Goal: Information Seeking & Learning: Understand process/instructions

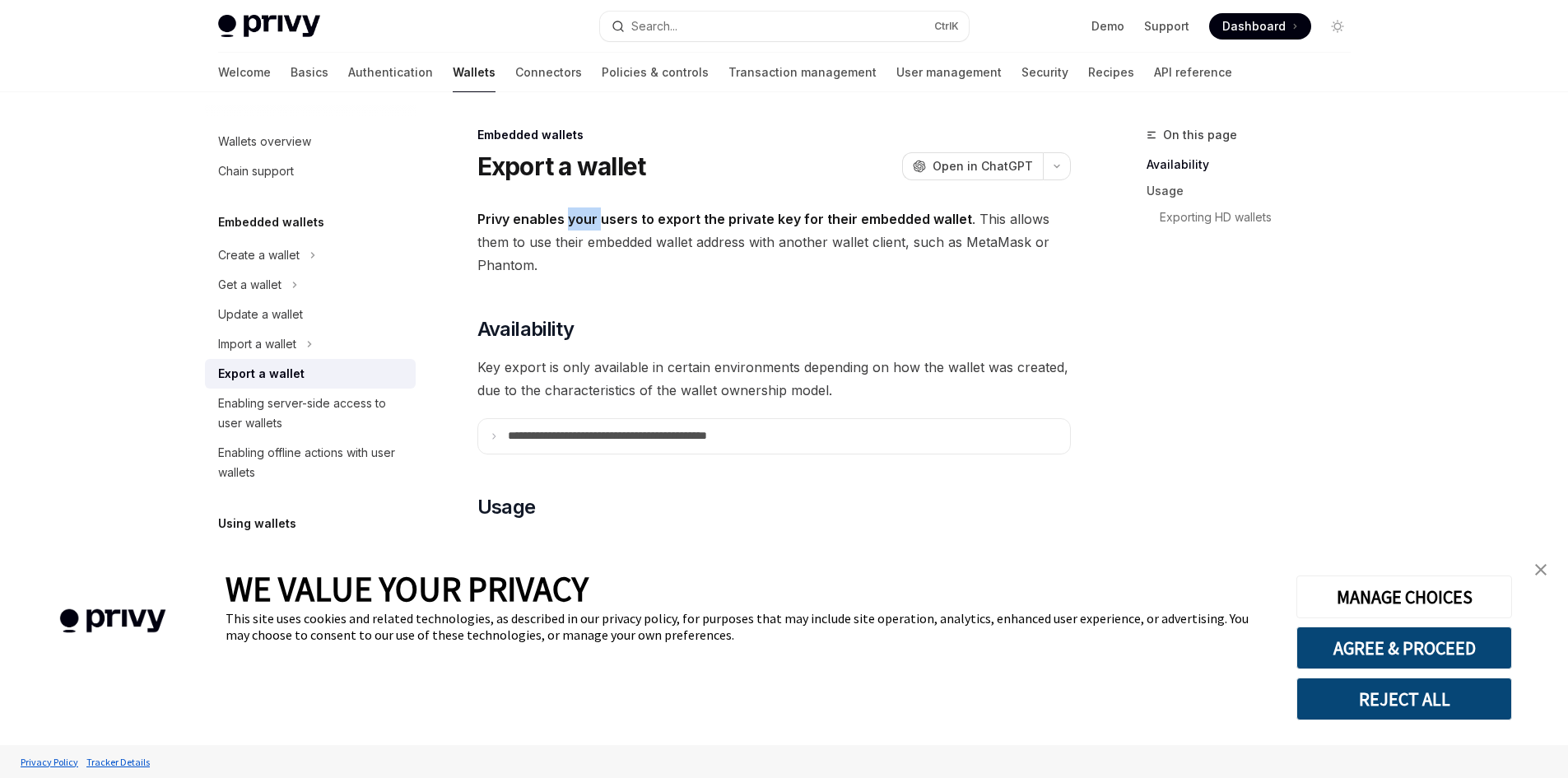
click at [587, 222] on strong "Privy enables your users to export the private key for their embedded wallet" at bounding box center [724, 218] width 495 height 16
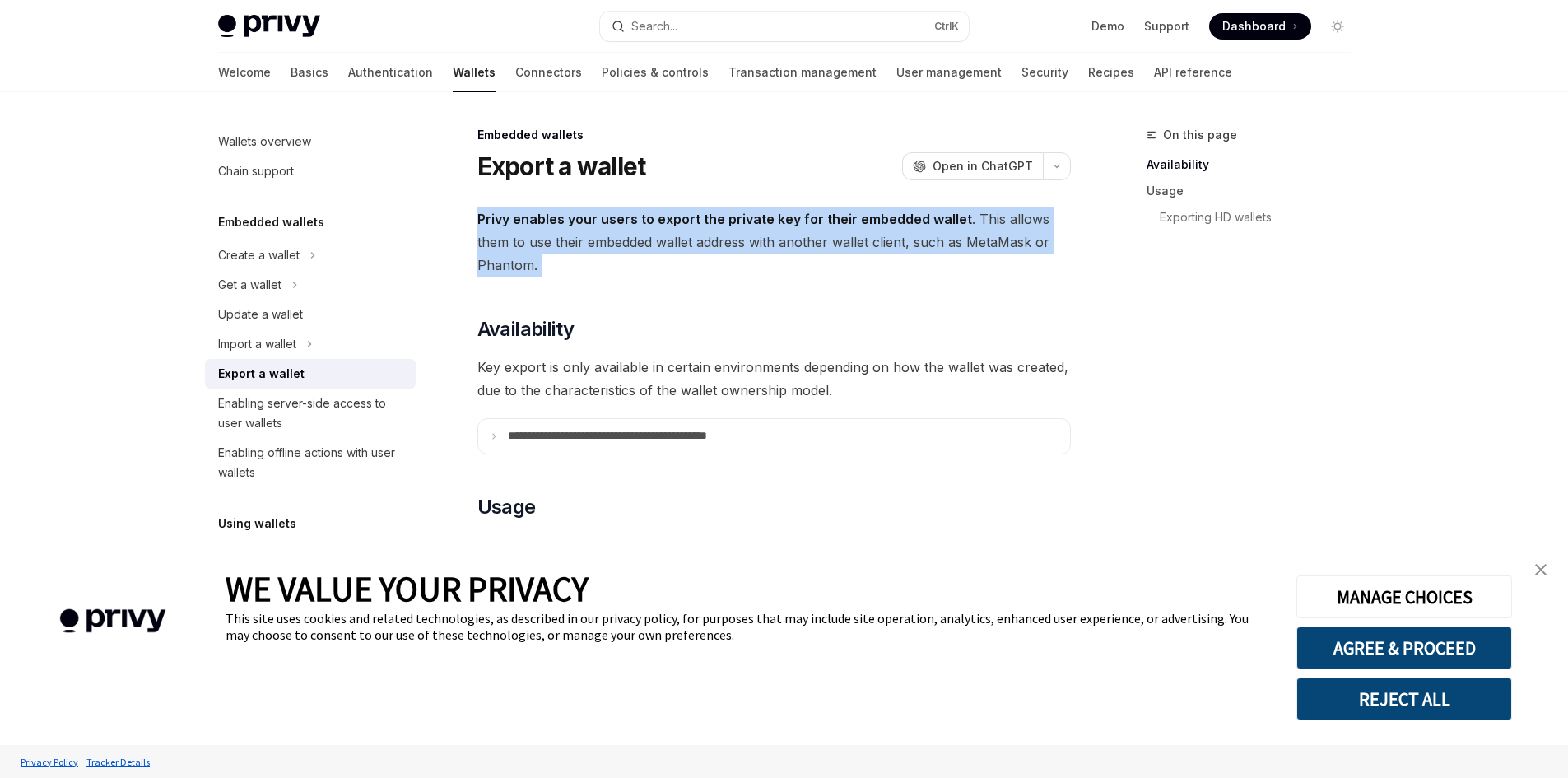
click at [587, 222] on strong "Privy enables your users to export the private key for their embedded wallet" at bounding box center [724, 218] width 495 height 16
click at [745, 216] on strong "Privy enables your users to export the private key for their embedded wallet" at bounding box center [724, 218] width 495 height 16
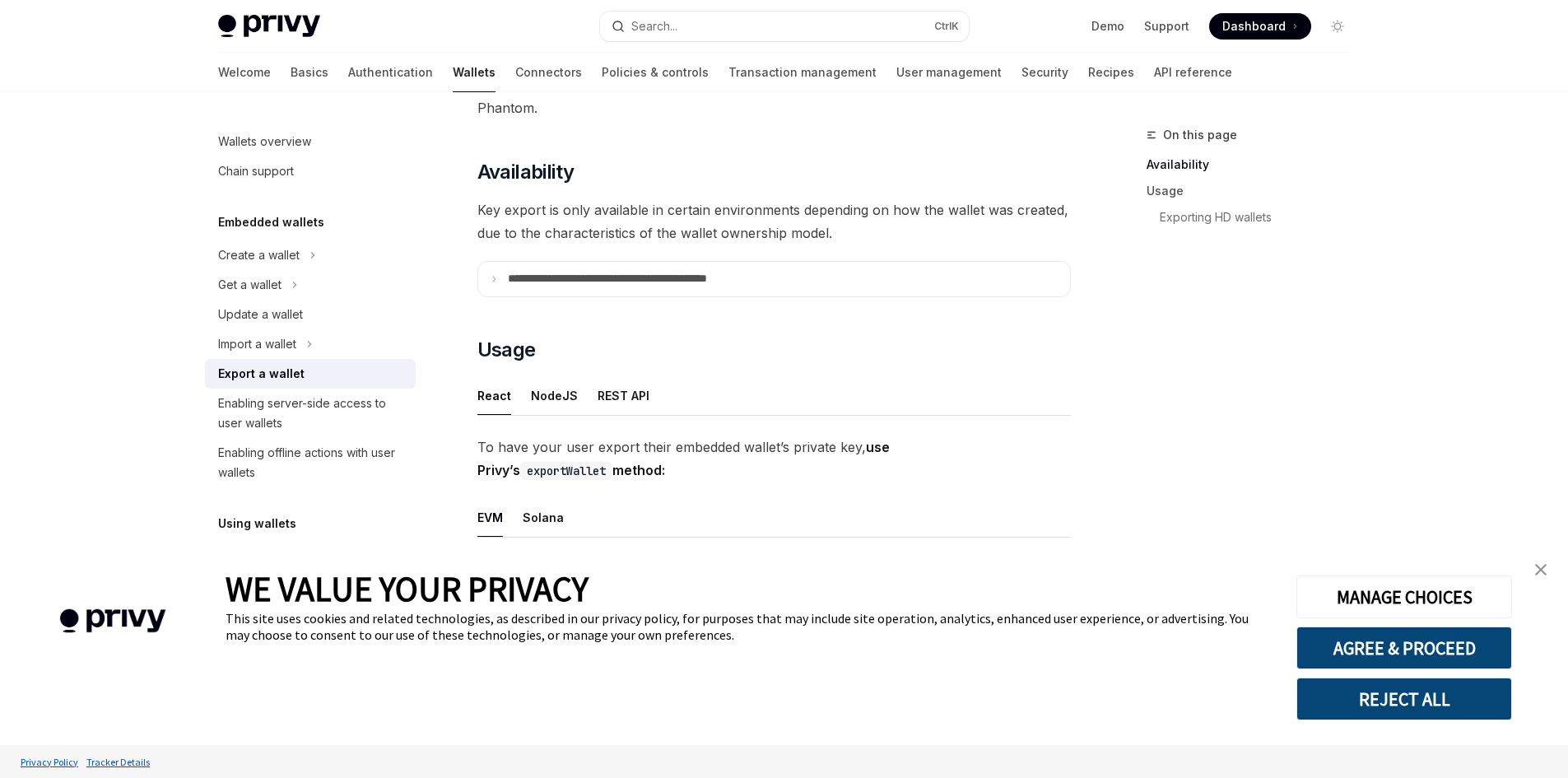
scroll to position [165, 0]
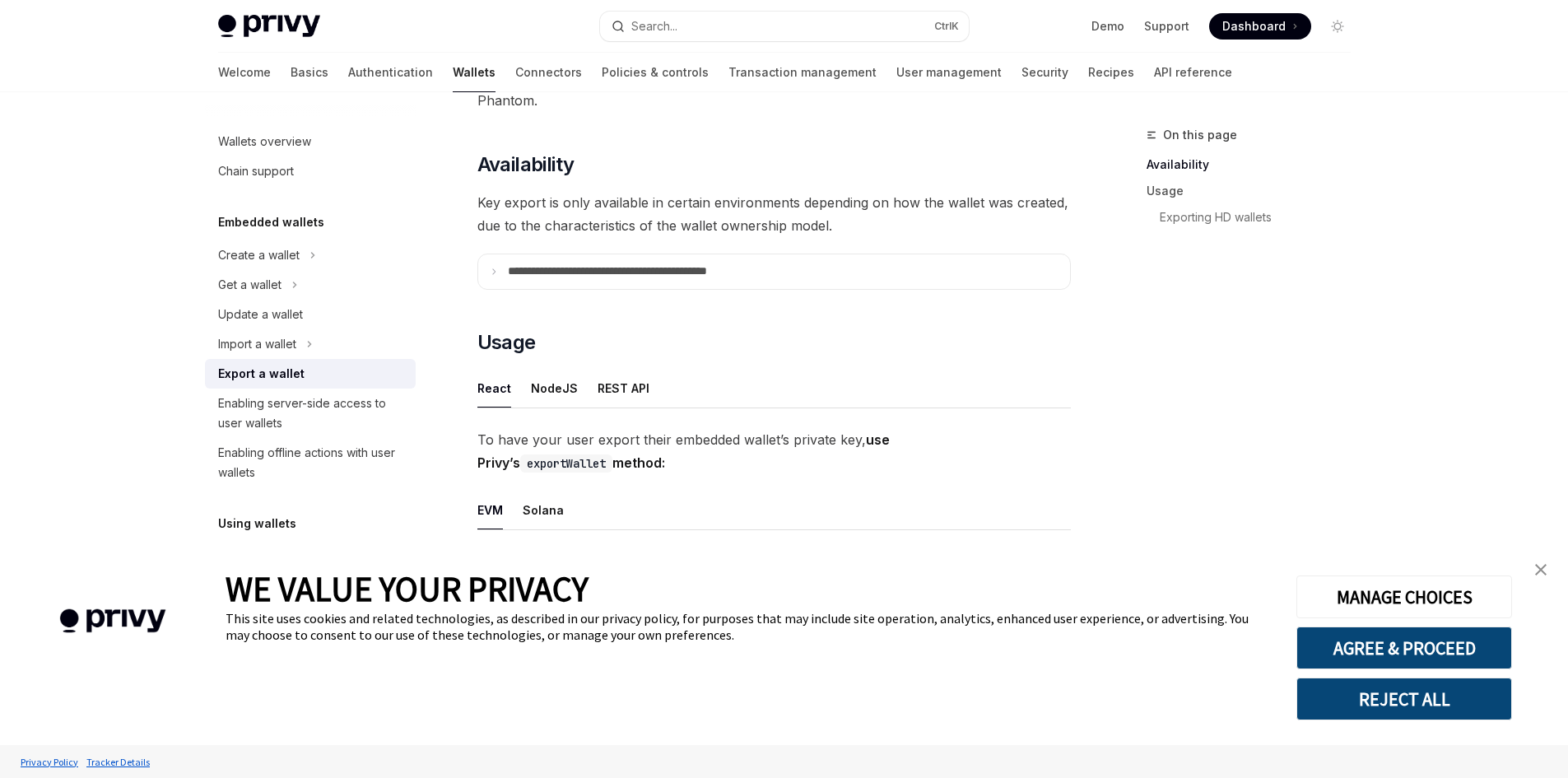
click at [1535, 563] on link "close banner" at bounding box center [1541, 570] width 33 height 33
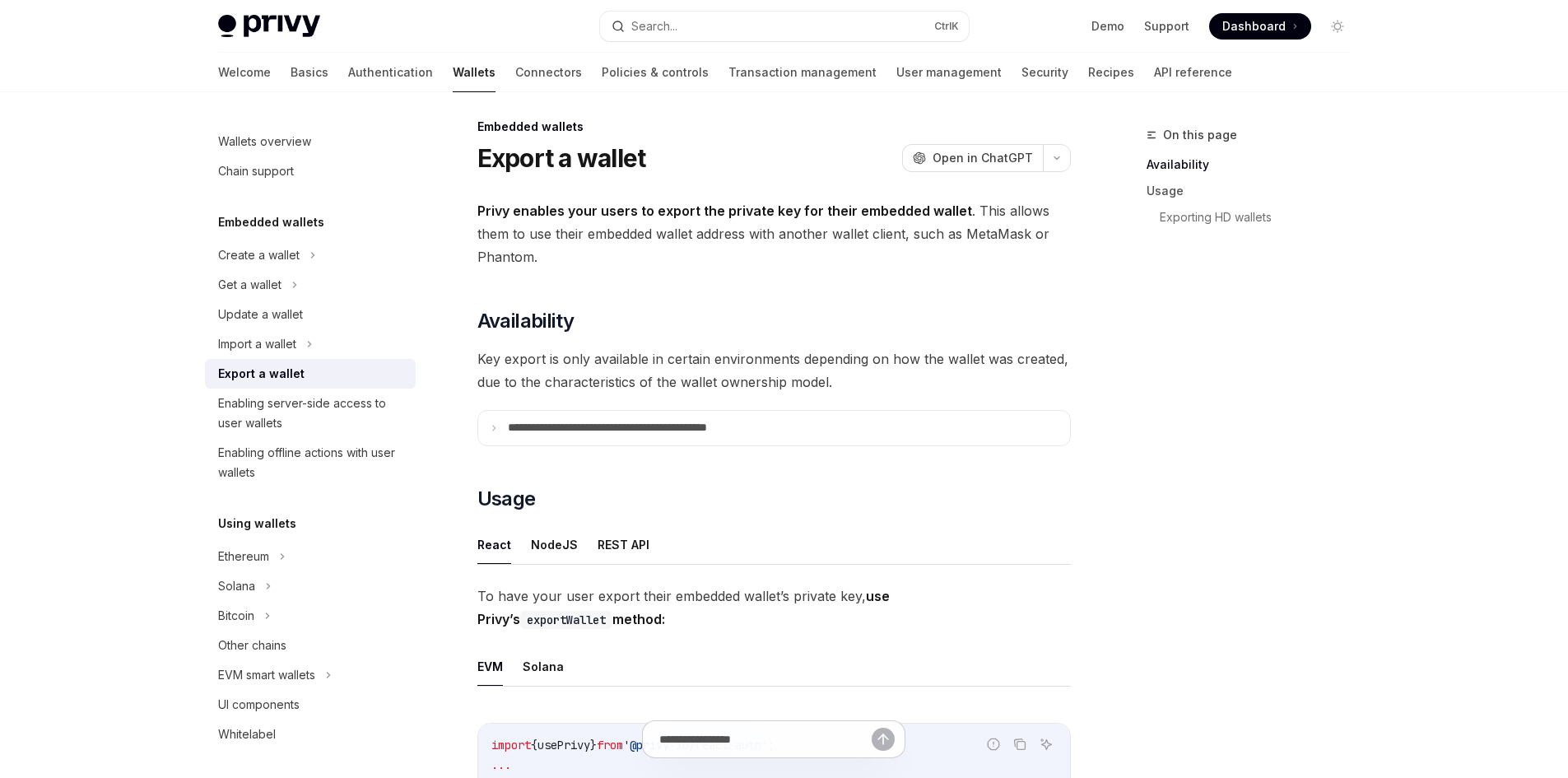
scroll to position [0, 0]
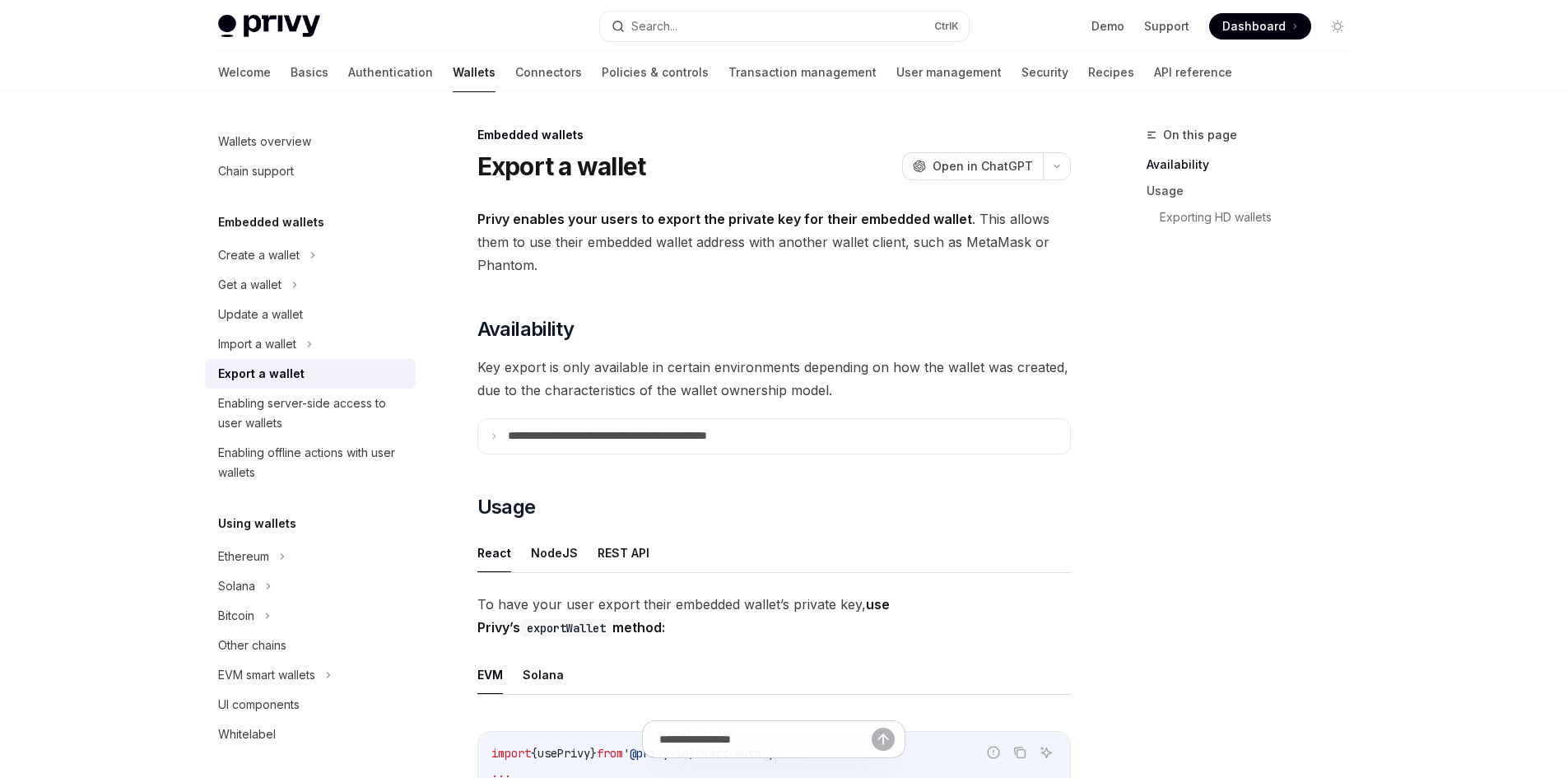
click at [494, 236] on span "Privy enables your users to export the private key for their embedded wallet . …" at bounding box center [773, 242] width 593 height 69
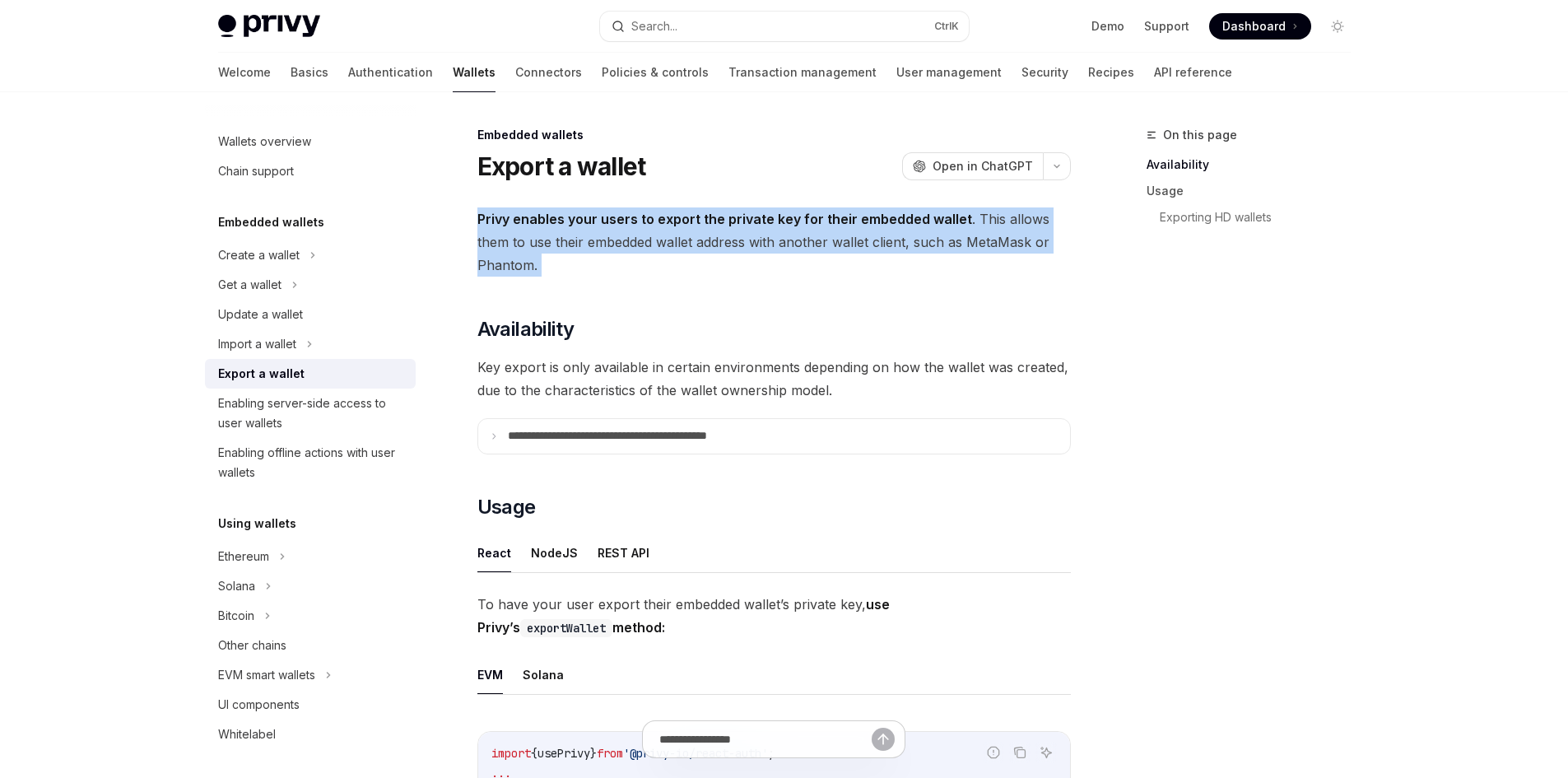
click at [494, 236] on span "Privy enables your users to export the private key for their embedded wallet . …" at bounding box center [773, 242] width 593 height 69
click at [634, 236] on span "Privy enables your users to export the private key for their embedded wallet . …" at bounding box center [773, 242] width 593 height 69
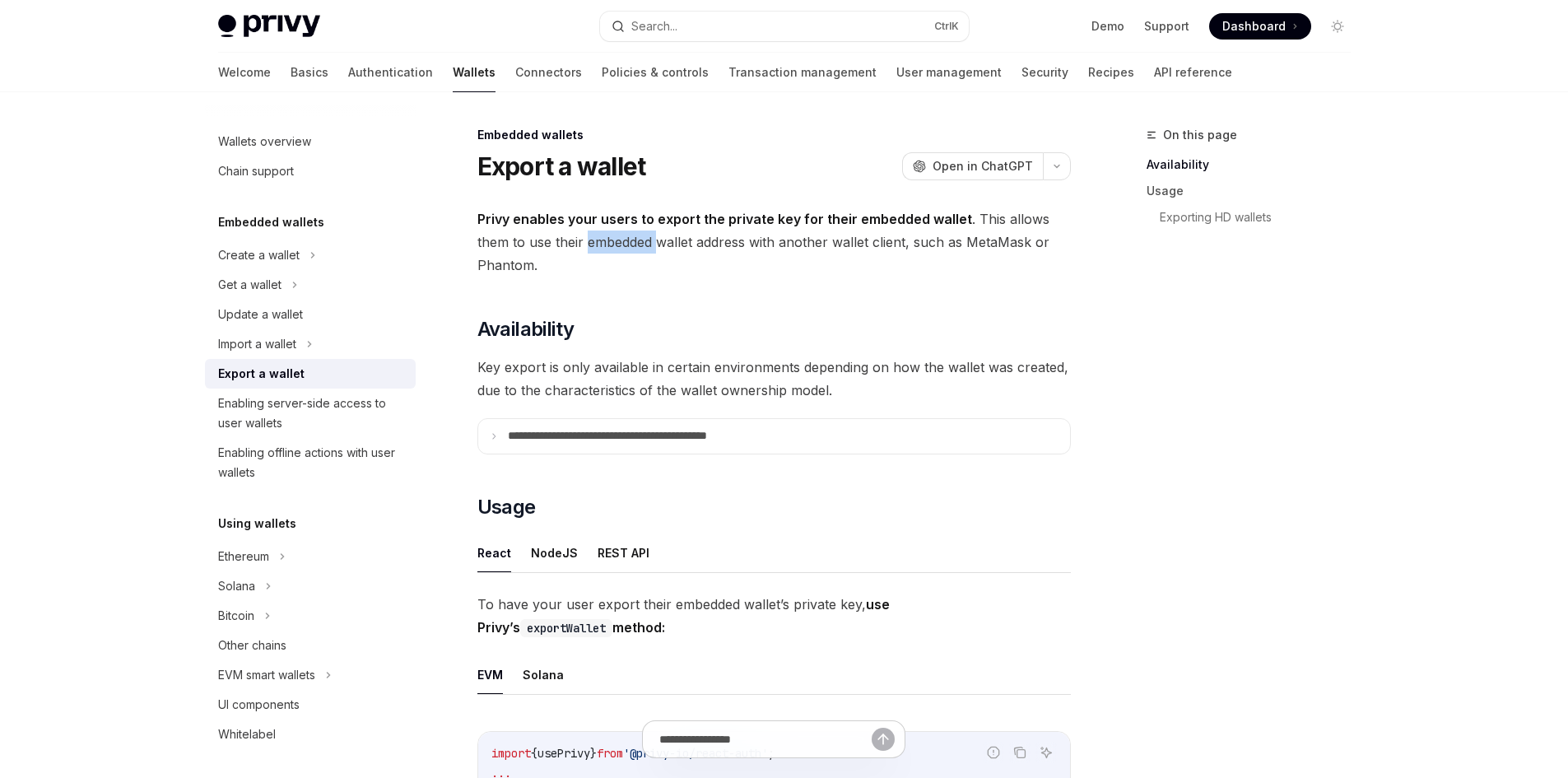
click at [634, 236] on span "Privy enables your users to export the private key for their embedded wallet . …" at bounding box center [773, 242] width 593 height 69
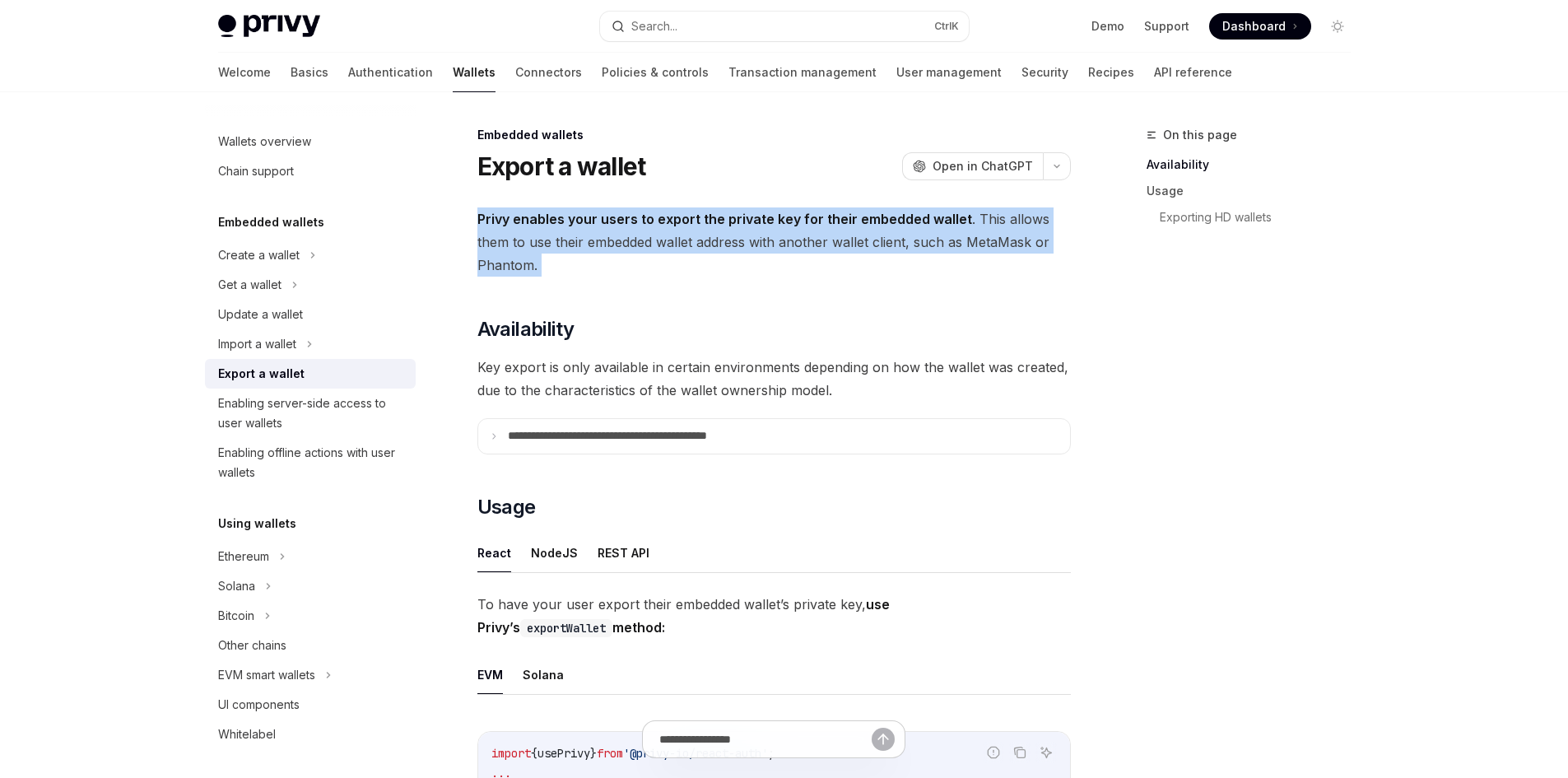
click at [634, 236] on span "Privy enables your users to export the private key for their embedded wallet . …" at bounding box center [773, 242] width 593 height 69
click at [761, 236] on span "Privy enables your users to export the private key for their embedded wallet . …" at bounding box center [773, 242] width 593 height 69
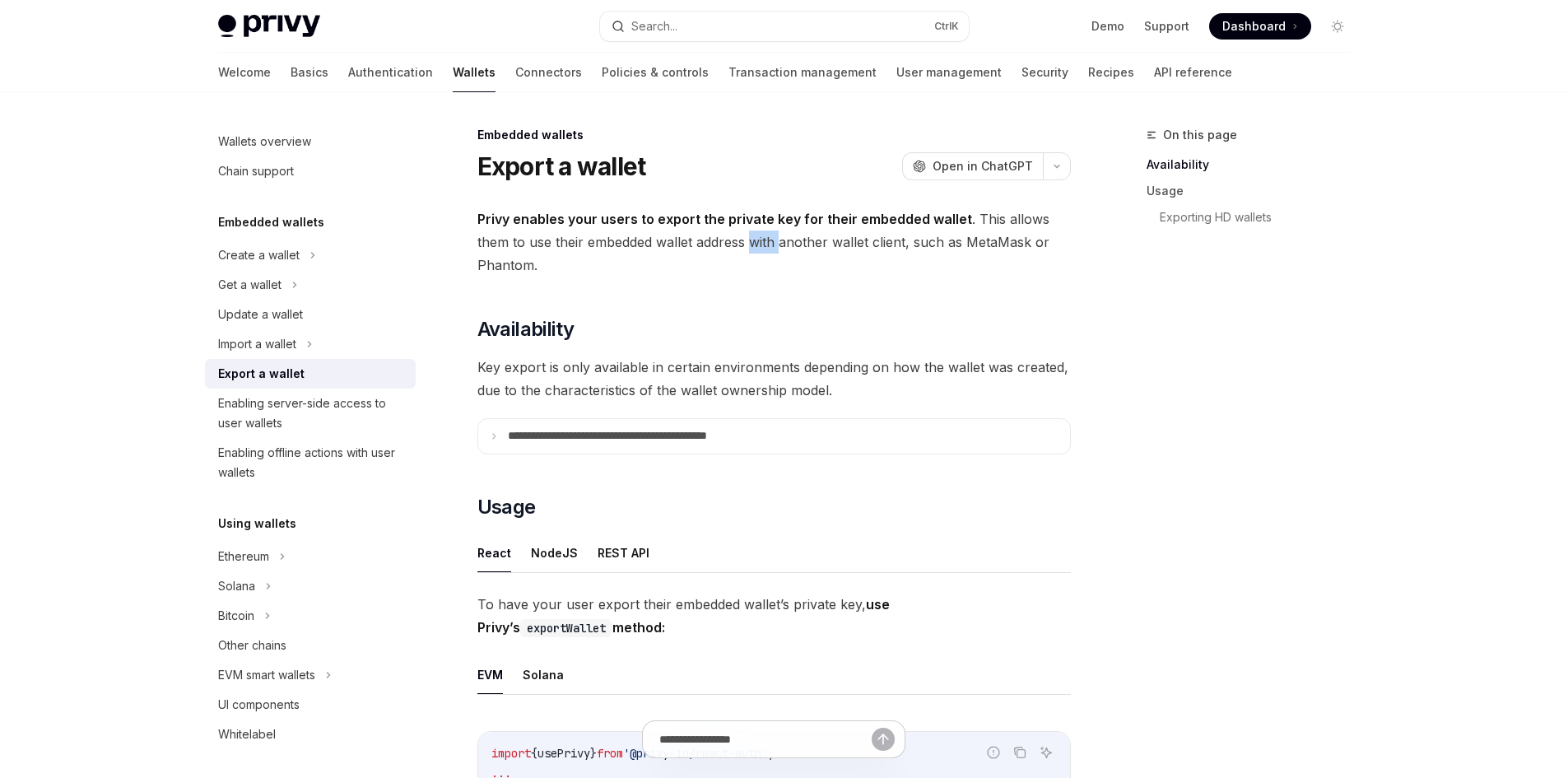
click at [761, 236] on span "Privy enables your users to export the private key for their embedded wallet . …" at bounding box center [773, 242] width 593 height 69
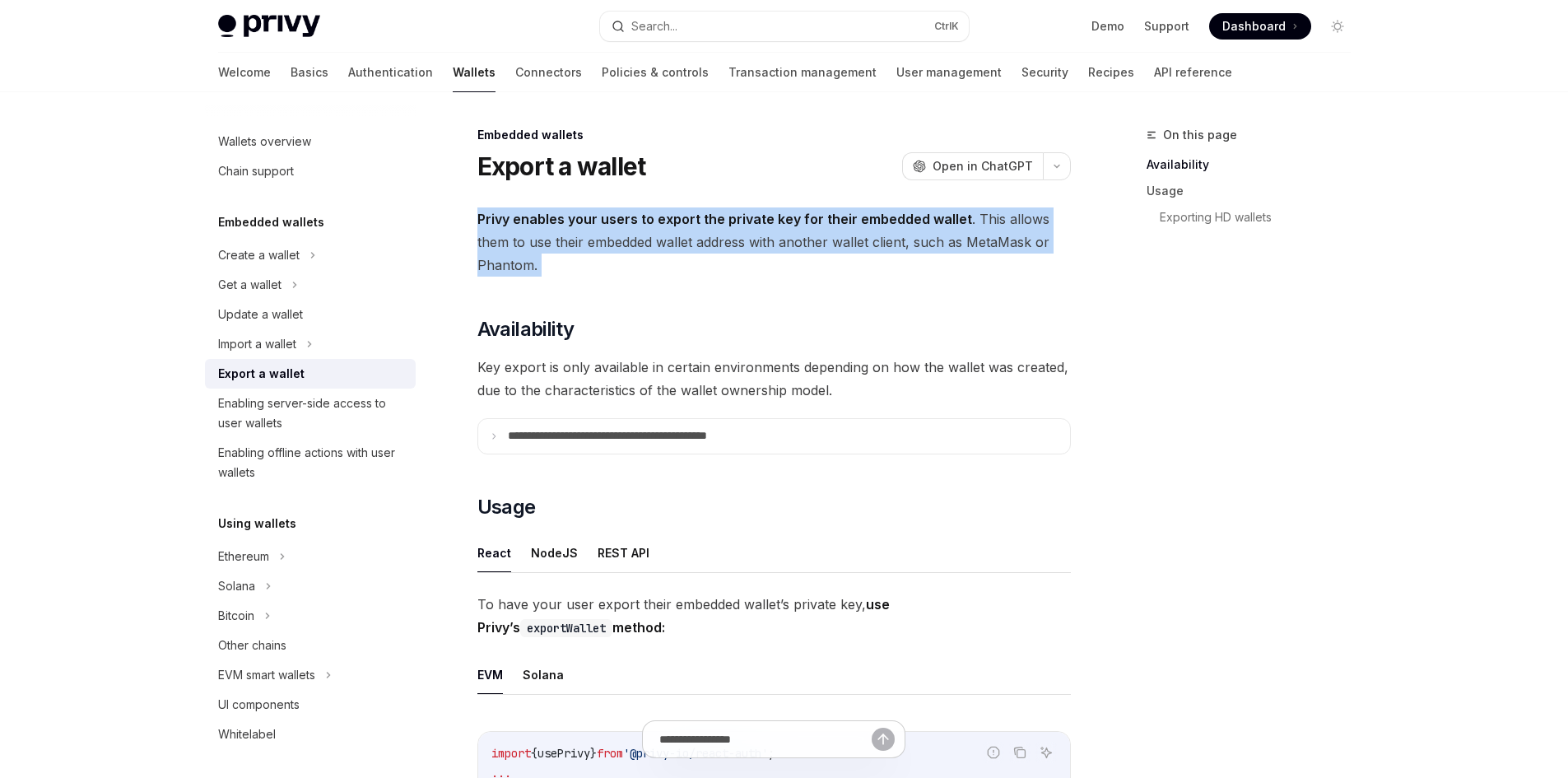
click at [761, 236] on span "Privy enables your users to export the private key for their embedded wallet . …" at bounding box center [773, 242] width 593 height 69
click at [812, 240] on span "Privy enables your users to export the private key for their embedded wallet . …" at bounding box center [773, 242] width 593 height 69
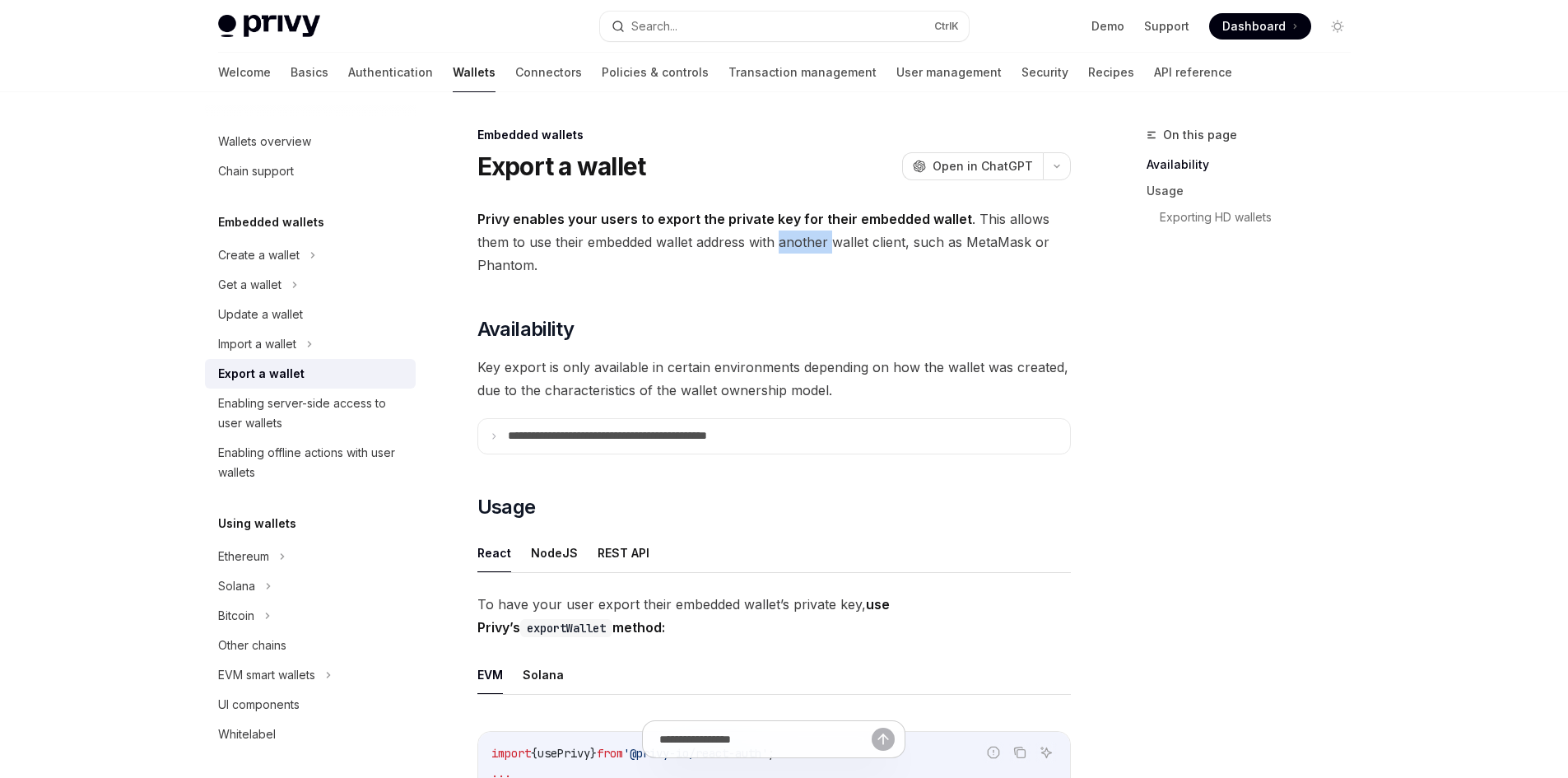
click at [812, 240] on span "Privy enables your users to export the private key for their embedded wallet . …" at bounding box center [773, 242] width 593 height 69
click at [824, 241] on span "Privy enables your users to export the private key for their embedded wallet . …" at bounding box center [773, 242] width 593 height 69
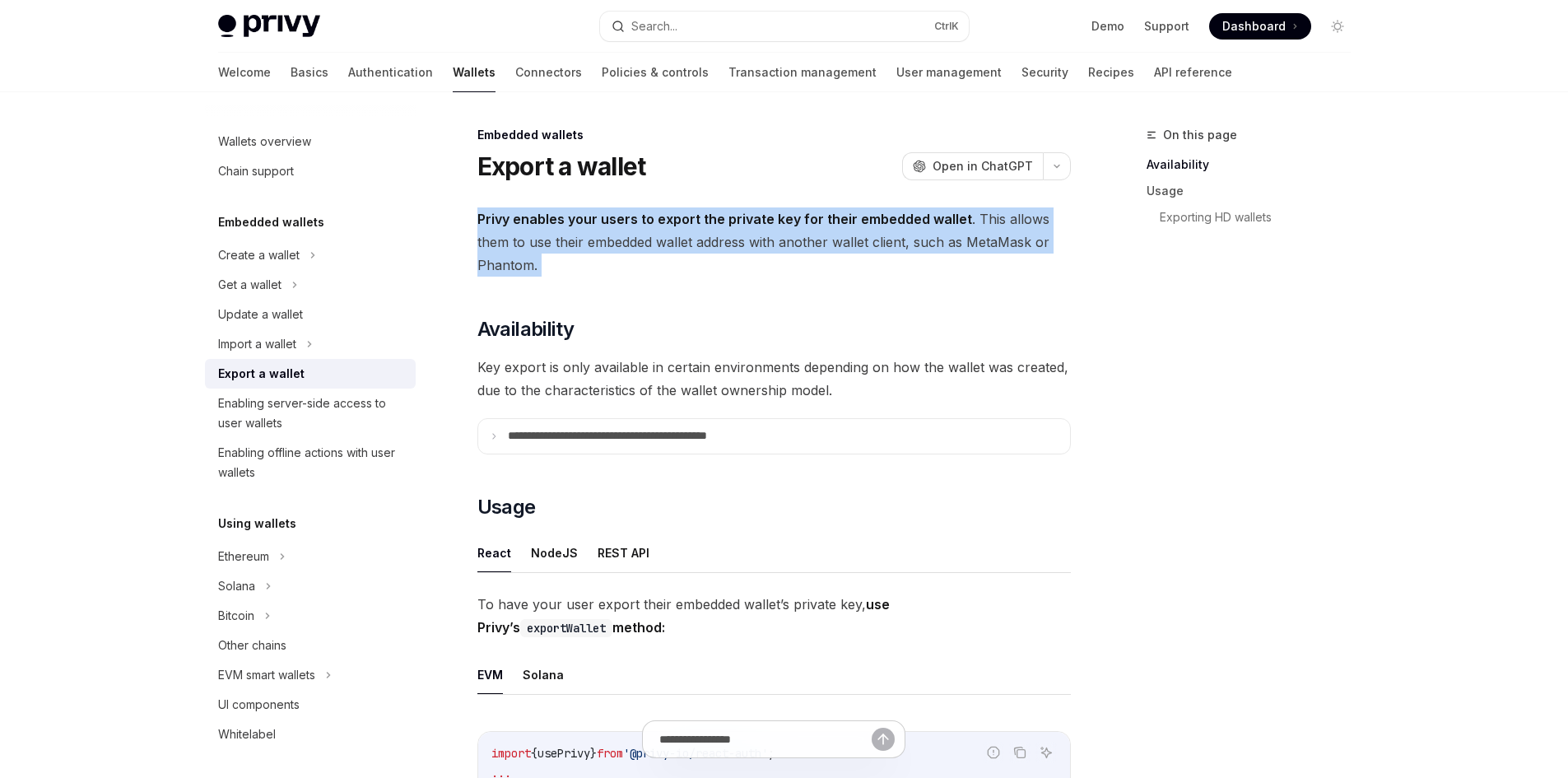
click at [824, 241] on span "Privy enables your users to export the private key for their embedded wallet . …" at bounding box center [773, 242] width 593 height 69
click at [860, 243] on span "Privy enables your users to export the private key for their embedded wallet . …" at bounding box center [773, 242] width 593 height 69
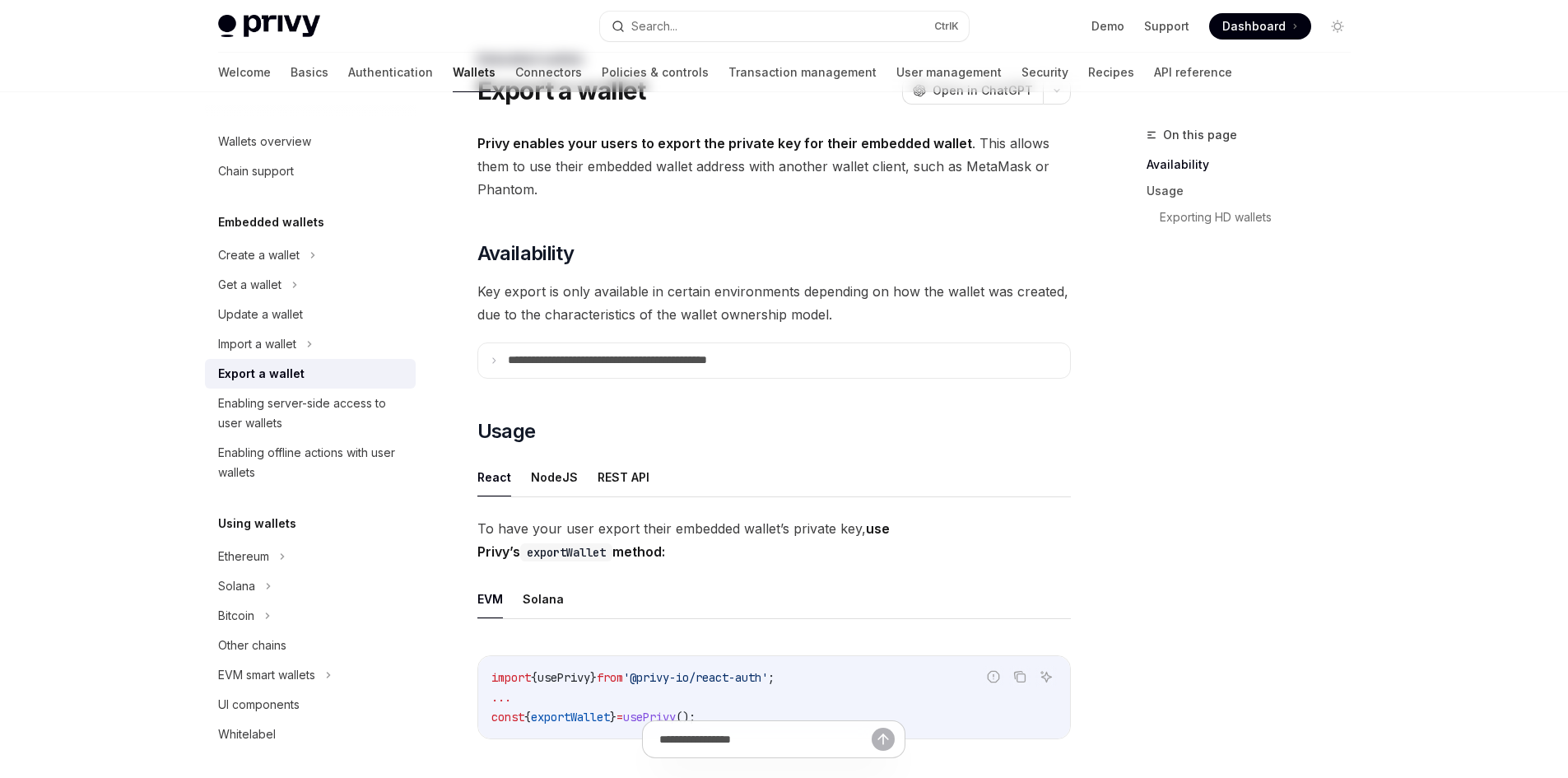
scroll to position [82, 0]
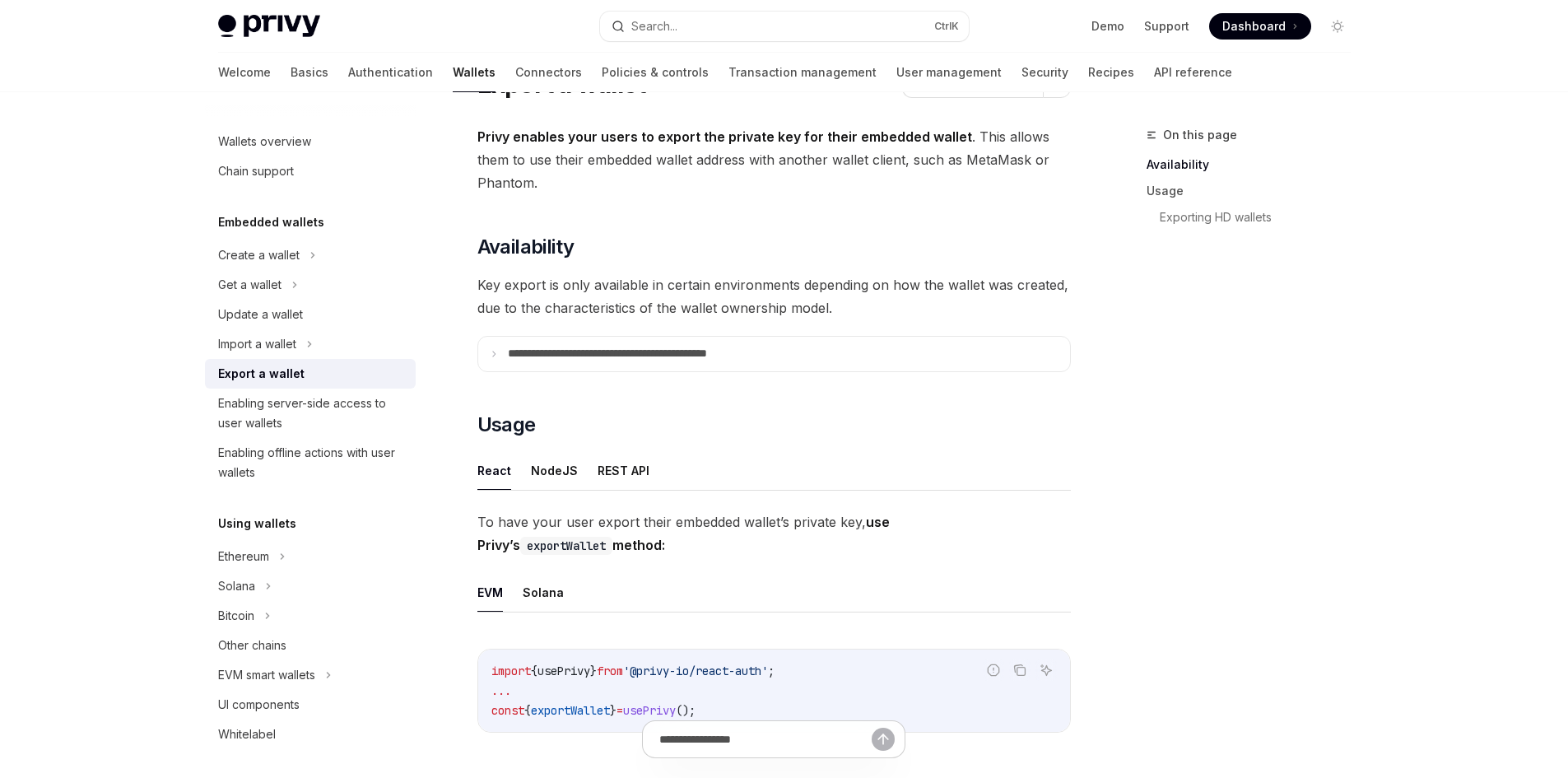
click at [492, 287] on span "Key export is only available in certain environments depending on how the walle…" at bounding box center [773, 296] width 593 height 46
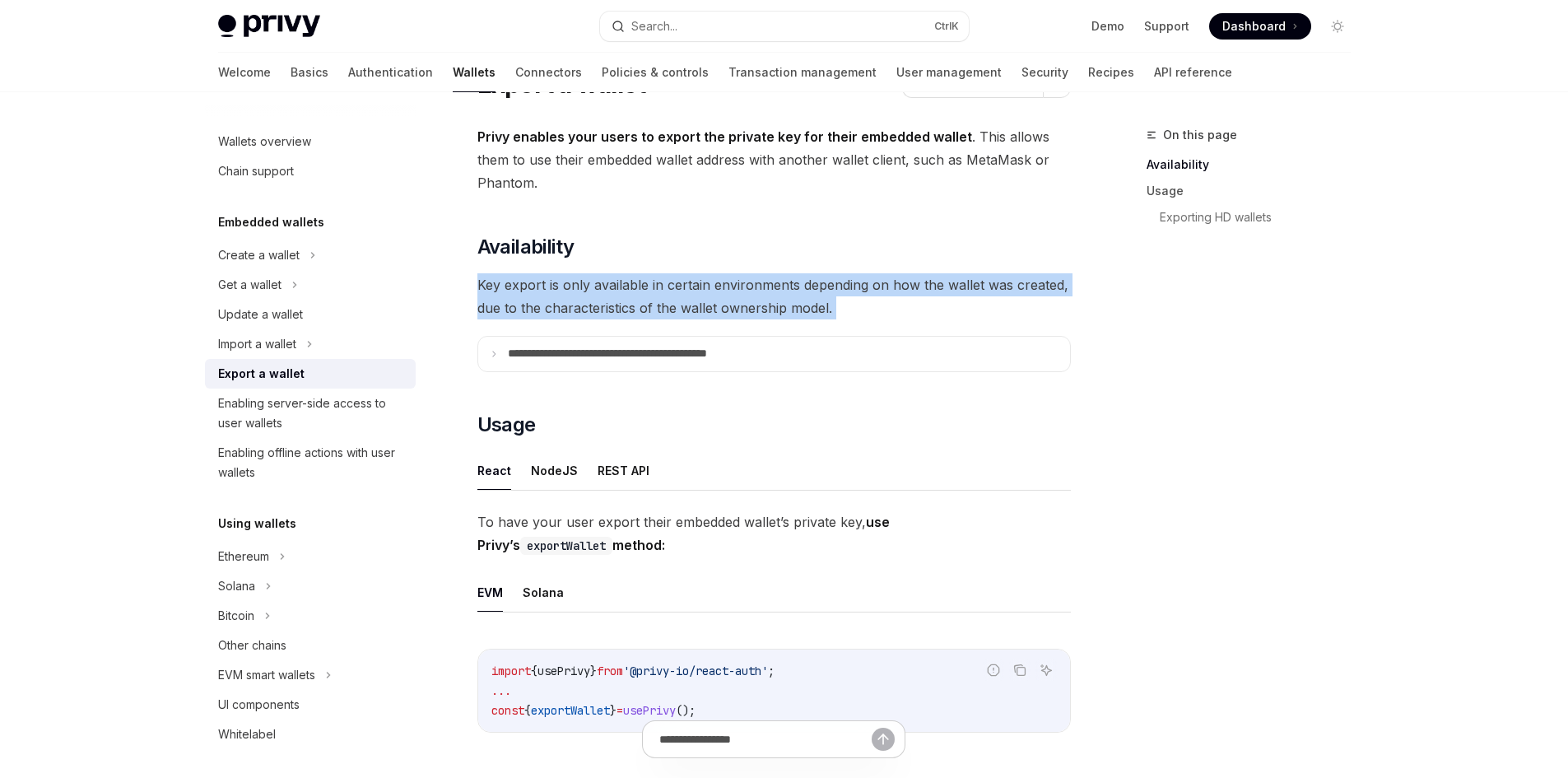
click at [492, 287] on span "Key export is only available in certain environments depending on how the walle…" at bounding box center [773, 296] width 593 height 46
click at [615, 289] on span "Key export is only available in certain environments depending on how the walle…" at bounding box center [773, 296] width 593 height 46
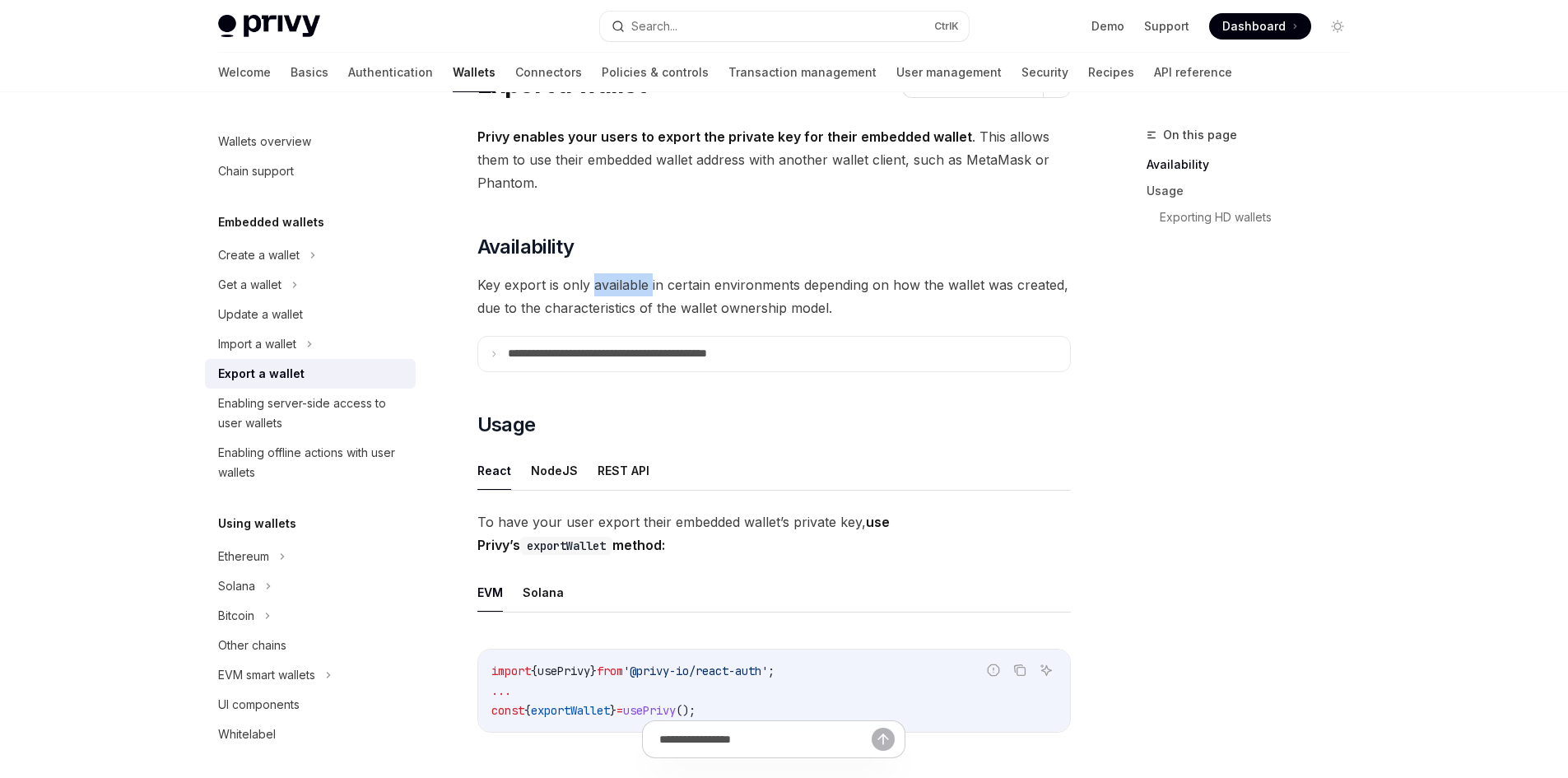
click at [615, 289] on span "Key export is only available in certain environments depending on how the walle…" at bounding box center [773, 296] width 593 height 46
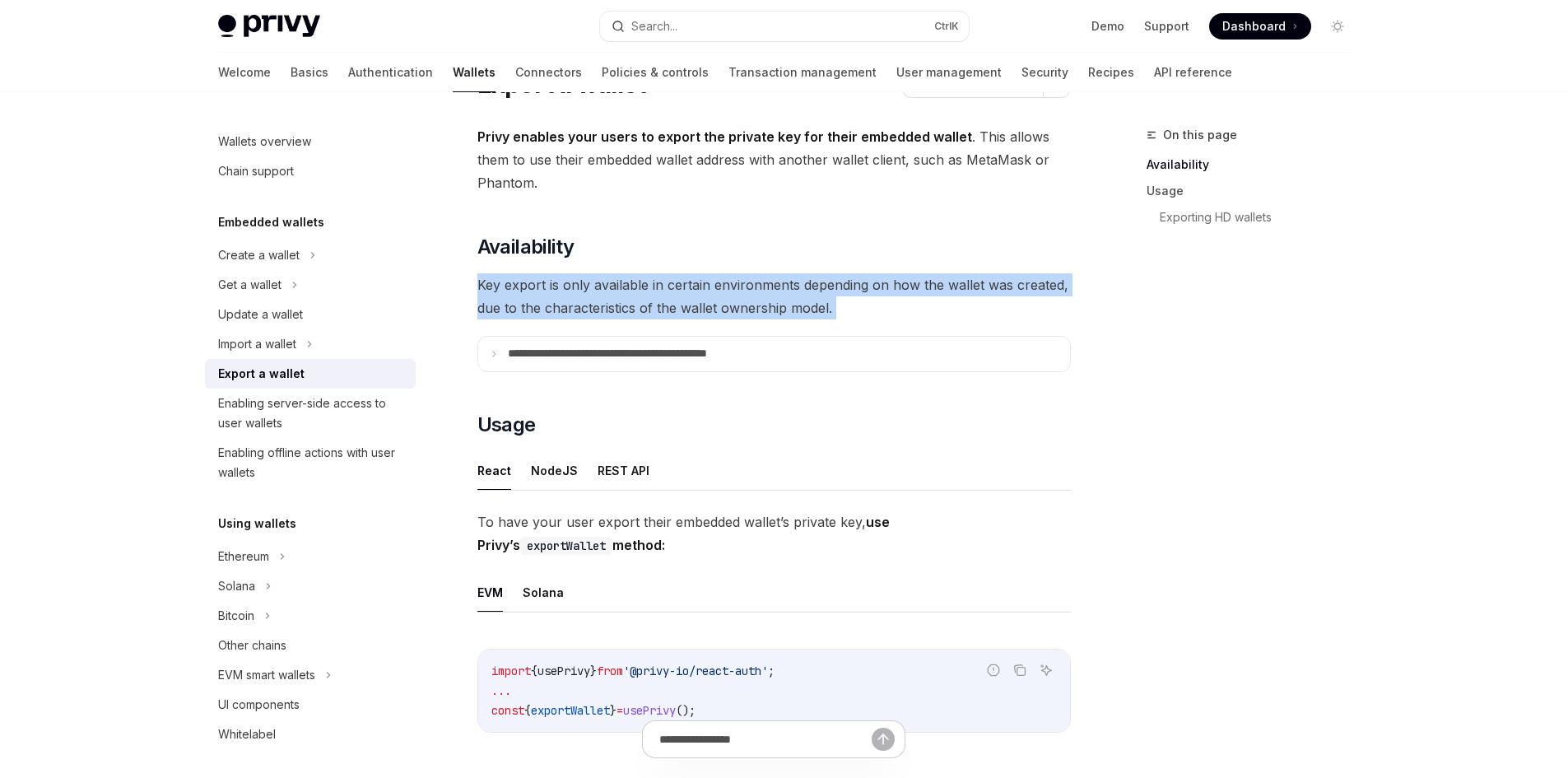
click at [615, 289] on span "Key export is only available in certain environments depending on how the walle…" at bounding box center [773, 296] width 593 height 46
click at [669, 288] on span "Key export is only available in certain environments depending on how the walle…" at bounding box center [773, 296] width 593 height 46
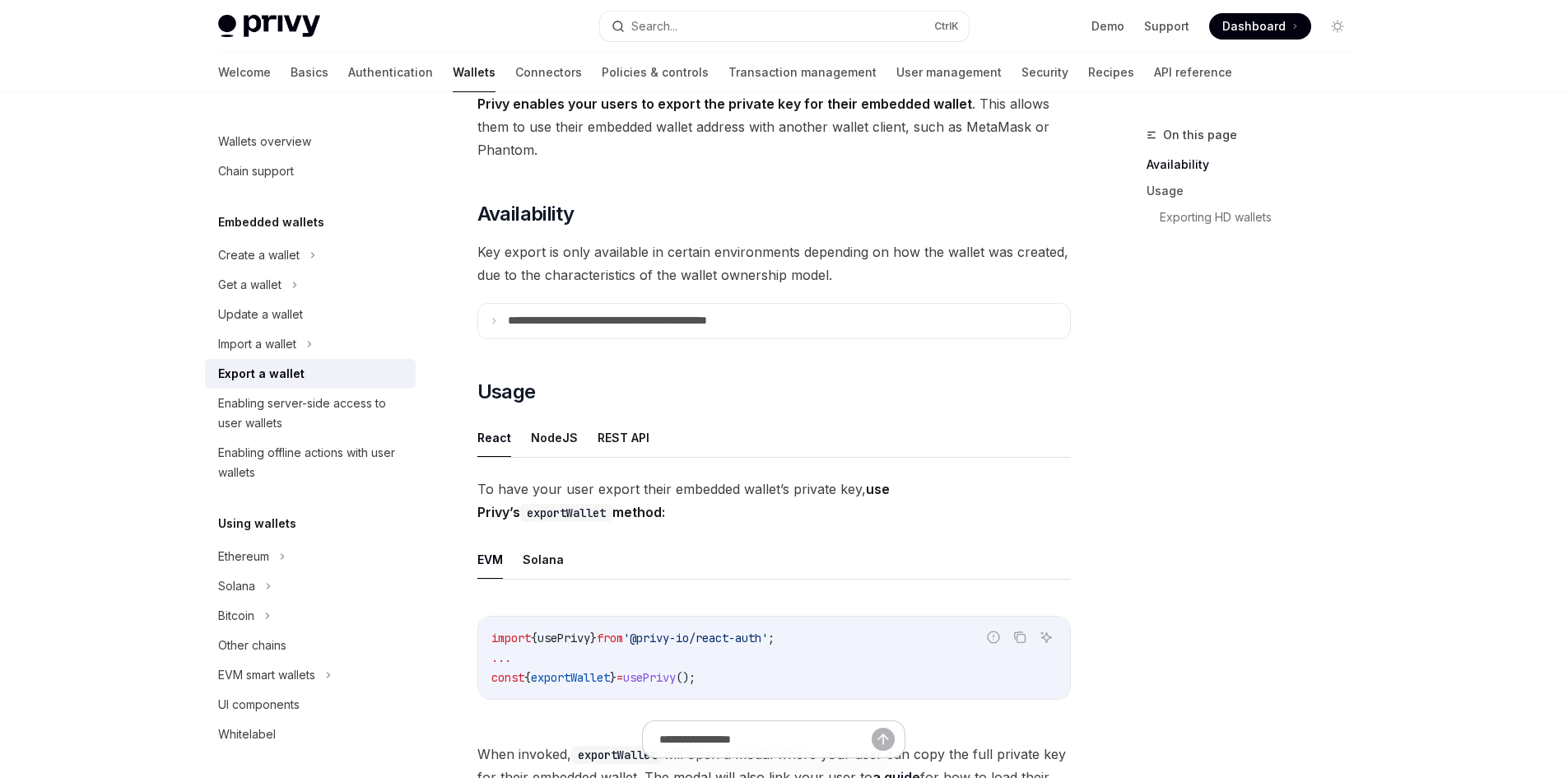
scroll to position [247, 0]
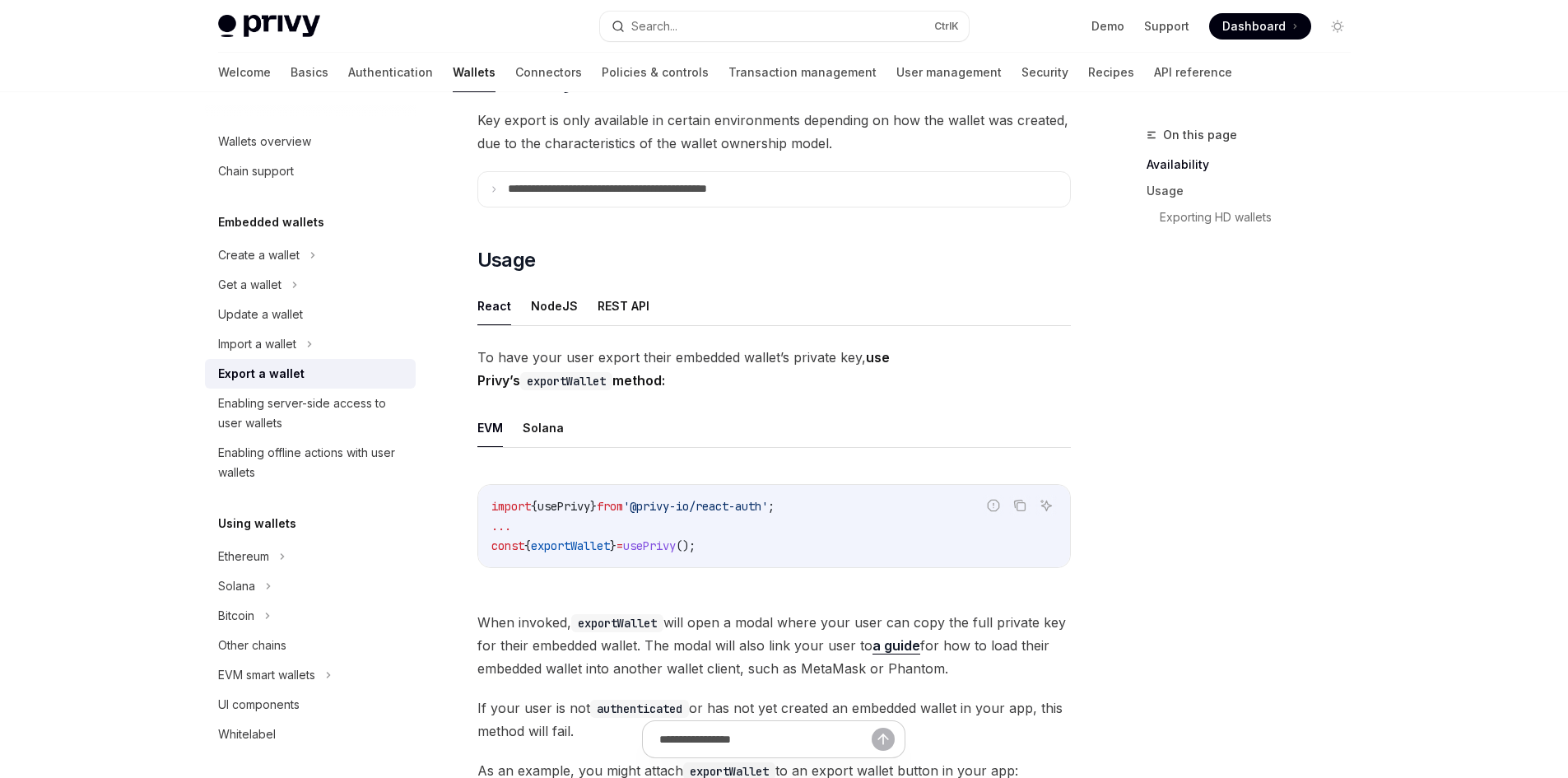
click at [543, 350] on span "To have your user export their embedded wallet’s private key, use Privy’s expor…" at bounding box center [773, 369] width 593 height 46
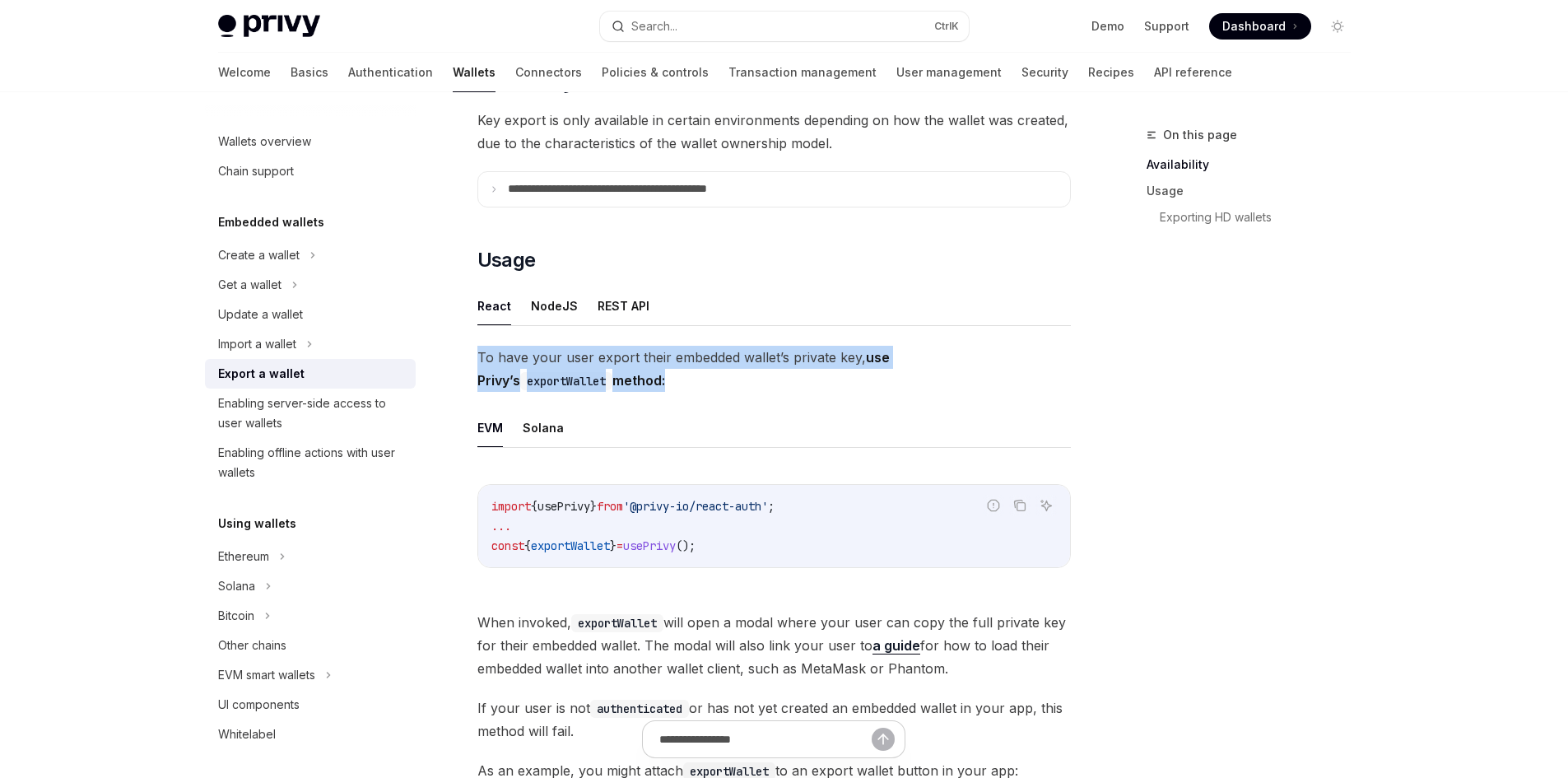
click at [544, 350] on span "To have your user export their embedded wallet’s private key, use Privy’s expor…" at bounding box center [773, 369] width 593 height 46
click at [624, 353] on span "To have your user export their embedded wallet’s private key, use Privy’s expor…" at bounding box center [773, 369] width 593 height 46
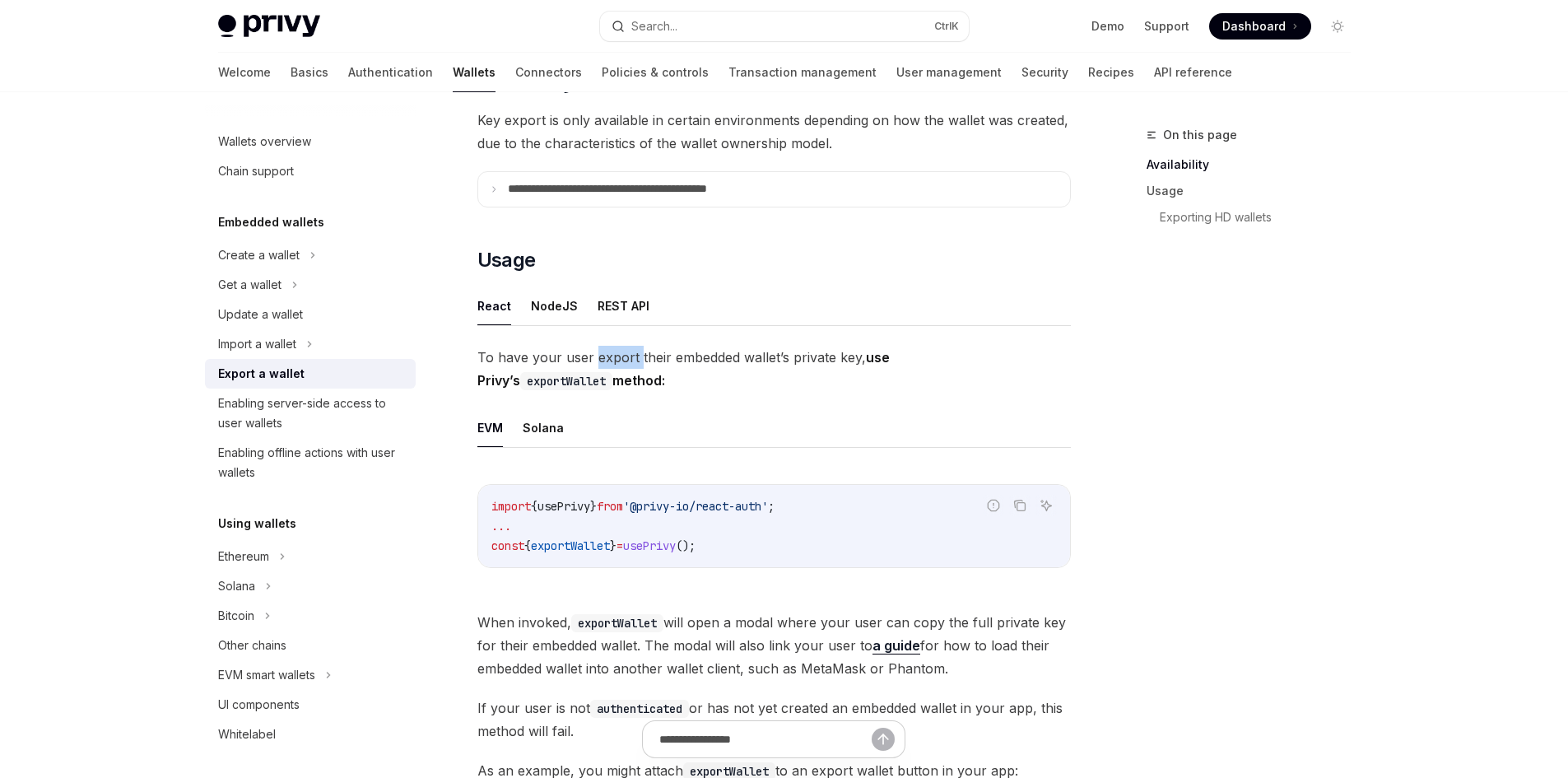
click at [624, 353] on span "To have your user export their embedded wallet’s private key, use Privy’s expor…" at bounding box center [773, 369] width 593 height 46
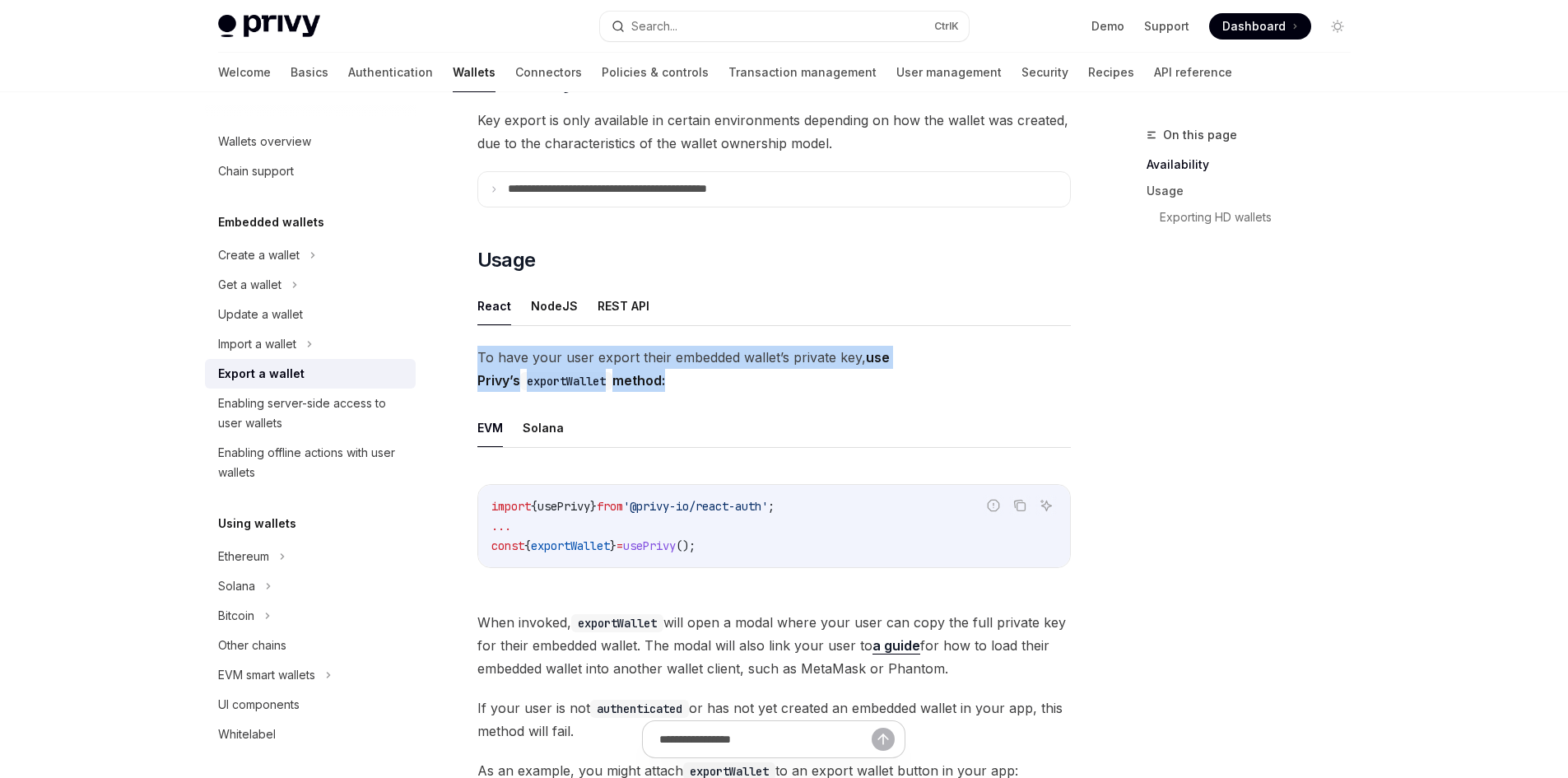
click at [624, 353] on span "To have your user export their embedded wallet’s private key, use Privy’s expor…" at bounding box center [773, 369] width 593 height 46
click at [665, 354] on span "To have your user export their embedded wallet’s private key, use Privy’s expor…" at bounding box center [773, 369] width 593 height 46
click at [623, 300] on button "REST API" at bounding box center [623, 305] width 52 height 39
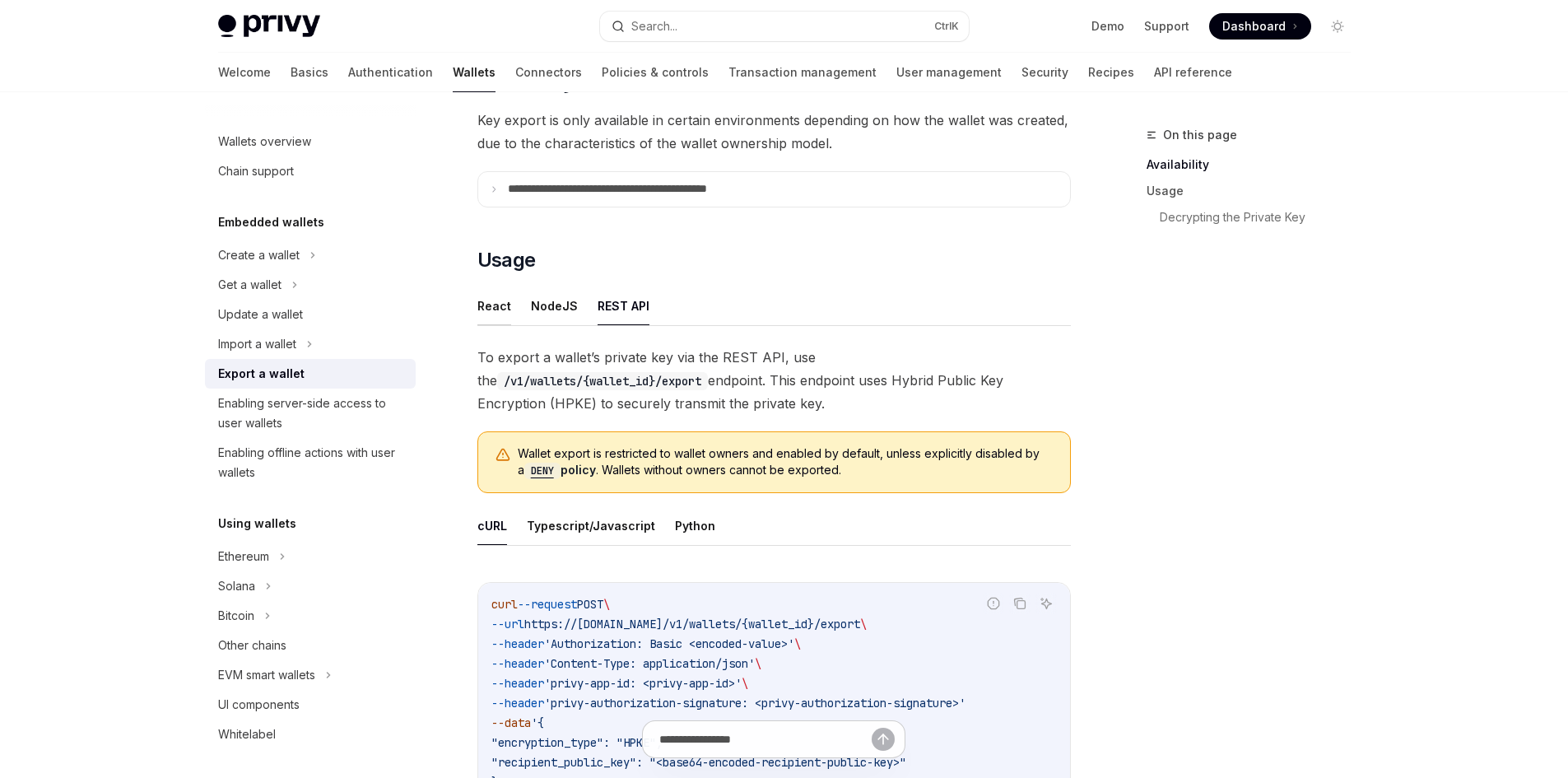
click at [486, 307] on button "React" at bounding box center [493, 305] width 33 height 39
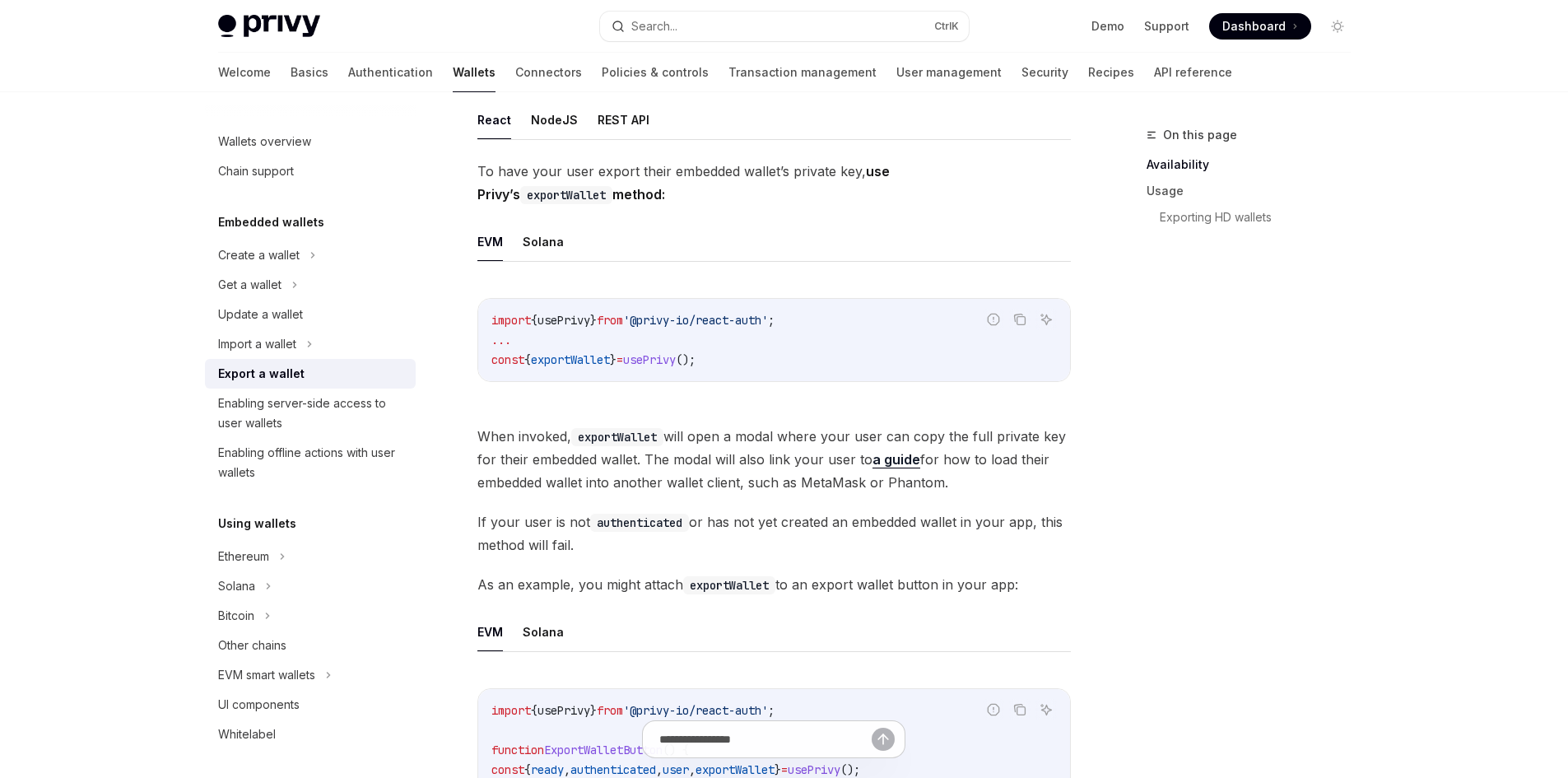
scroll to position [494, 0]
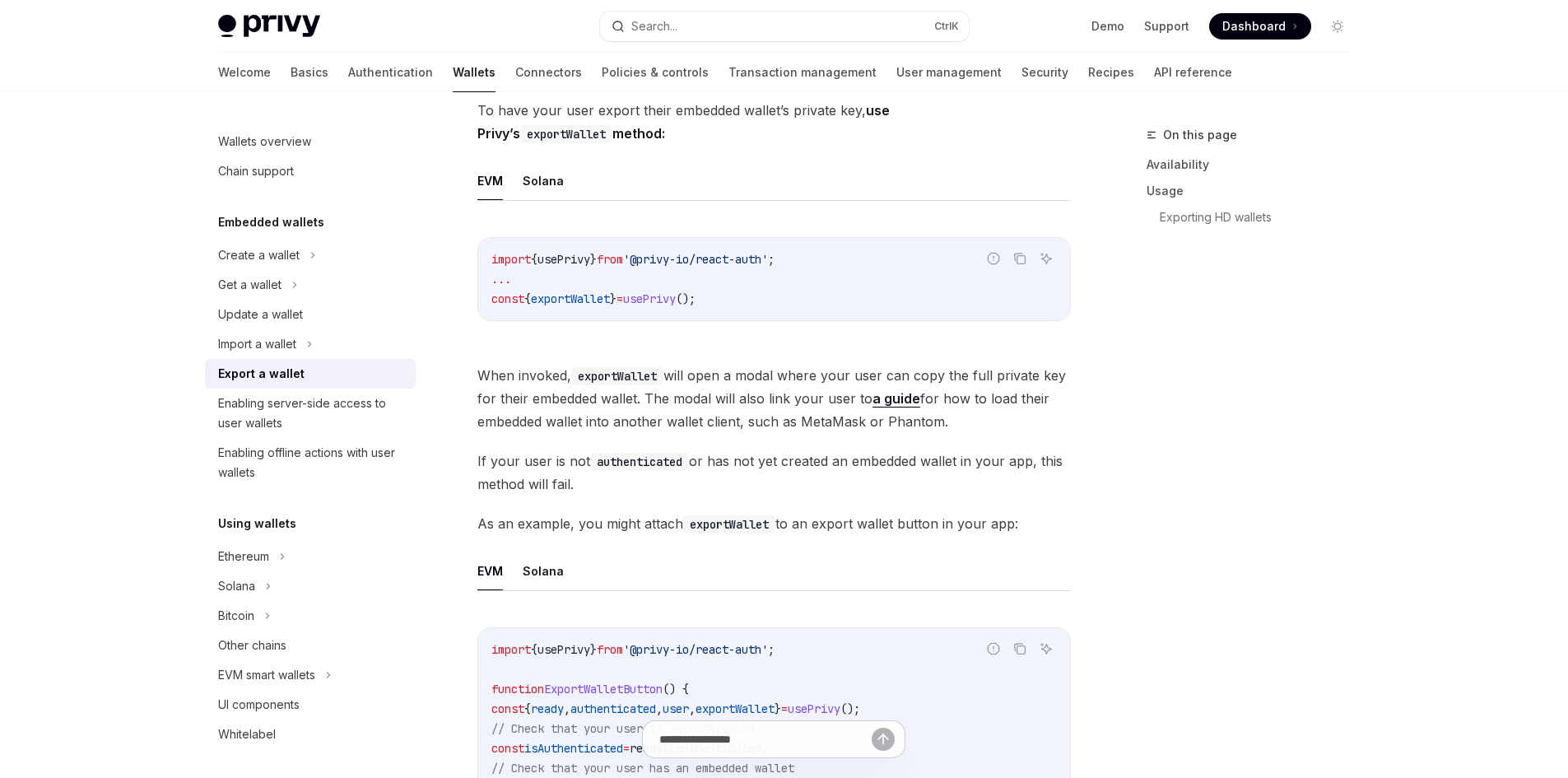
click at [499, 374] on span "When invoked, exportWallet will open a modal where your user can copy the full …" at bounding box center [773, 398] width 593 height 69
click at [548, 374] on span "When invoked, exportWallet will open a modal where your user can copy the full …" at bounding box center [773, 398] width 593 height 69
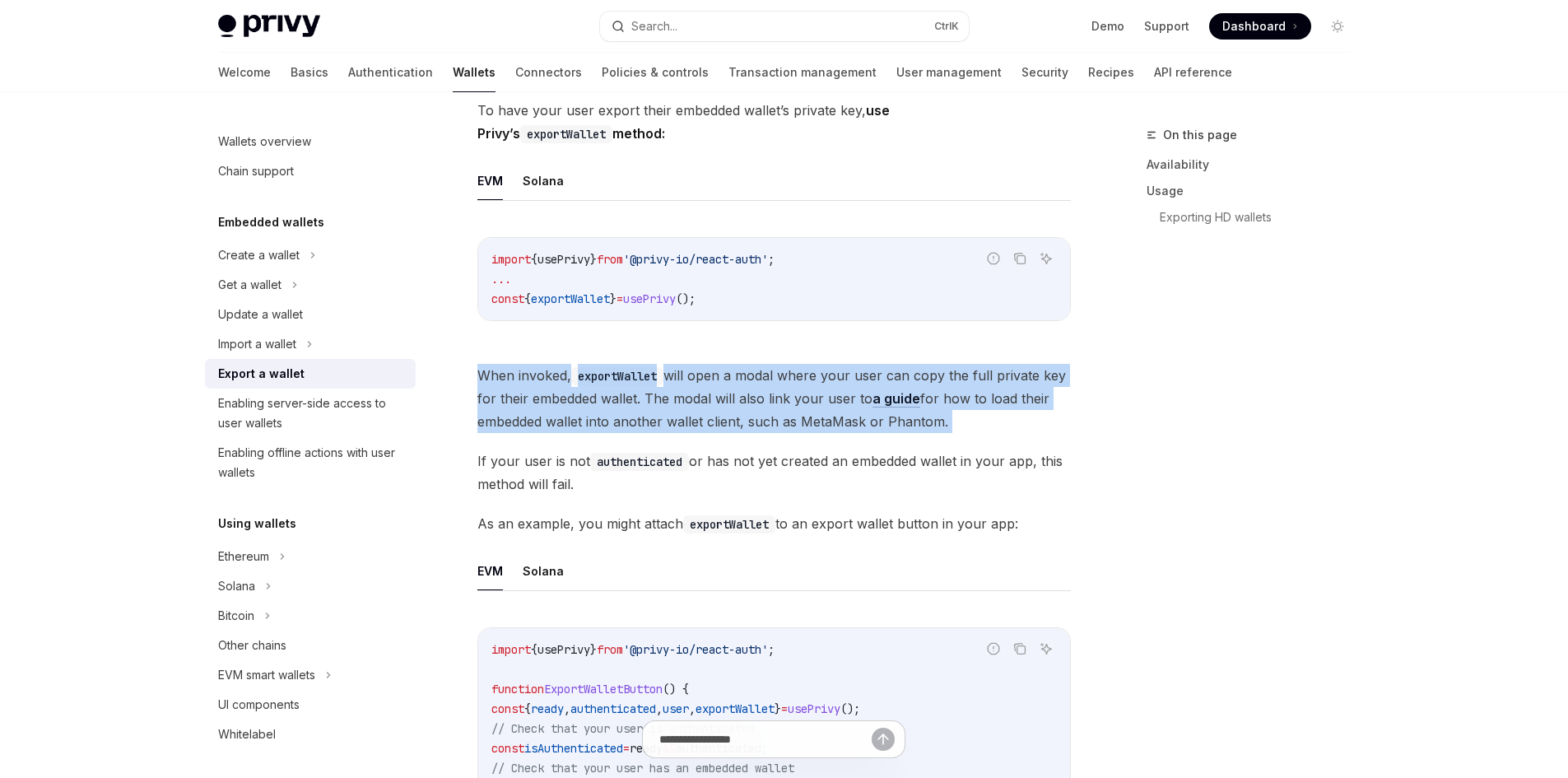
click at [548, 374] on span "When invoked, exportWallet will open a modal where your user can copy the full …" at bounding box center [773, 398] width 593 height 69
click at [621, 376] on code "exportWallet" at bounding box center [617, 376] width 92 height 18
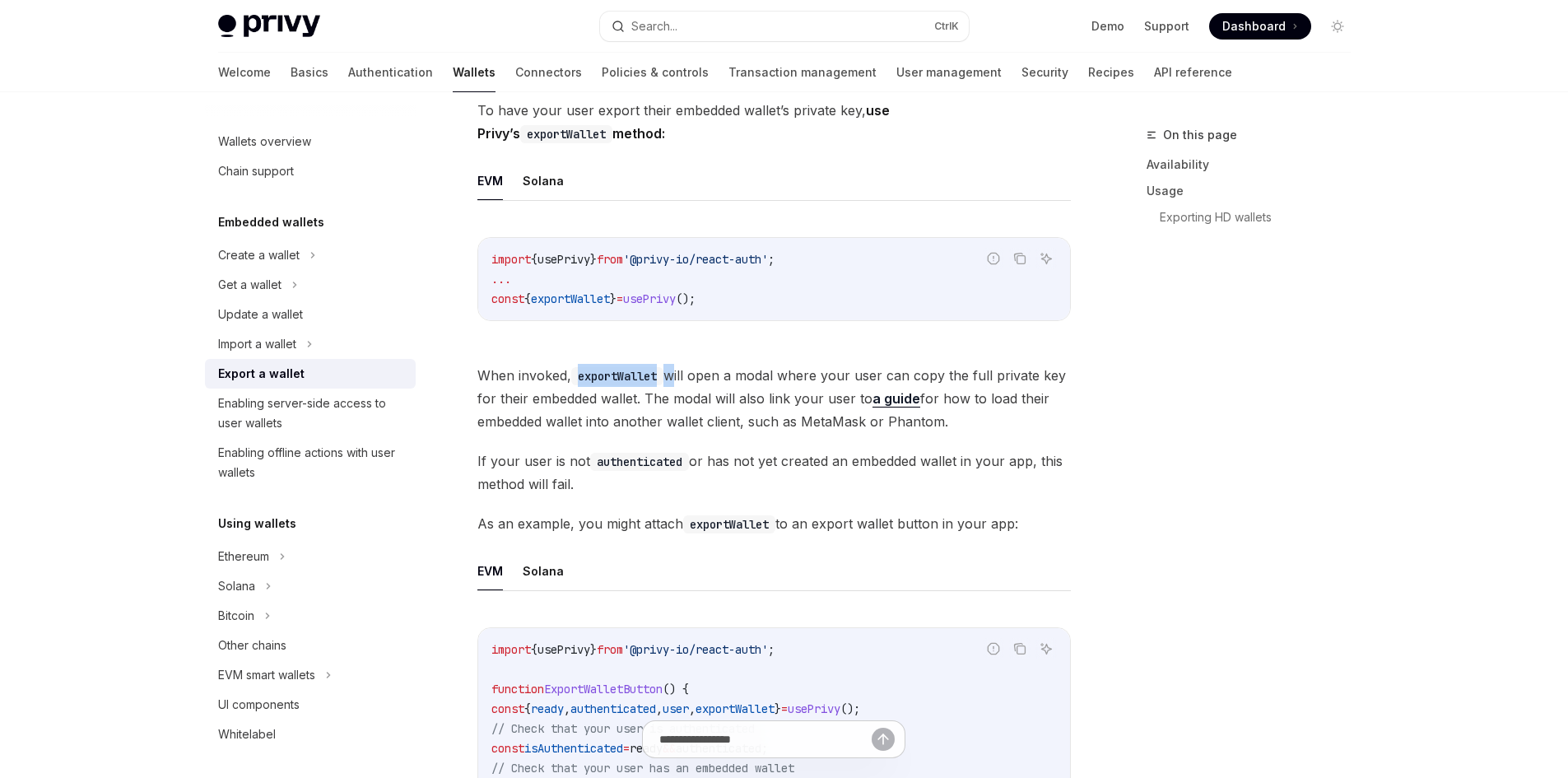
click at [621, 376] on code "exportWallet" at bounding box center [617, 376] width 92 height 18
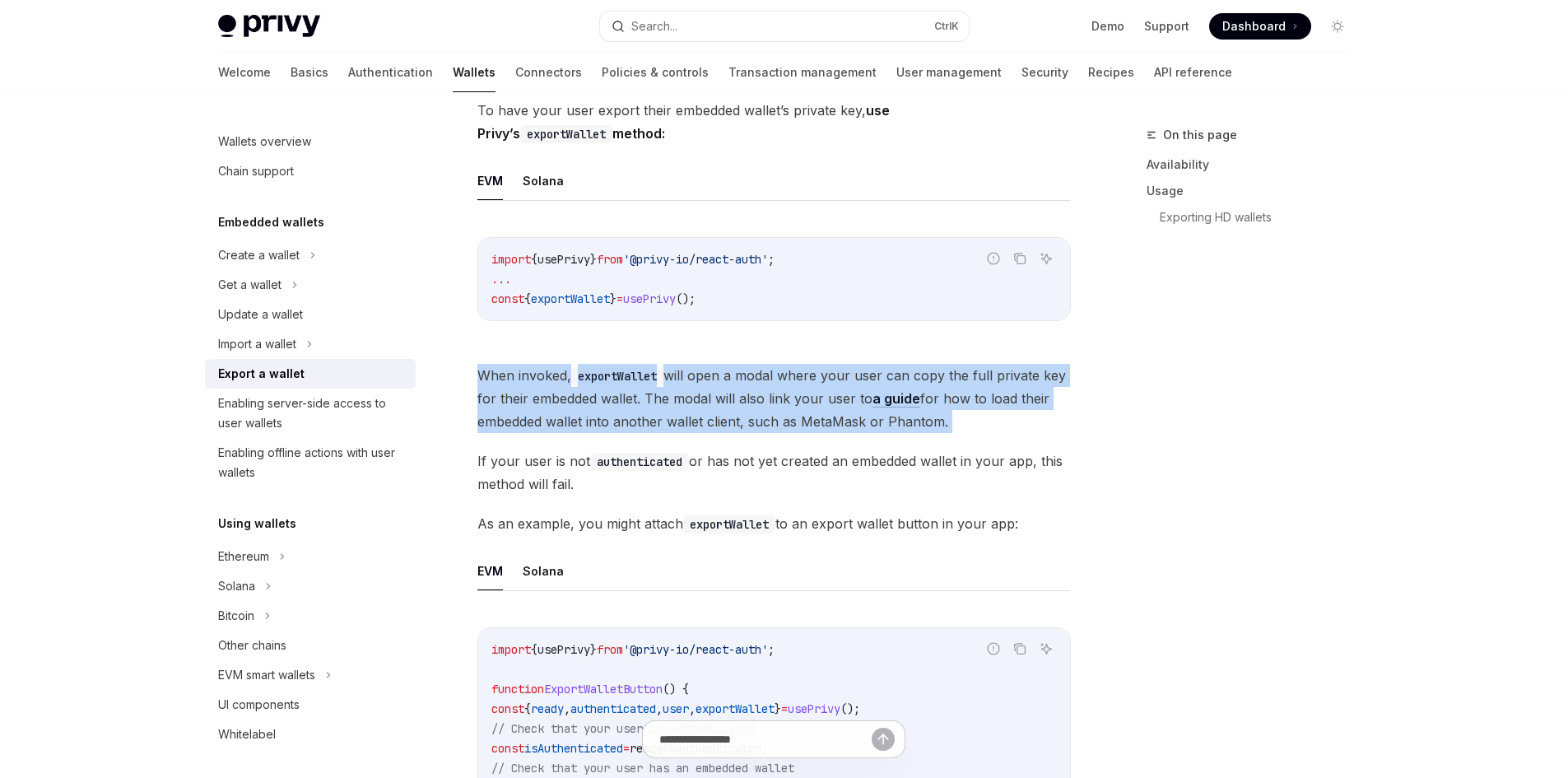
click at [621, 376] on code "exportWallet" at bounding box center [617, 376] width 92 height 18
click at [724, 371] on span "When invoked, exportWallet will open a modal where your user can copy the full …" at bounding box center [773, 398] width 593 height 69
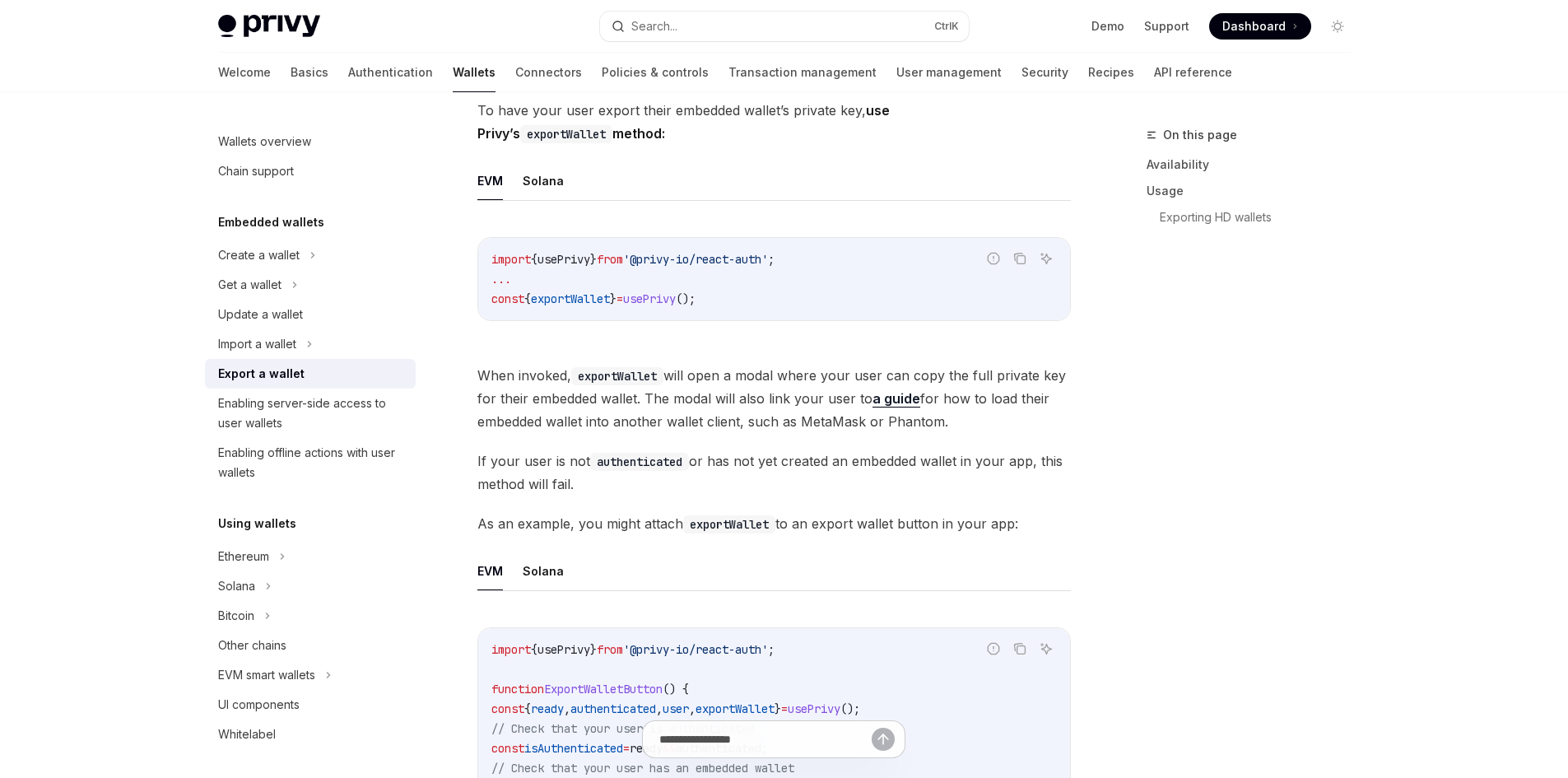
click at [684, 382] on span "When invoked, exportWallet will open a modal where your user can copy the full …" at bounding box center [773, 398] width 593 height 69
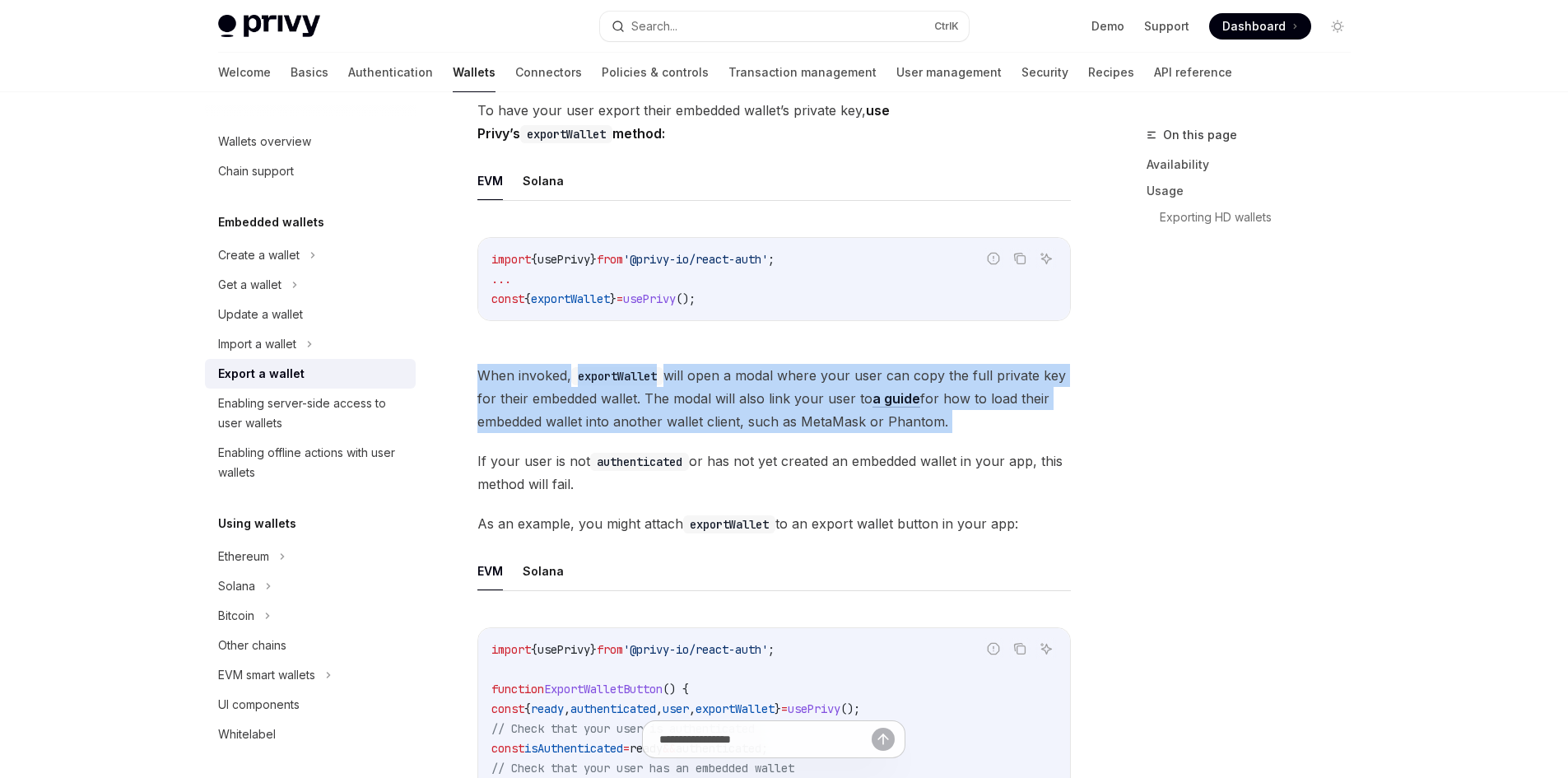
click at [684, 382] on span "When invoked, exportWallet will open a modal where your user can copy the full …" at bounding box center [773, 398] width 593 height 69
click at [788, 371] on span "When invoked, exportWallet will open a modal where your user can copy the full …" at bounding box center [773, 398] width 593 height 69
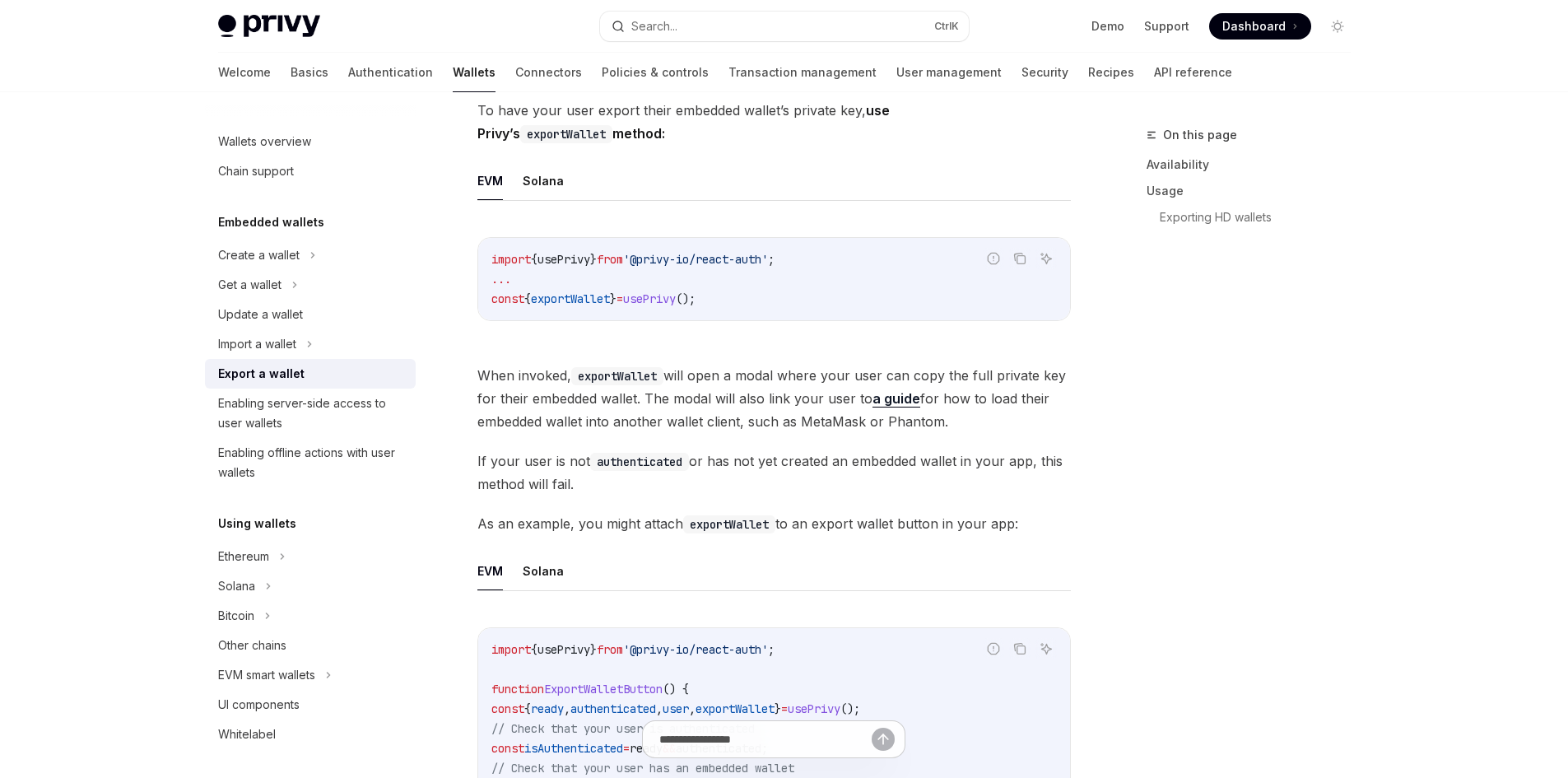
click at [802, 371] on span "When invoked, exportWallet will open a modal where your user can copy the full …" at bounding box center [773, 398] width 593 height 69
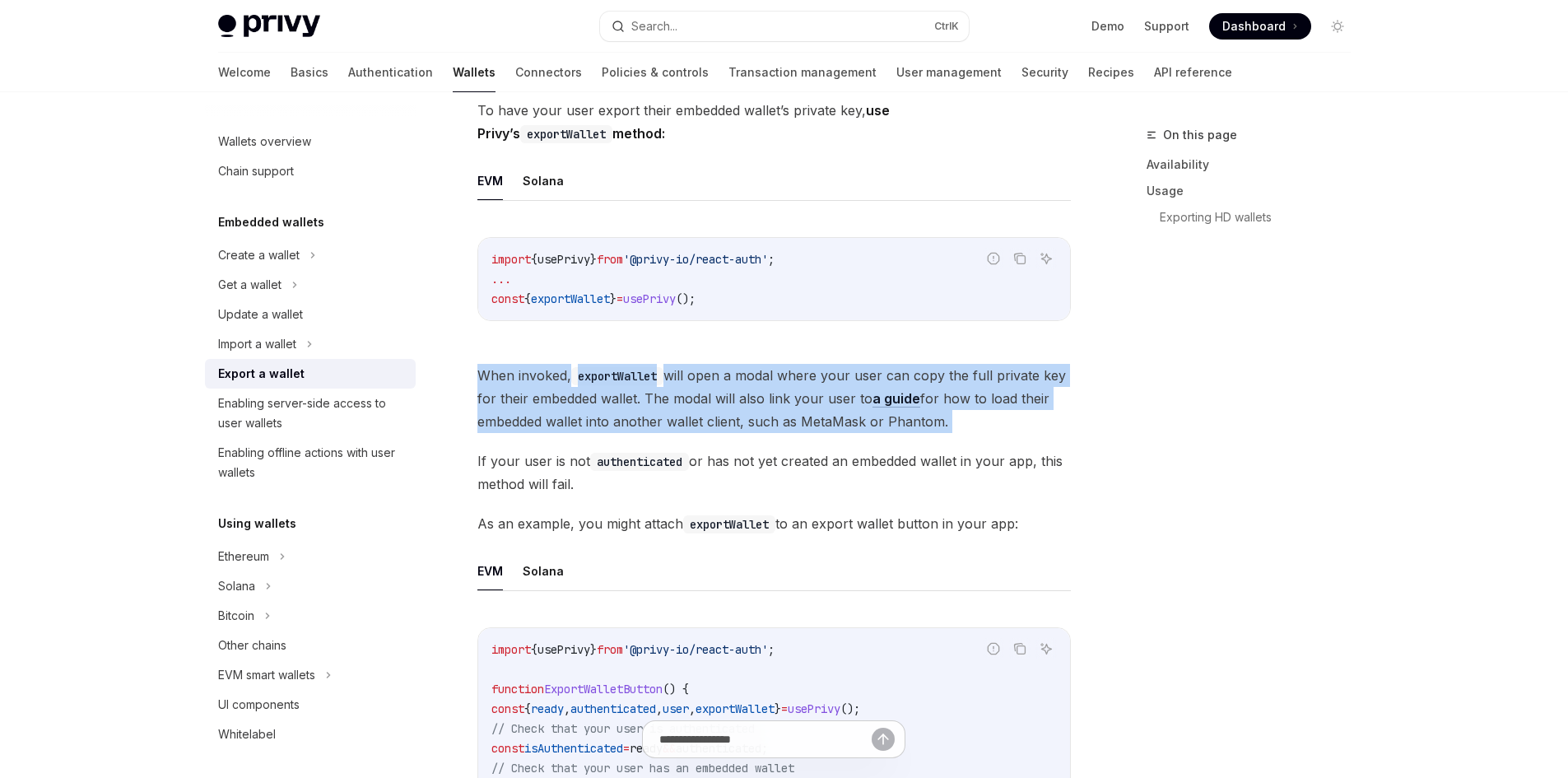
click at [802, 371] on span "When invoked, exportWallet will open a modal where your user can copy the full …" at bounding box center [773, 398] width 593 height 69
click at [859, 382] on span "When invoked, exportWallet will open a modal where your user can copy the full …" at bounding box center [773, 398] width 593 height 69
click at [859, 384] on span "When invoked, exportWallet will open a modal where your user can copy the full …" at bounding box center [773, 398] width 593 height 69
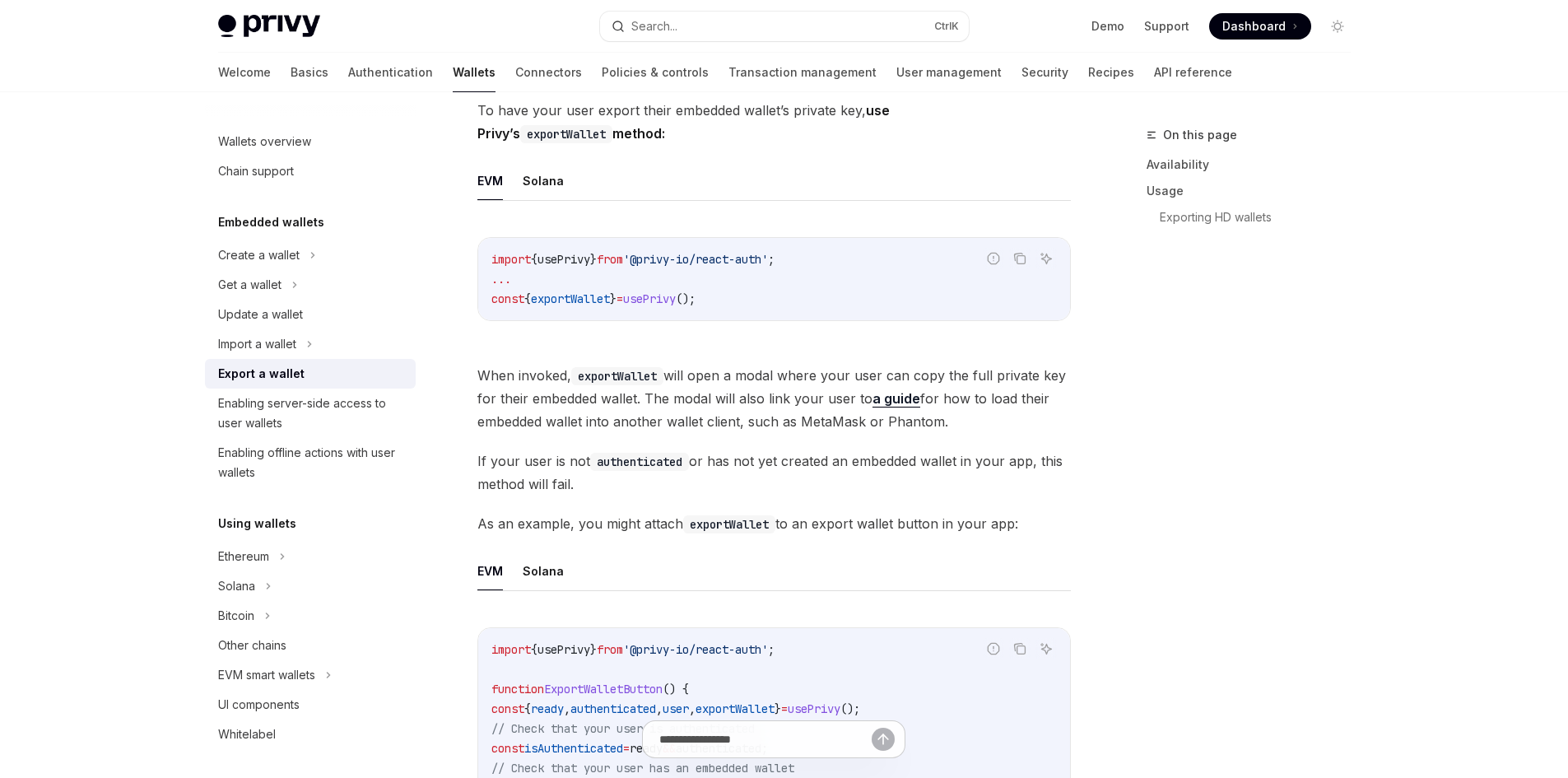
click at [826, 379] on span "When invoked, exportWallet will open a modal where your user can copy the full …" at bounding box center [773, 398] width 593 height 69
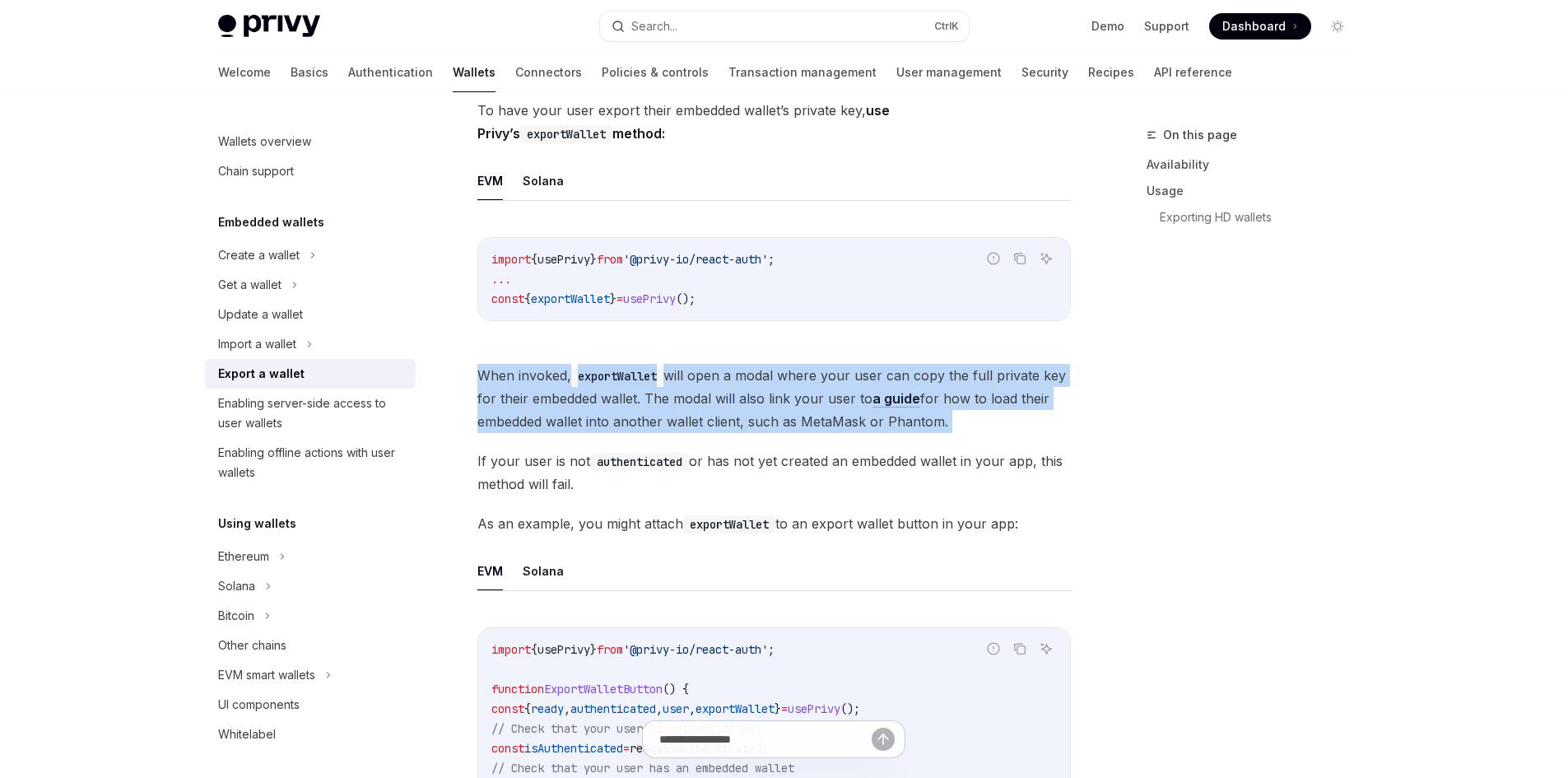
click at [827, 379] on span "When invoked, exportWallet will open a modal where your user can copy the full …" at bounding box center [773, 398] width 593 height 69
click at [867, 380] on span "When invoked, exportWallet will open a modal where your user can copy the full …" at bounding box center [773, 398] width 593 height 69
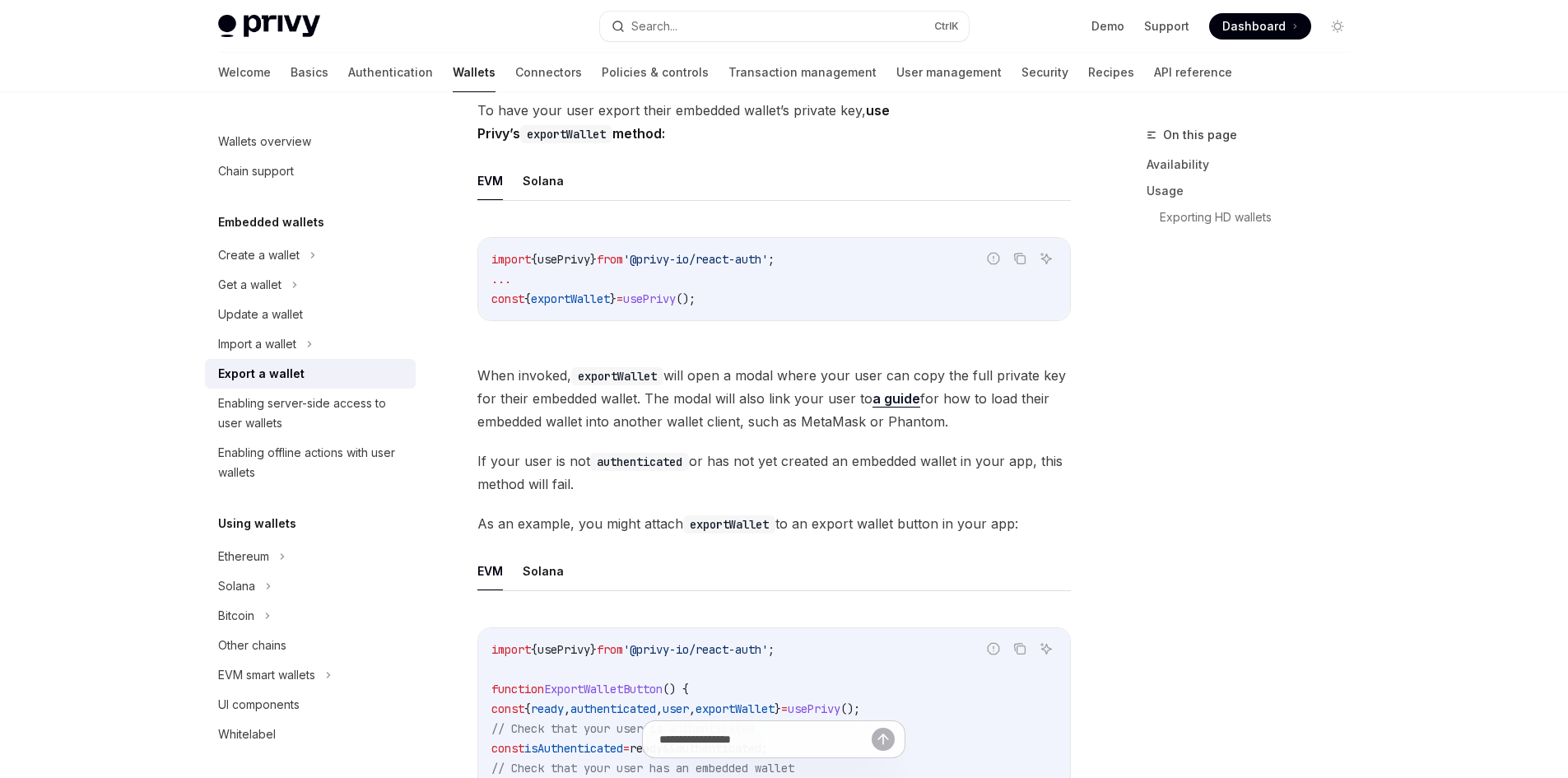
click at [185, 150] on div "**********" at bounding box center [619, 772] width 909 height 2283
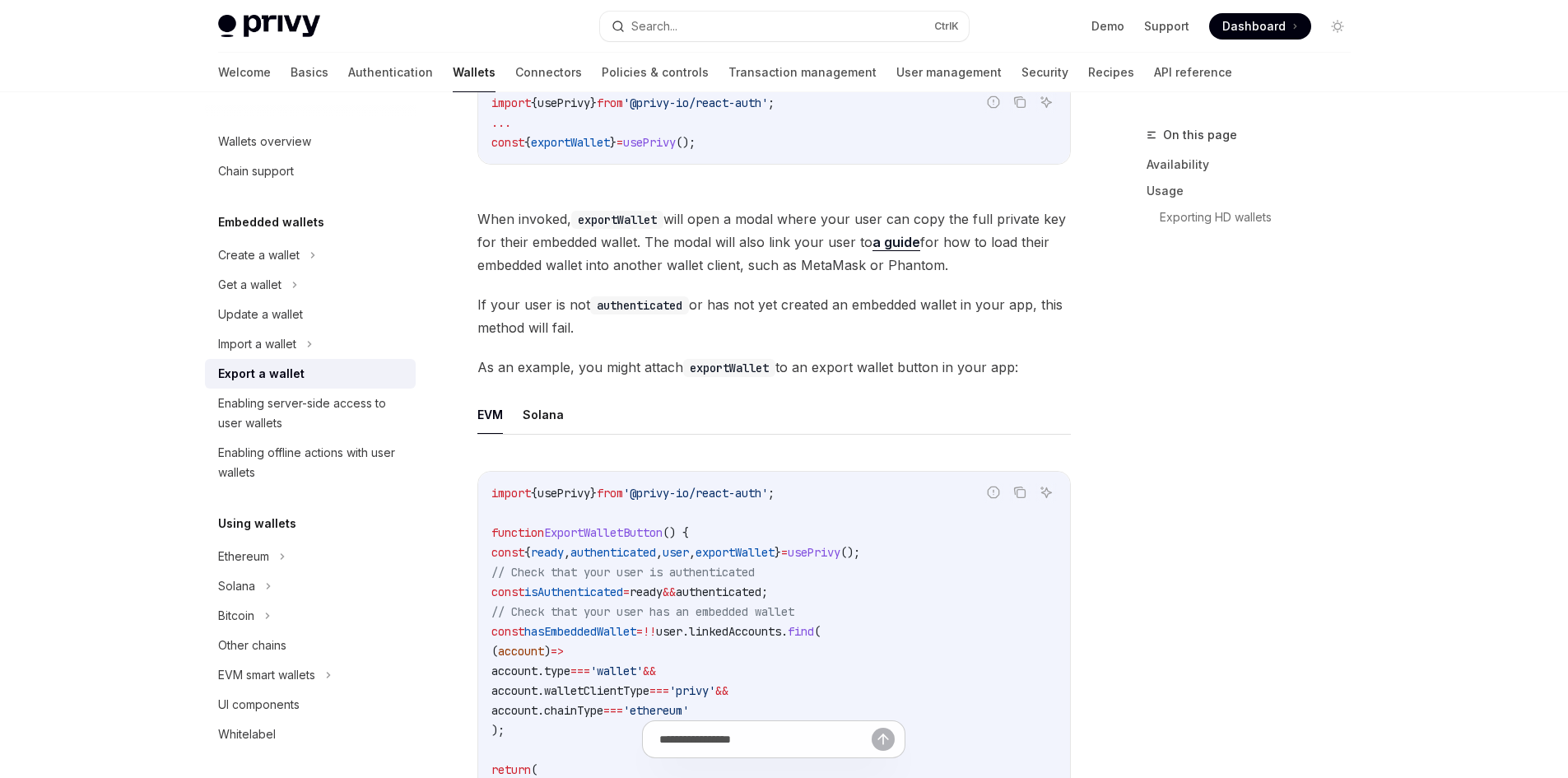
scroll to position [659, 0]
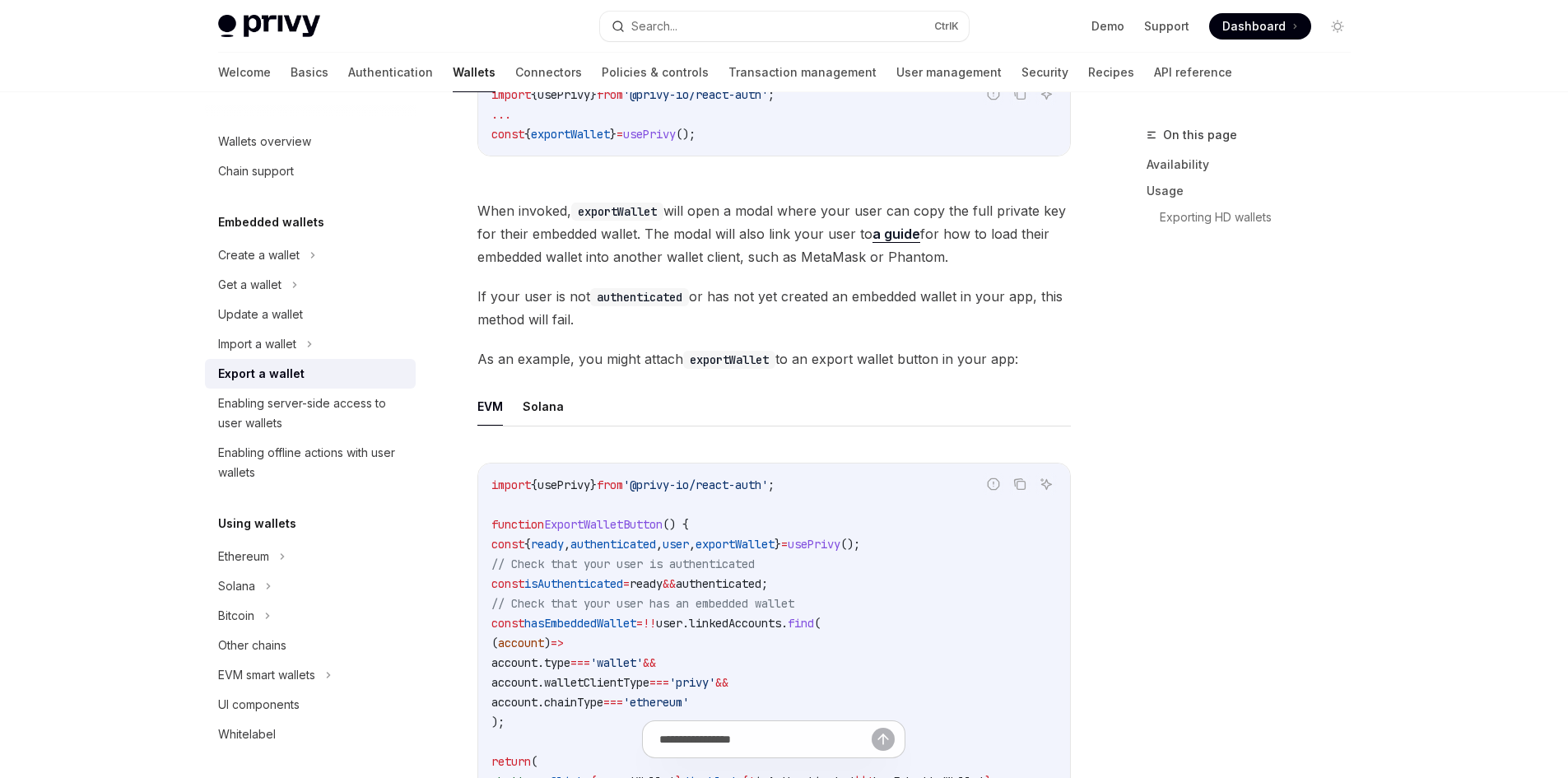
click at [564, 371] on div "To have your user export their embedded wallet’s private key, use Privy’s expor…" at bounding box center [773, 709] width 593 height 1550
click at [654, 366] on span "As an example, you might attach exportWallet to an export wallet button in your…" at bounding box center [773, 359] width 593 height 23
click at [655, 366] on span "As an example, you might attach exportWallet to an export wallet button in your…" at bounding box center [773, 359] width 593 height 23
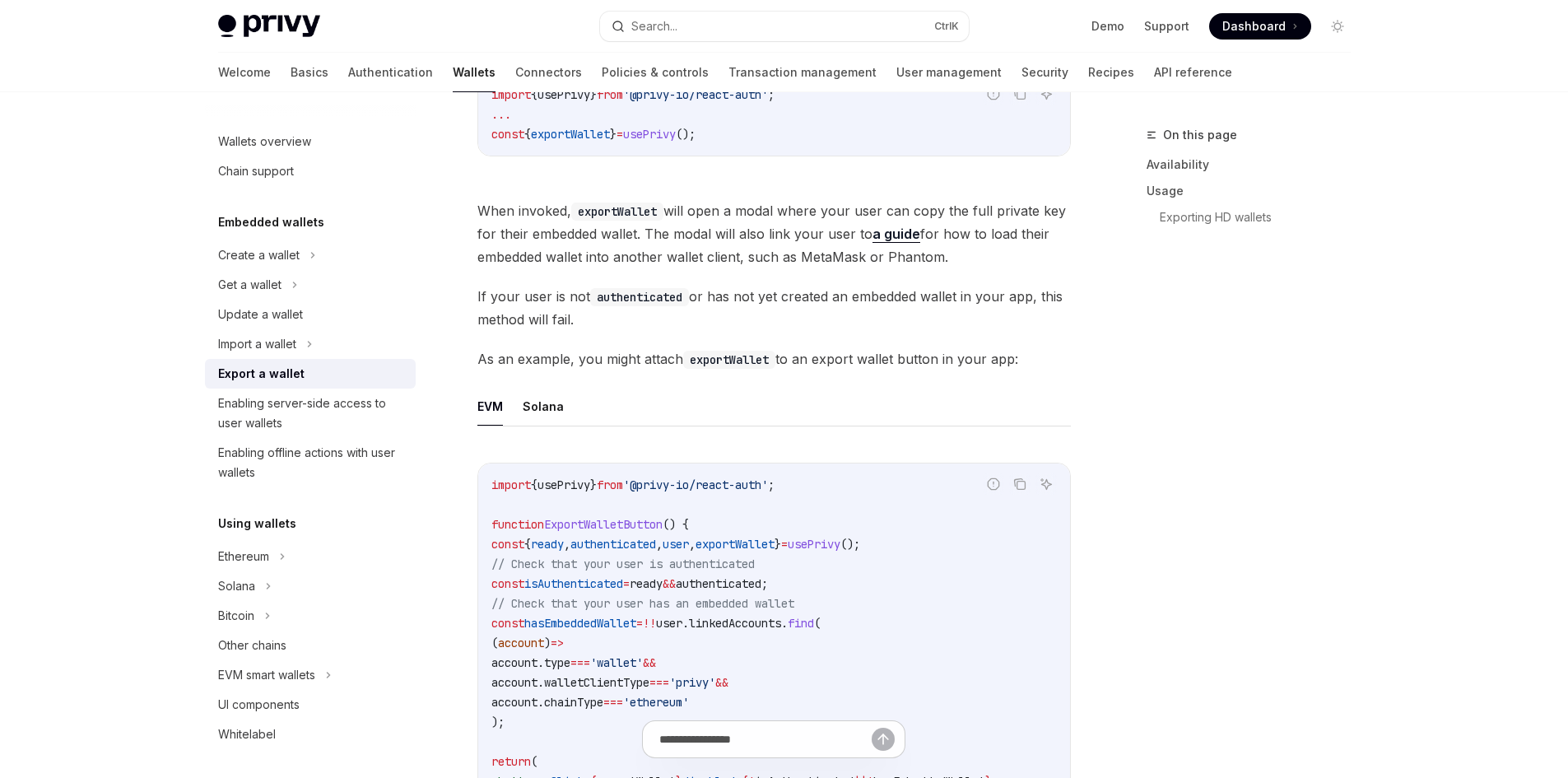
click at [720, 354] on code "exportWallet" at bounding box center [730, 359] width 92 height 18
click at [762, 355] on code "exportWallet" at bounding box center [730, 359] width 92 height 18
click at [673, 356] on span "As an example, you might attach exportWallet to an export wallet button in your…" at bounding box center [773, 359] width 593 height 23
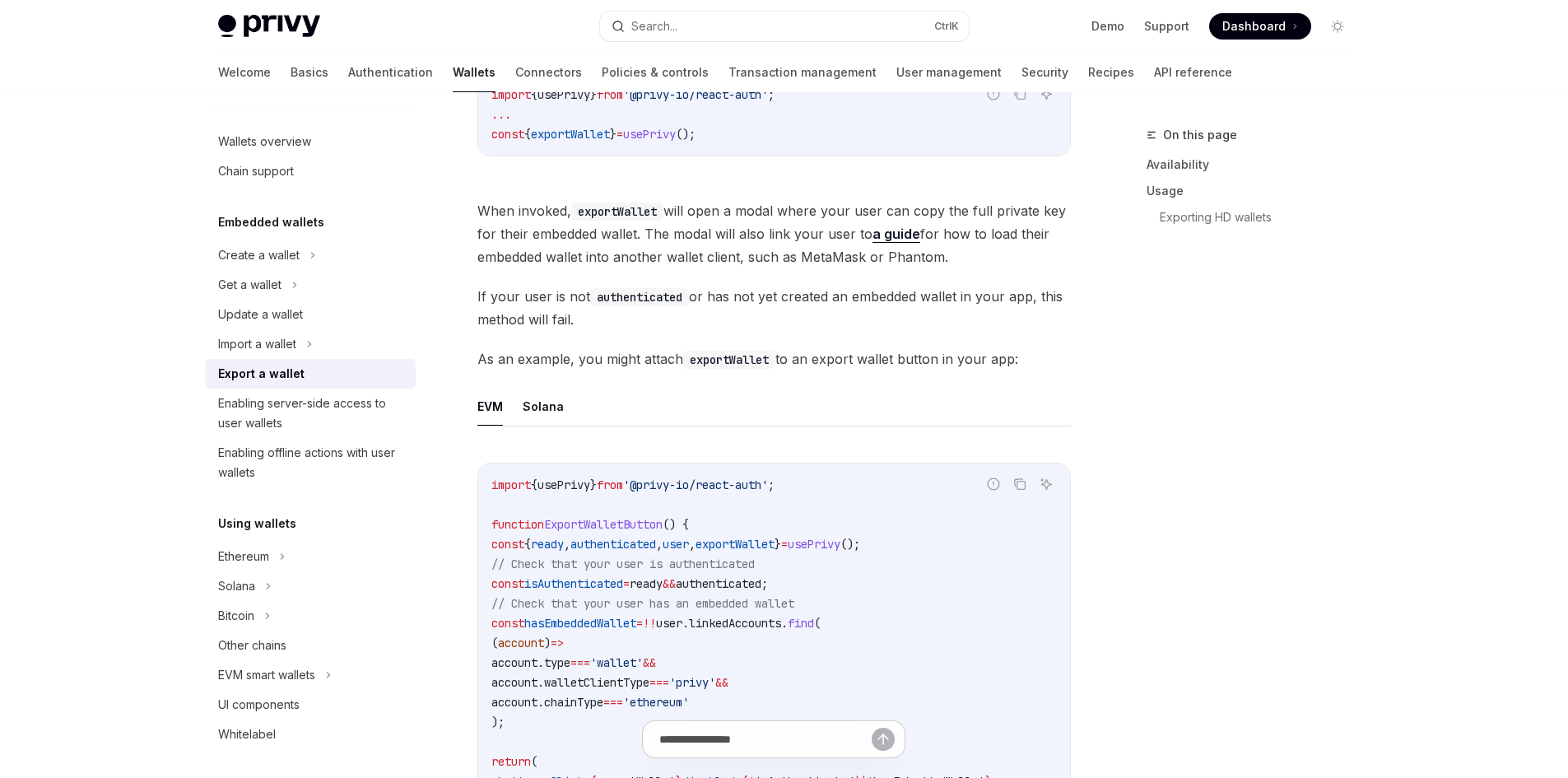
click at [673, 356] on span "As an example, you might attach exportWallet to an export wallet button in your…" at bounding box center [773, 359] width 593 height 23
click at [730, 357] on code "exportWallet" at bounding box center [730, 359] width 92 height 18
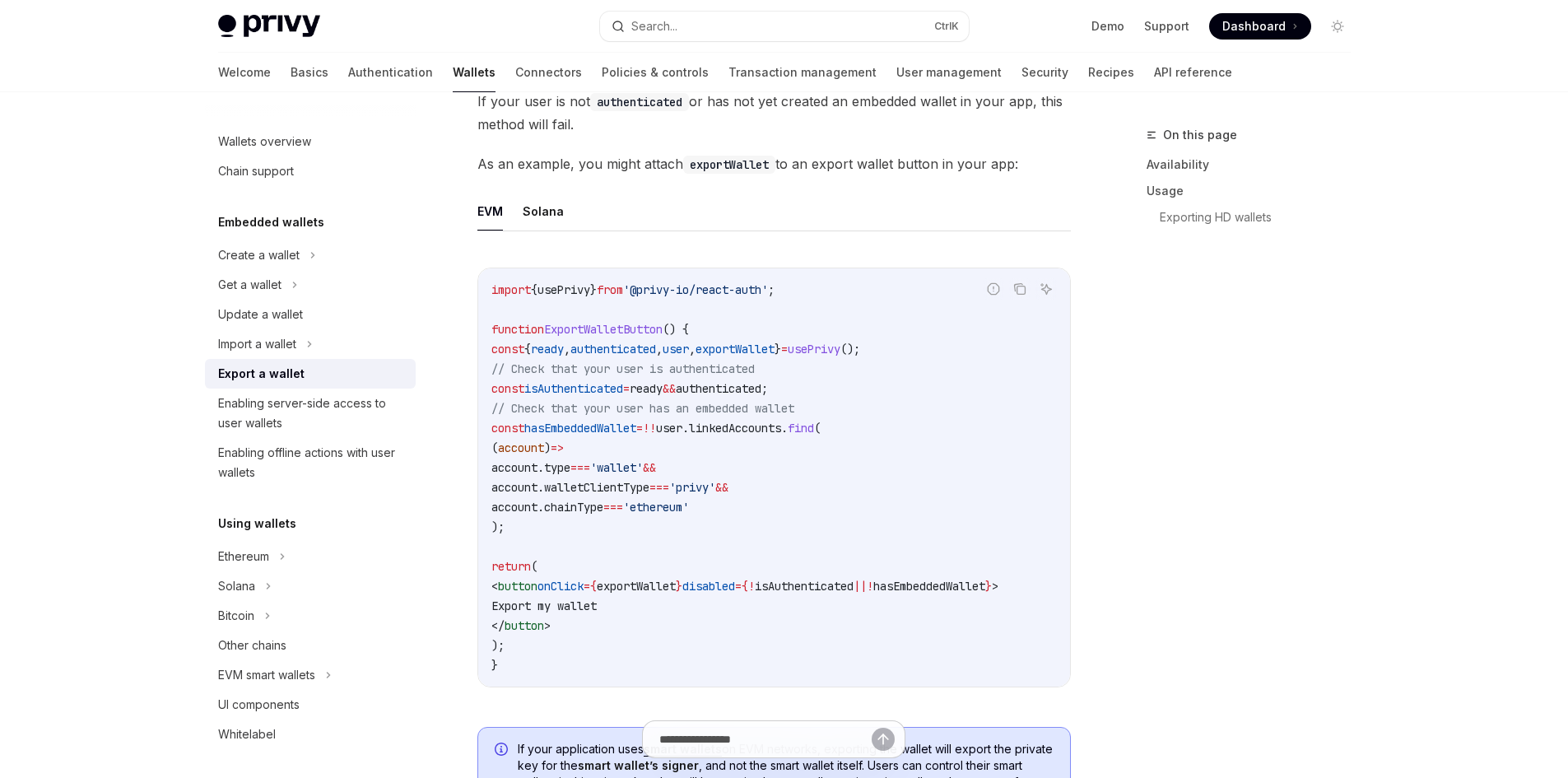
scroll to position [906, 0]
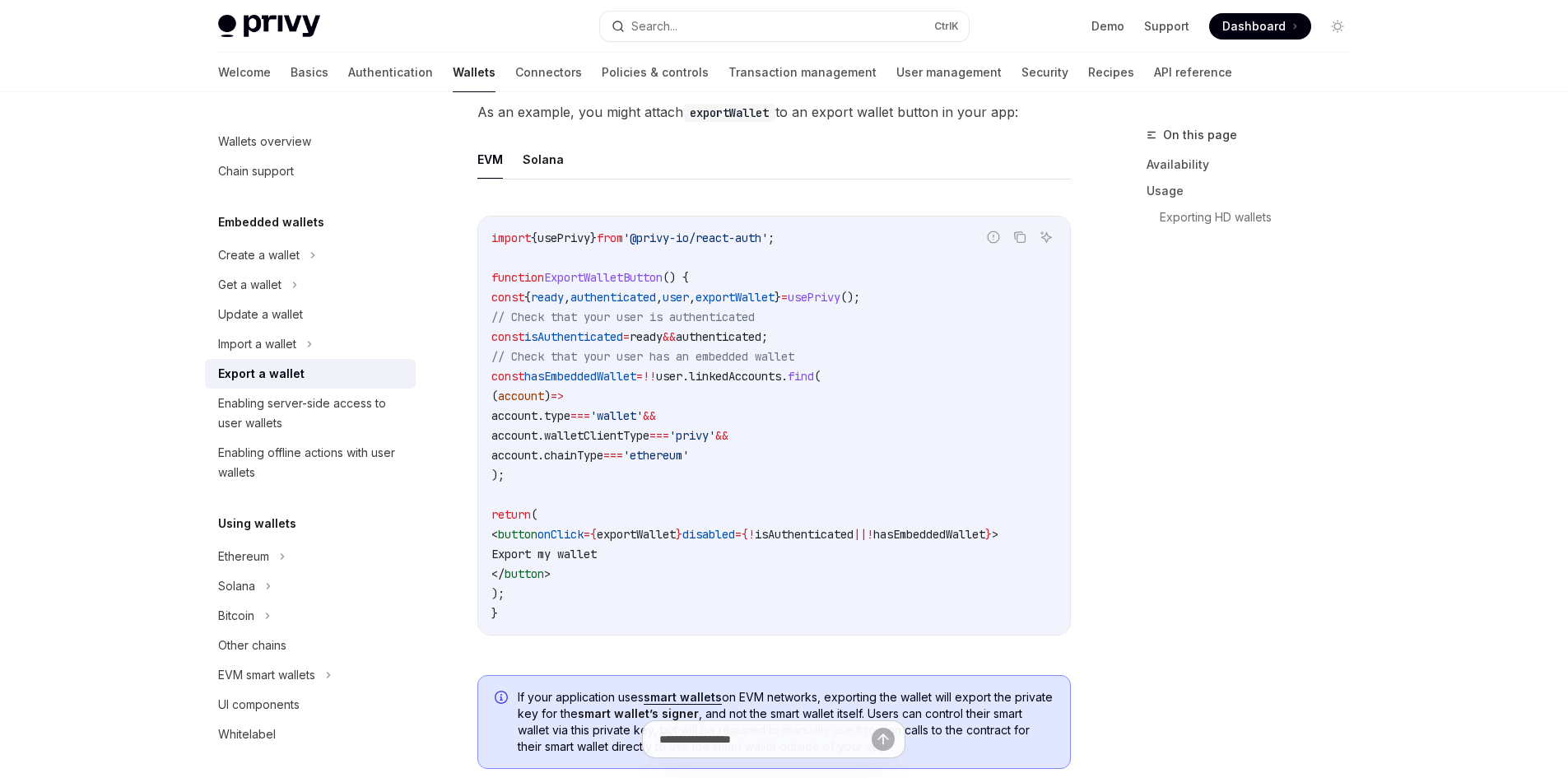
click at [555, 238] on span "usePrivy" at bounding box center [564, 237] width 53 height 15
click at [590, 238] on span "usePrivy" at bounding box center [564, 237] width 53 height 15
click at [572, 236] on span "usePrivy" at bounding box center [564, 237] width 53 height 15
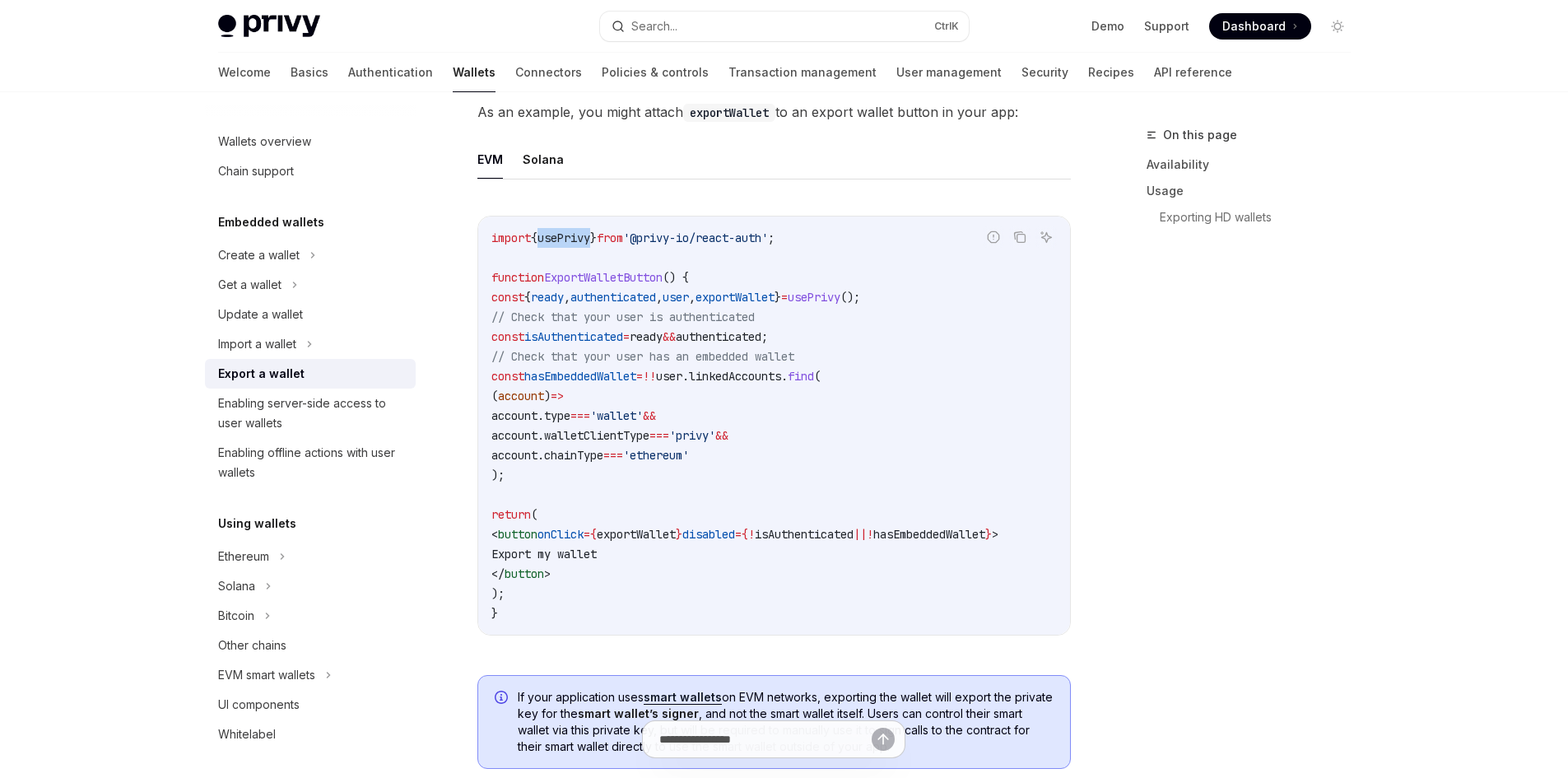
click at [572, 236] on span "usePrivy" at bounding box center [564, 237] width 53 height 15
click at [623, 233] on span "from" at bounding box center [610, 237] width 27 height 15
click at [675, 236] on span "'@privy-io/react-auth'" at bounding box center [695, 237] width 145 height 15
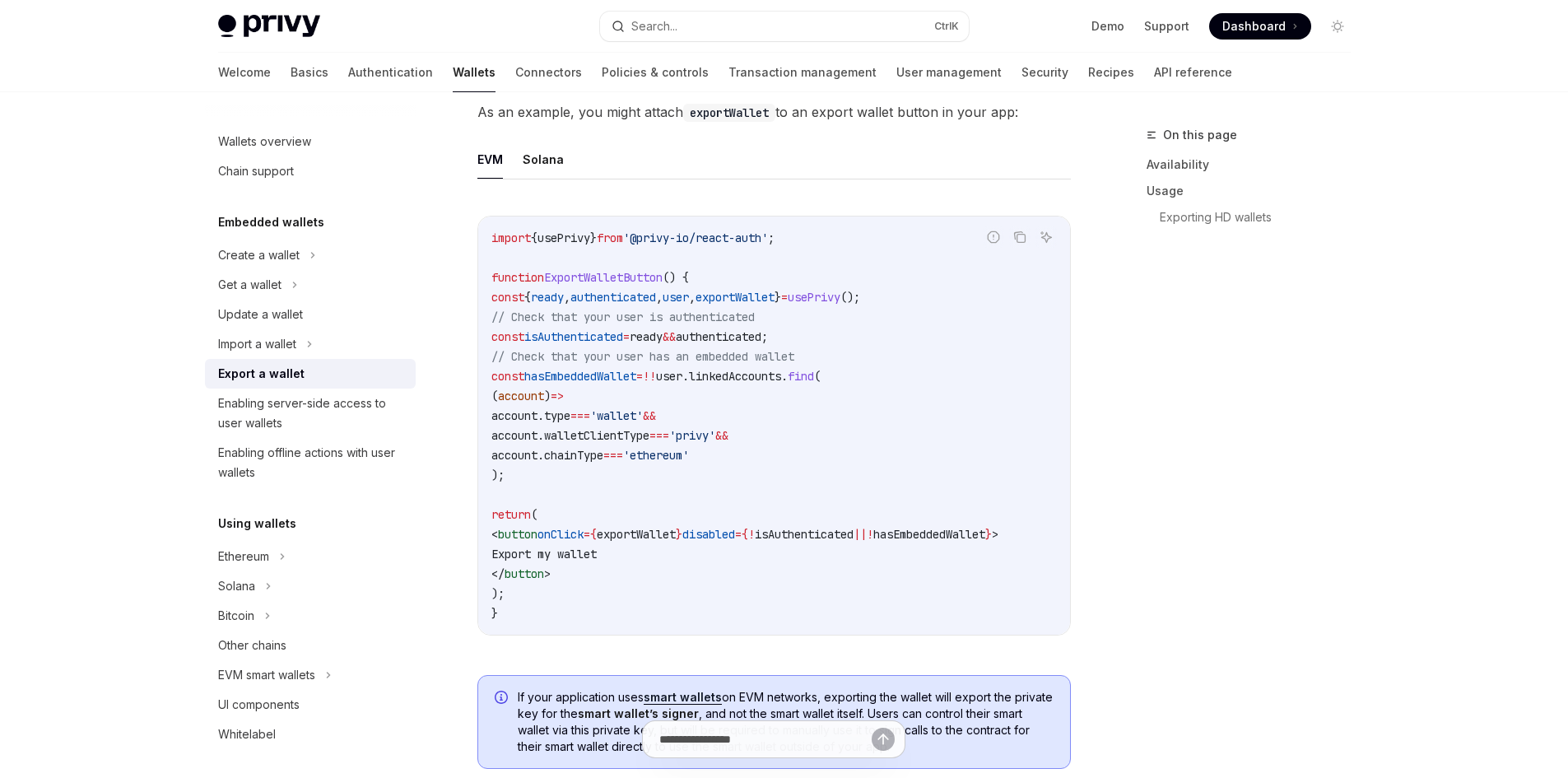
click at [762, 242] on span "'@privy-io/react-auth'" at bounding box center [695, 237] width 145 height 15
click at [752, 242] on span "'@privy-io/react-auth'" at bounding box center [695, 237] width 145 height 15
click at [768, 241] on span "'@privy-io/react-auth'" at bounding box center [695, 237] width 145 height 15
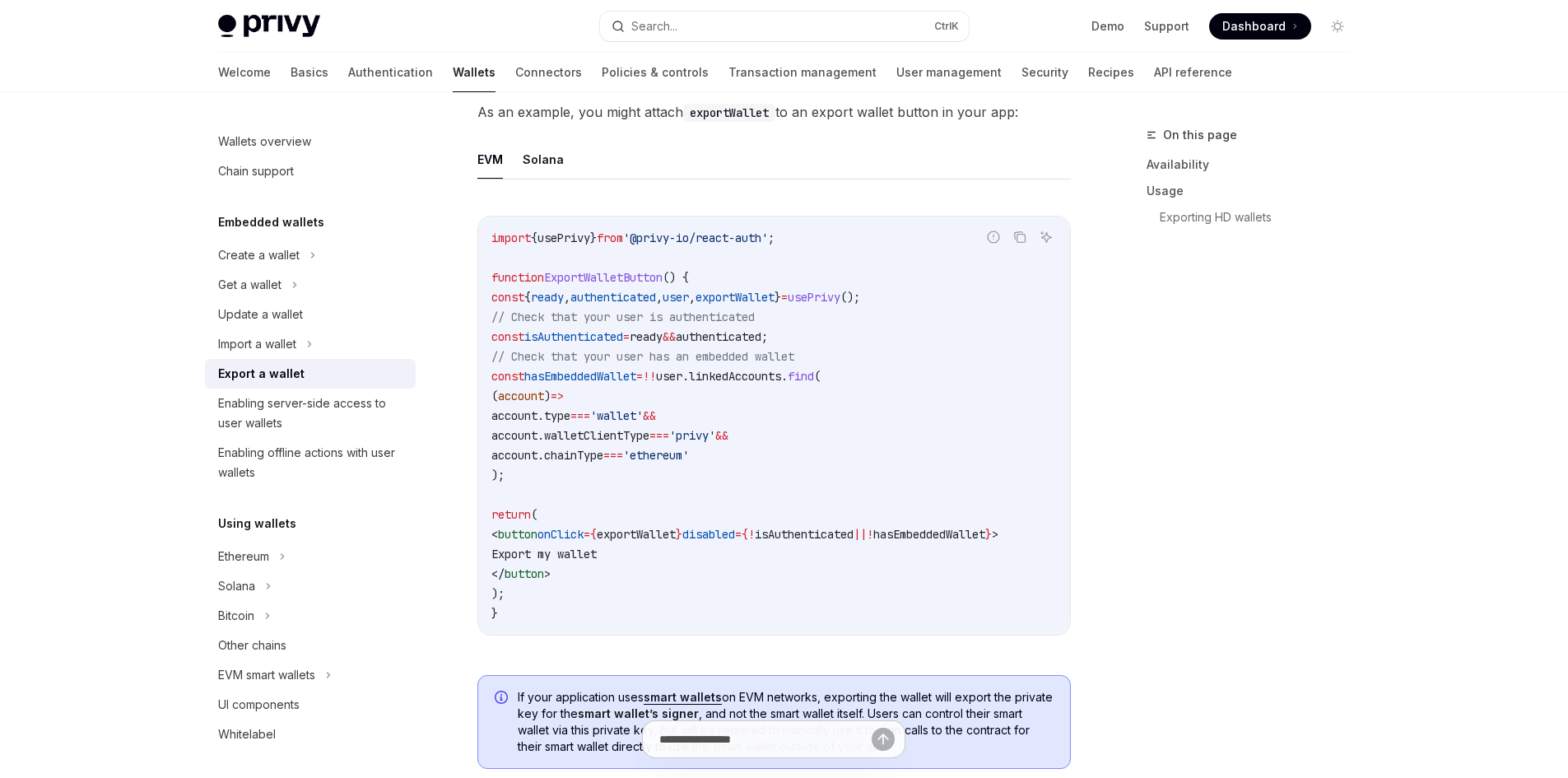
click at [736, 248] on code "import { usePrivy } from '@privy-io/react-auth' ; function ExportWalletButton (…" at bounding box center [774, 425] width 565 height 395
drag, startPoint x: 491, startPoint y: 278, endPoint x: 727, endPoint y: 274, distance: 236.0
click at [727, 274] on code "import { usePrivy } from '@privy-io/react-auth' ; function ExportWalletButton (…" at bounding box center [774, 425] width 565 height 395
click at [577, 276] on span "ExportWalletButton" at bounding box center [603, 277] width 118 height 15
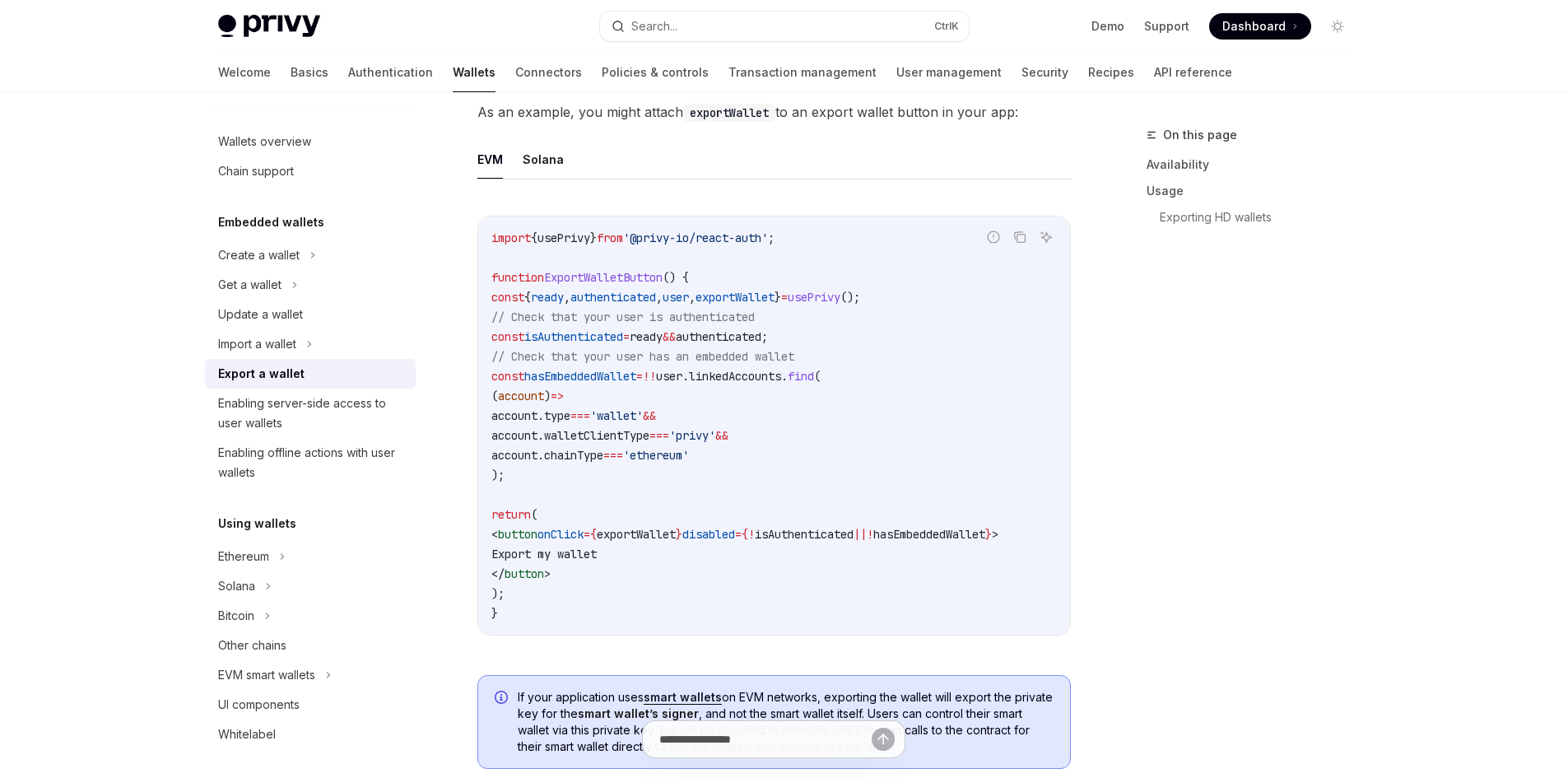
click at [577, 275] on span "ExportWalletButton" at bounding box center [603, 277] width 118 height 15
click at [643, 267] on code "import { usePrivy } from '@privy-io/react-auth' ; function ExportWalletButton (…" at bounding box center [774, 425] width 565 height 395
click at [629, 272] on span "ExportWalletButton" at bounding box center [603, 277] width 118 height 15
click at [635, 274] on span "ExportWalletButton" at bounding box center [603, 277] width 118 height 15
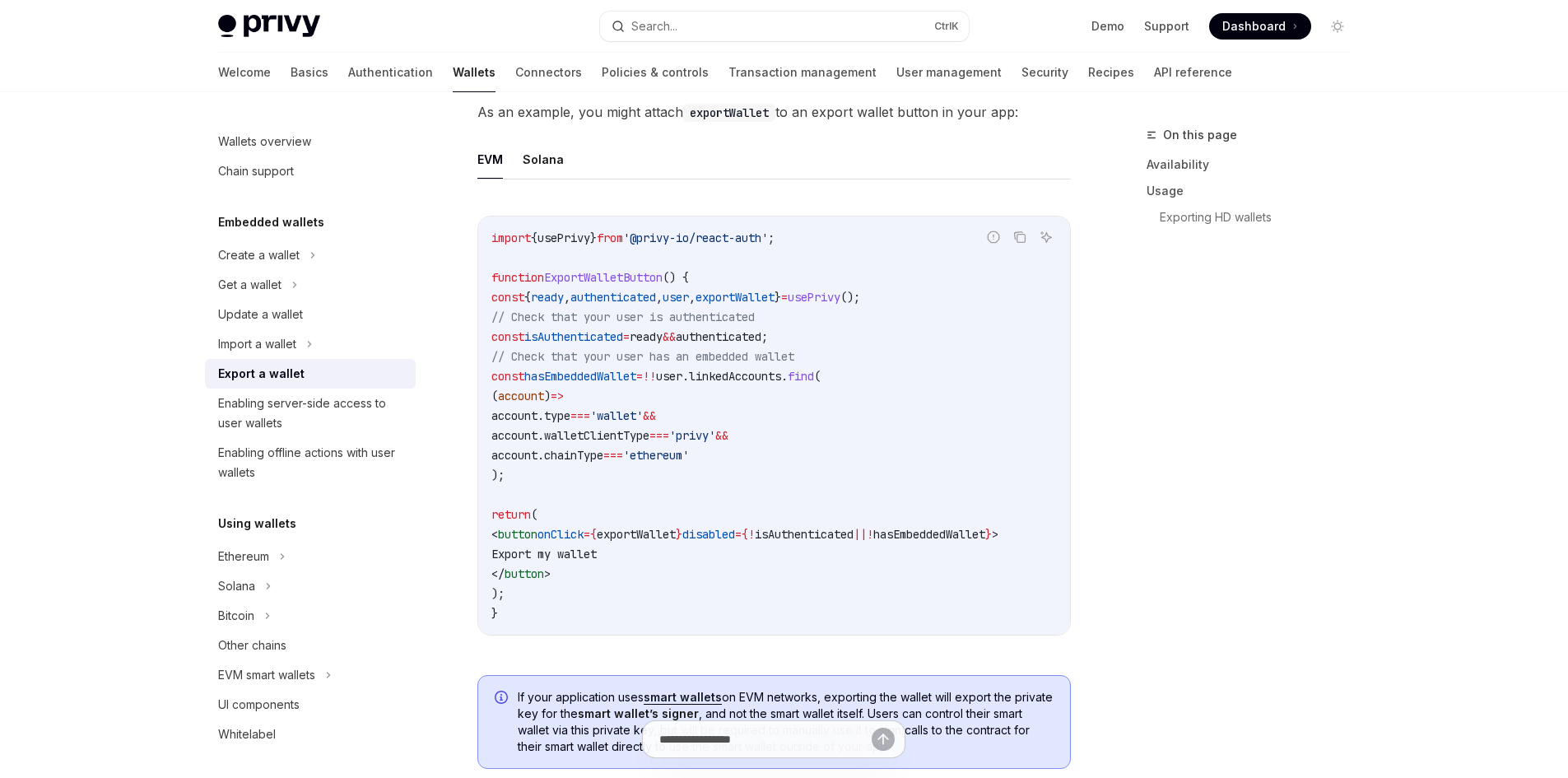
click at [636, 274] on span "ExportWalletButton" at bounding box center [603, 277] width 118 height 15
click at [629, 280] on span "ExportWalletButton" at bounding box center [603, 277] width 118 height 15
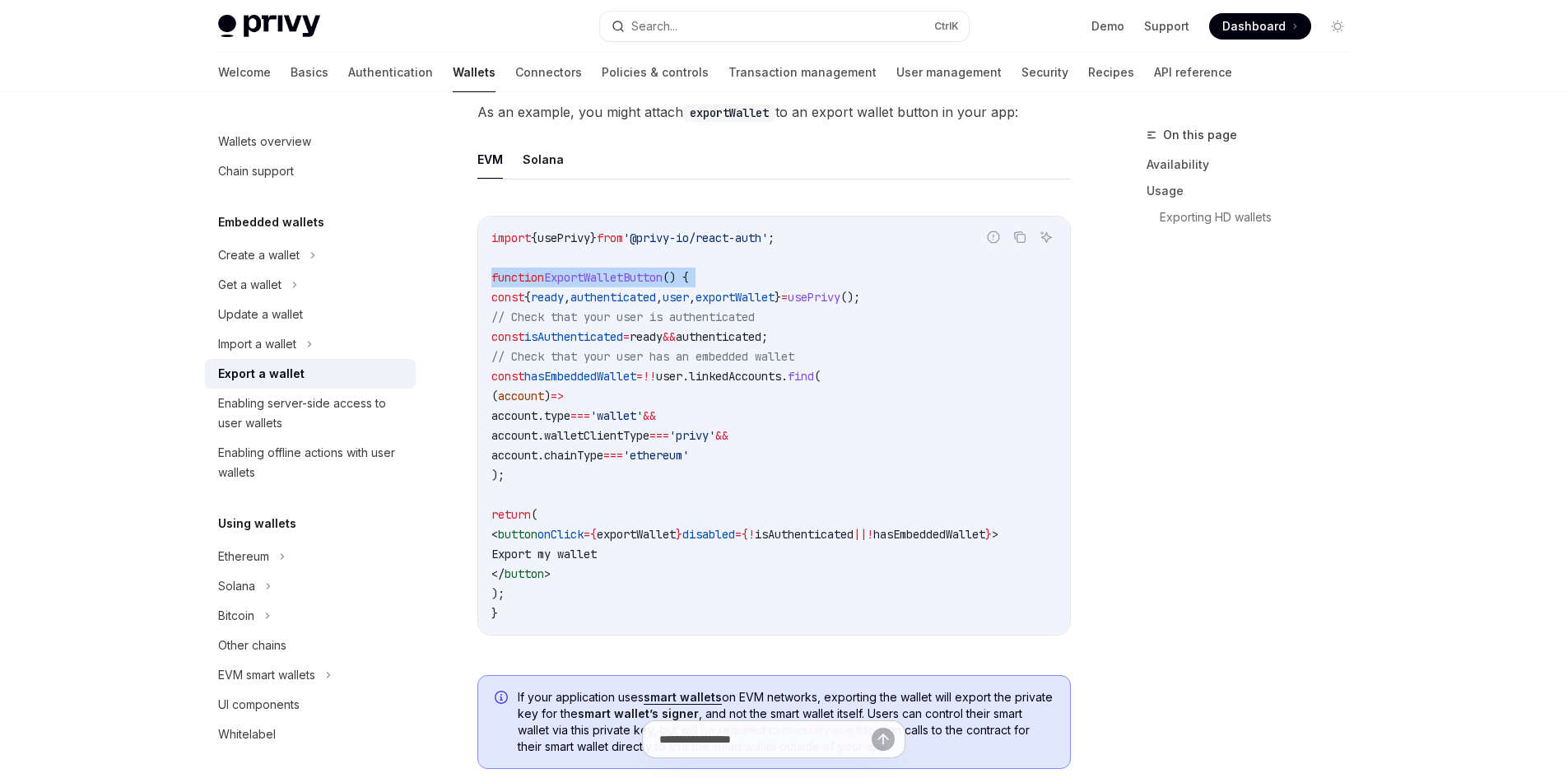
click at [623, 283] on span "ExportWalletButton" at bounding box center [603, 277] width 118 height 15
click at [626, 280] on span "ExportWalletButton" at bounding box center [603, 277] width 118 height 15
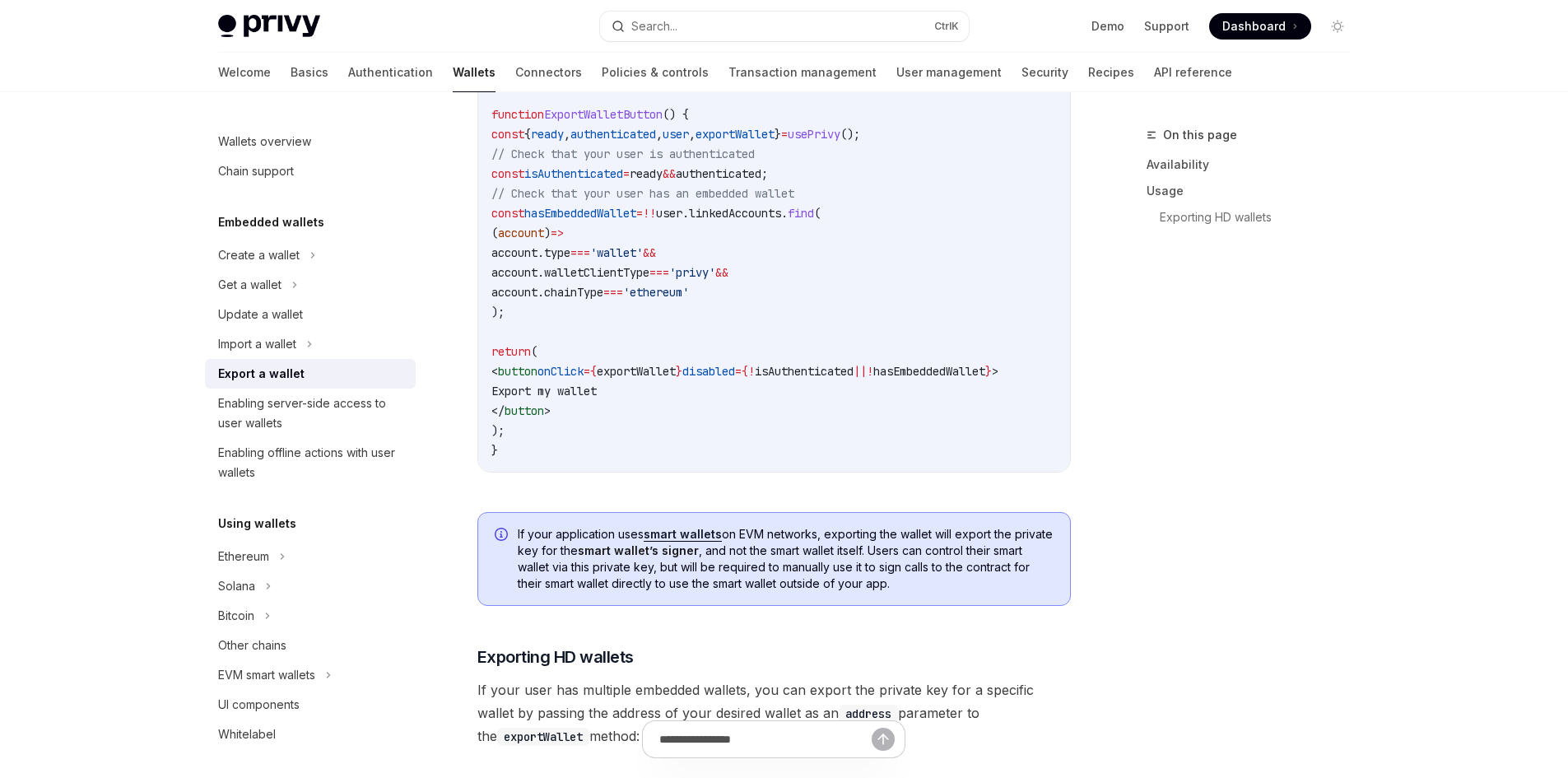
scroll to position [1070, 0]
click at [583, 363] on span "onClick" at bounding box center [561, 369] width 46 height 15
click at [650, 359] on code "import { usePrivy } from '@privy-io/react-auth' ; function ExportWalletButton (…" at bounding box center [774, 260] width 565 height 395
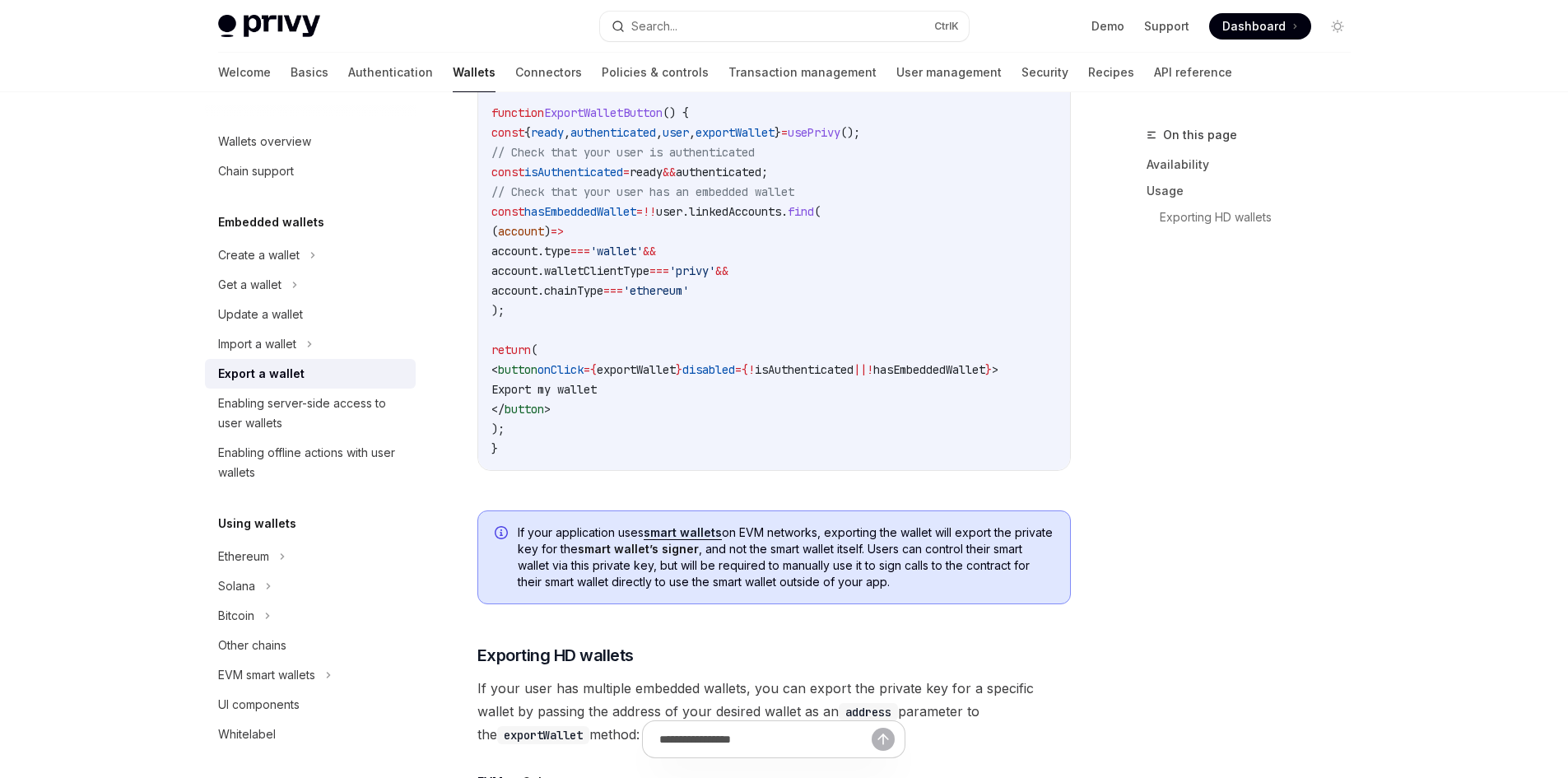
click at [676, 366] on span "exportWallet" at bounding box center [636, 369] width 79 height 15
click at [854, 362] on span "isAuthenticated" at bounding box center [803, 369] width 98 height 15
click at [854, 368] on span "isAuthenticated" at bounding box center [803, 369] width 98 height 15
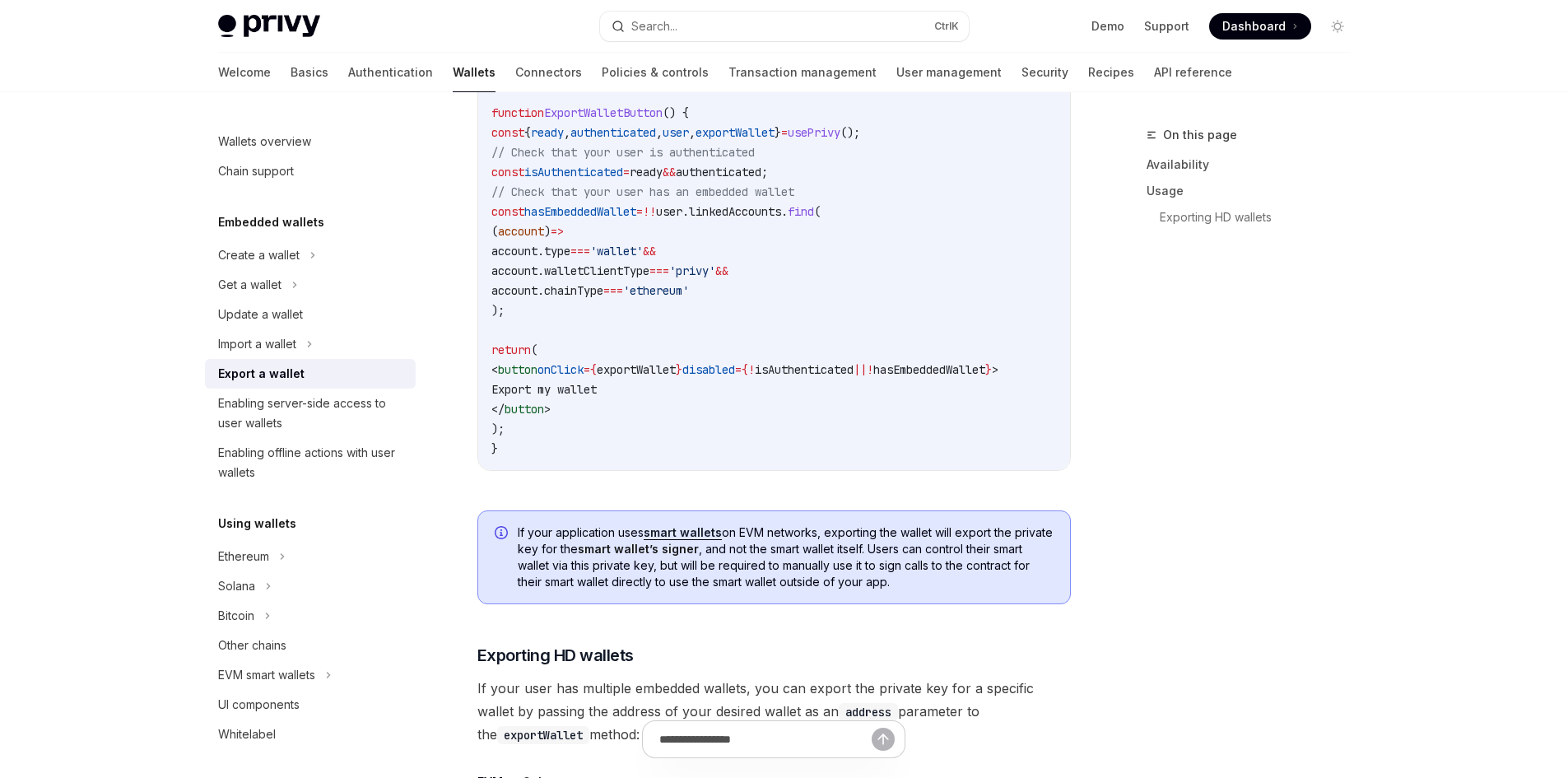
click at [985, 371] on span "hasEmbeddedWallet" at bounding box center [929, 369] width 112 height 15
click at [854, 368] on span "isAuthenticated" at bounding box center [803, 369] width 98 height 15
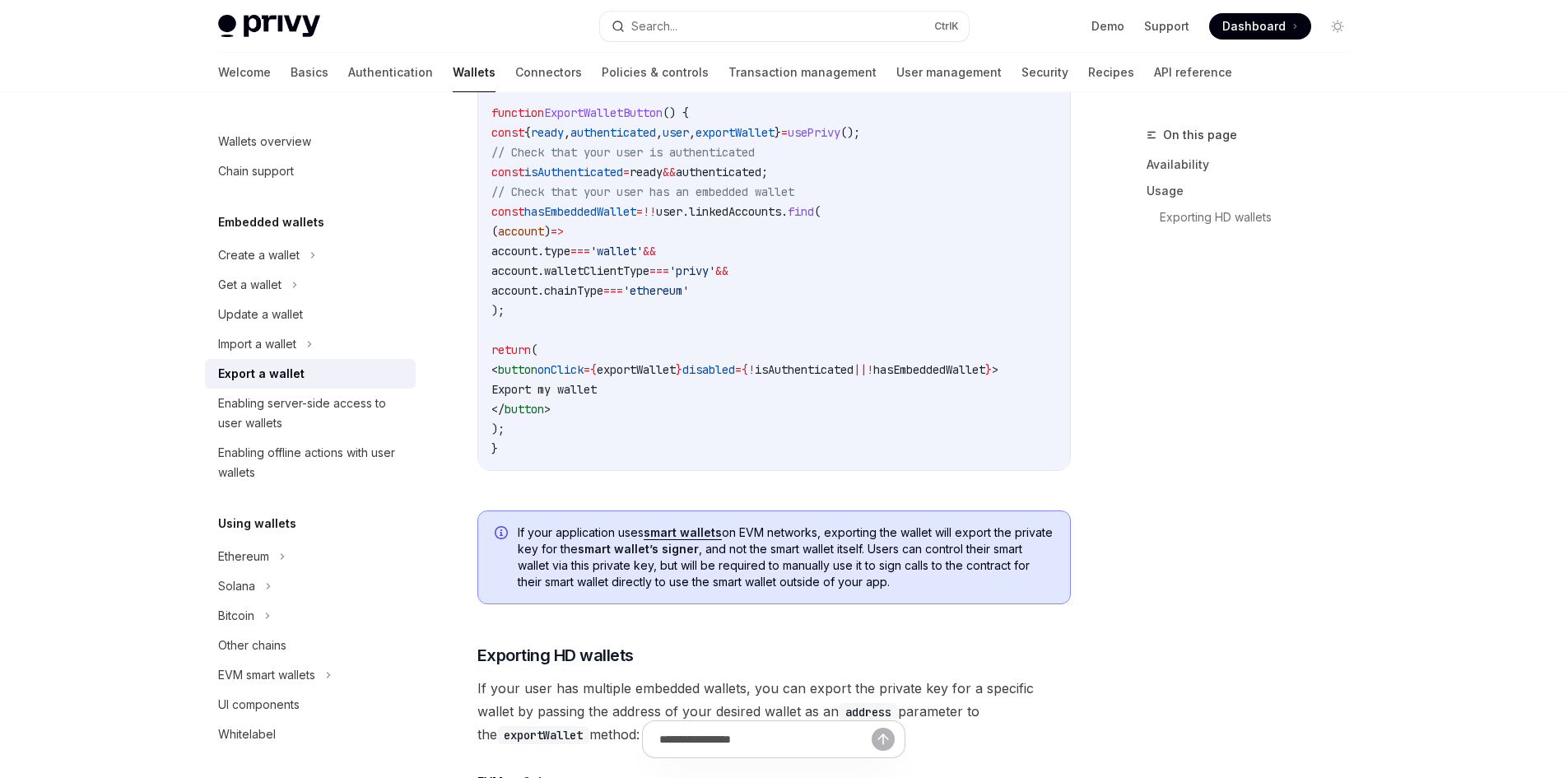
click at [597, 386] on span "Export my wallet" at bounding box center [544, 389] width 105 height 15
click at [597, 387] on span "Export my wallet" at bounding box center [544, 389] width 105 height 15
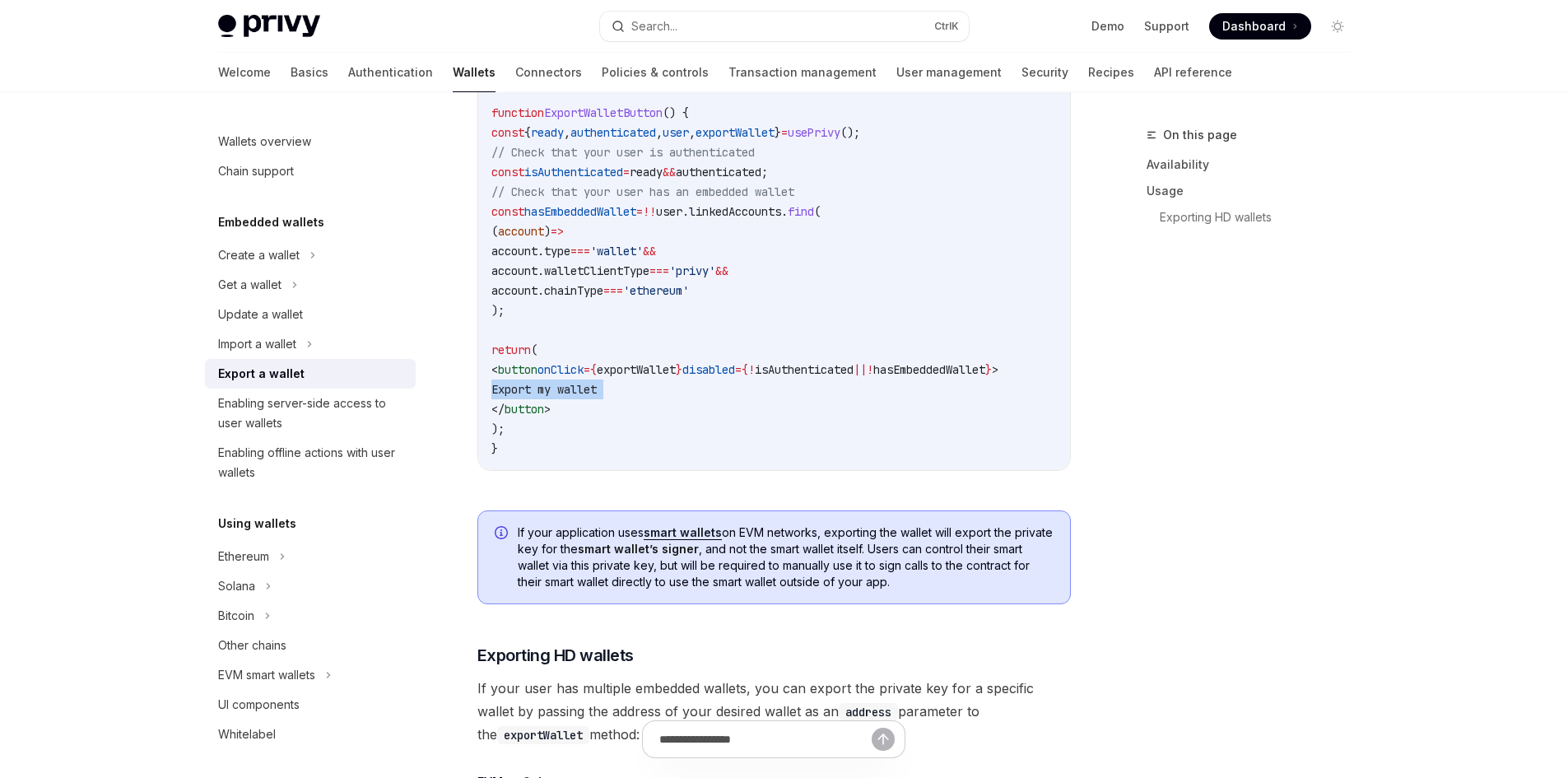
drag, startPoint x: 614, startPoint y: 388, endPoint x: 593, endPoint y: 391, distance: 21.2
click at [597, 390] on span "Export my wallet" at bounding box center [544, 389] width 105 height 15
click at [569, 392] on span "Export my wallet" at bounding box center [544, 389] width 105 height 15
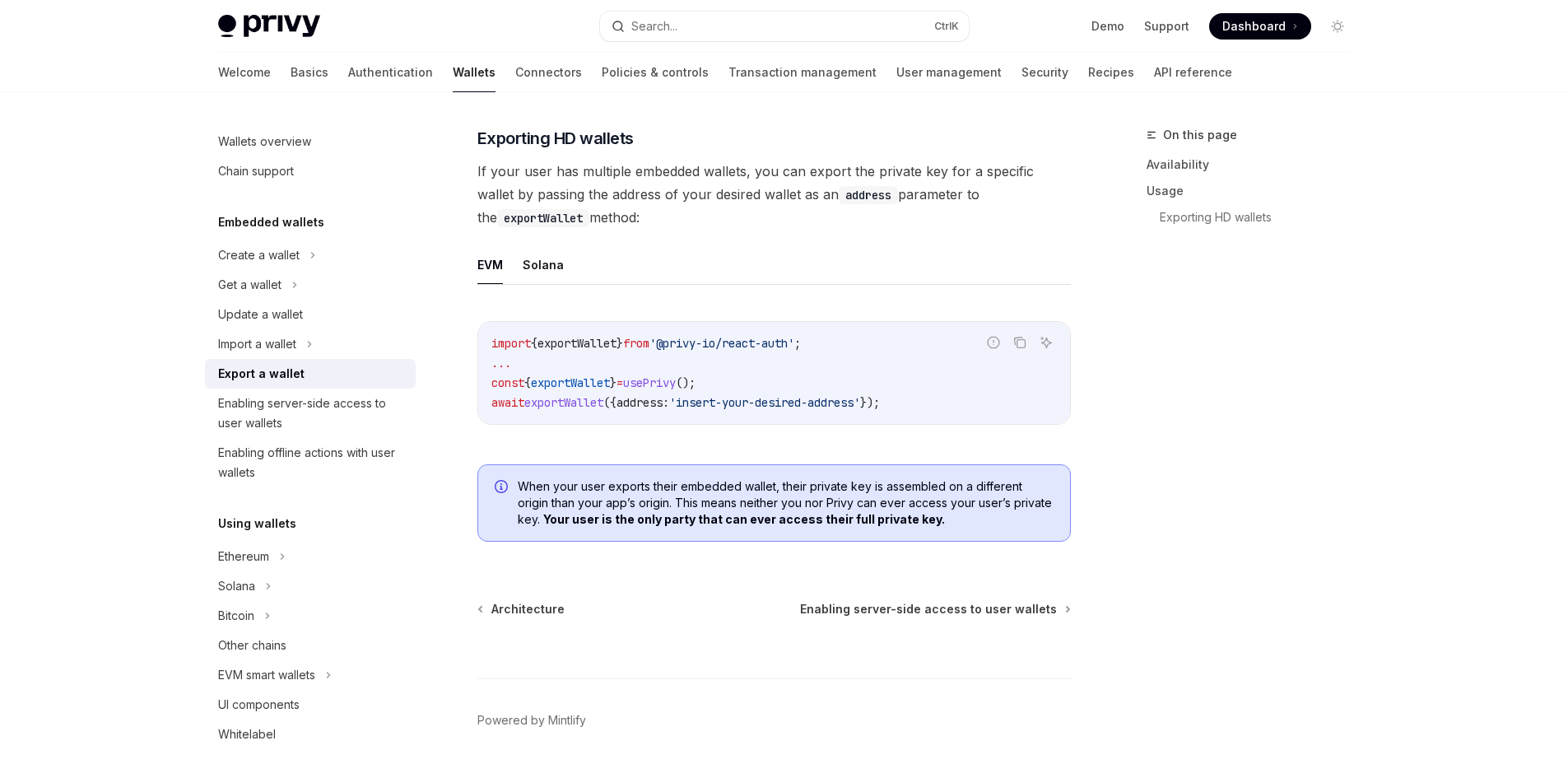
scroll to position [1637, 0]
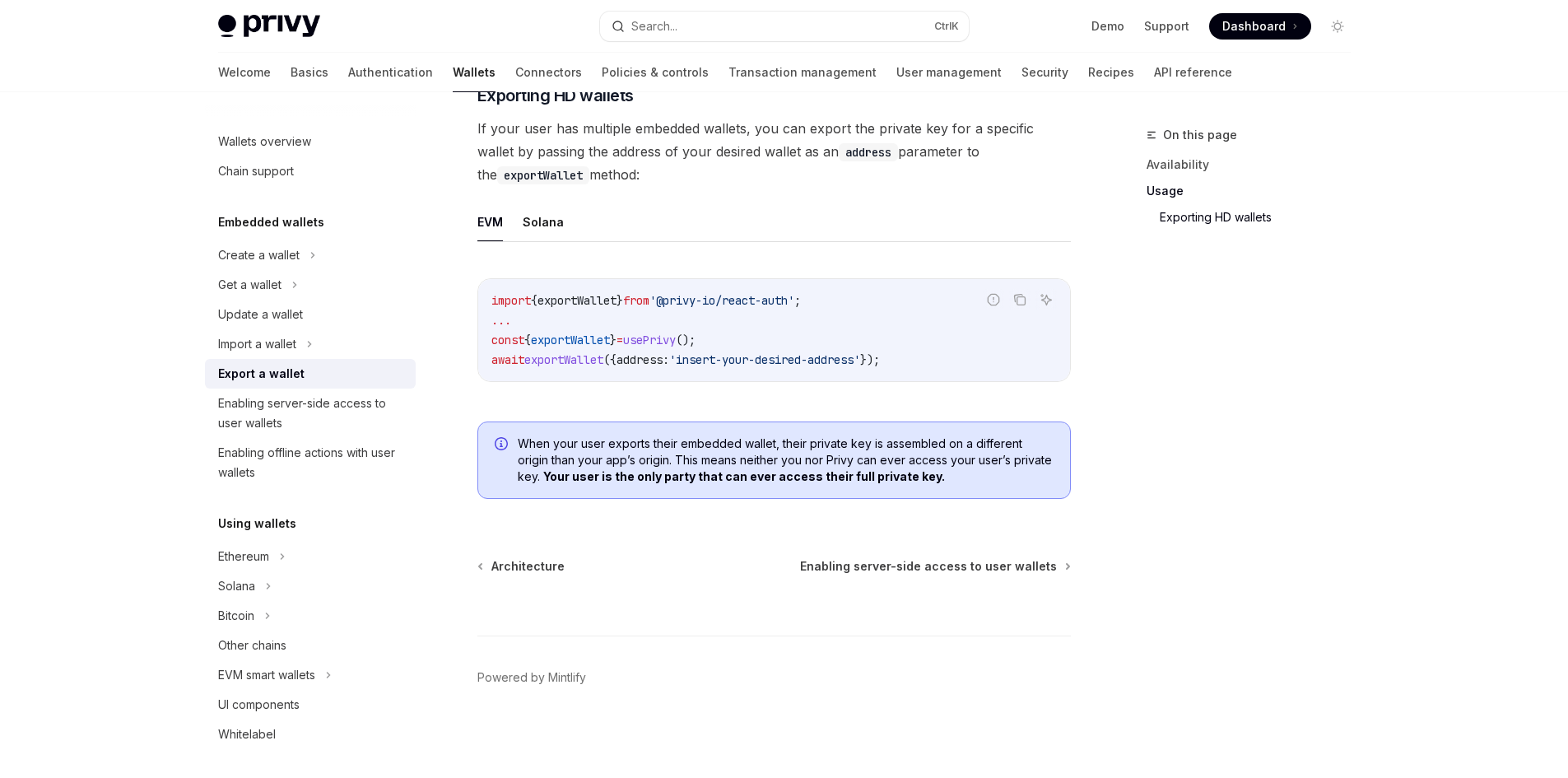
click at [559, 365] on span "exportWallet" at bounding box center [563, 359] width 79 height 15
click at [662, 365] on span "address:" at bounding box center [643, 359] width 53 height 15
click at [814, 364] on span "'insert-your-desired-address'" at bounding box center [764, 359] width 191 height 15
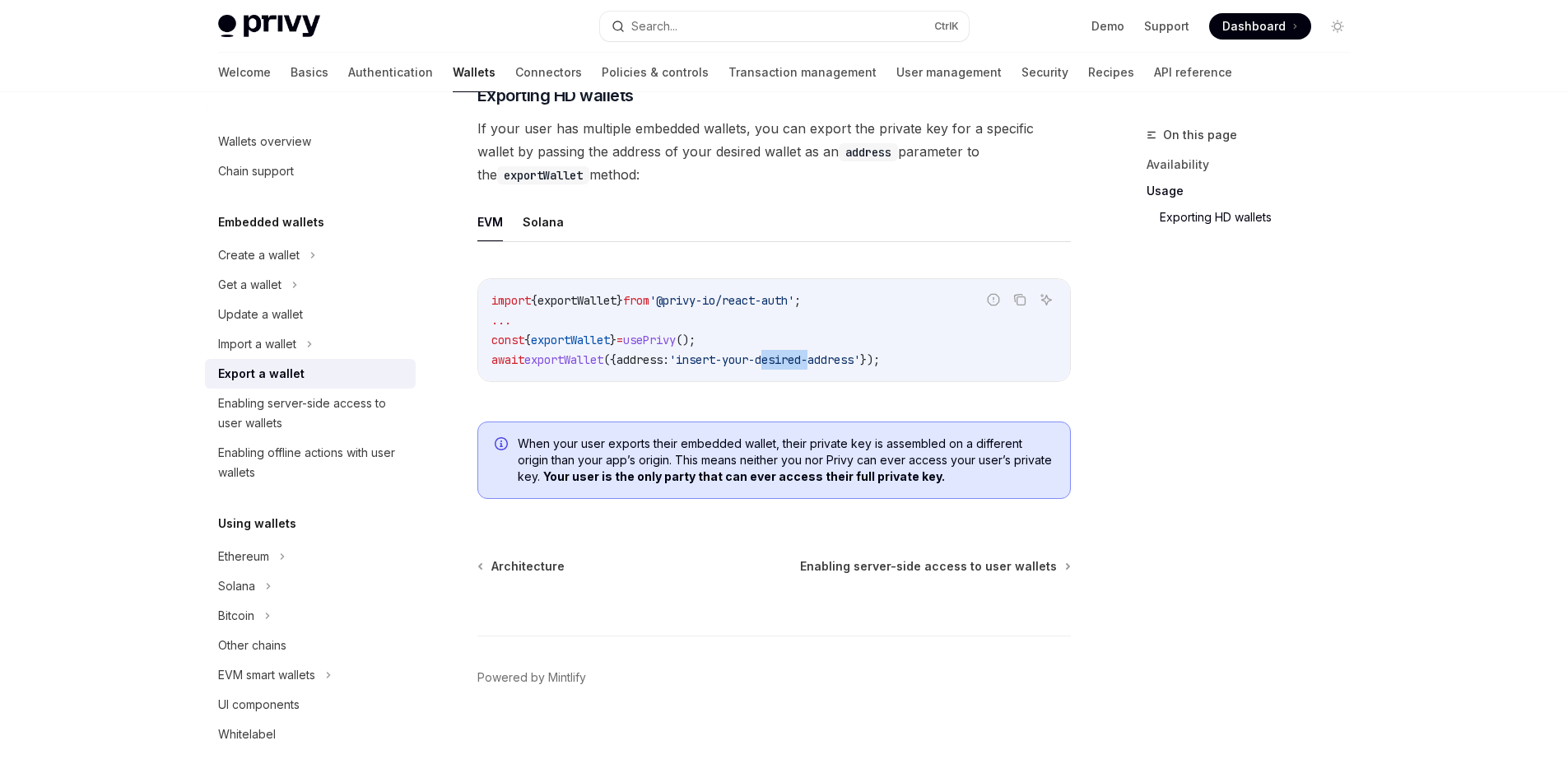
click at [814, 364] on span "'insert-your-desired-address'" at bounding box center [764, 359] width 191 height 15
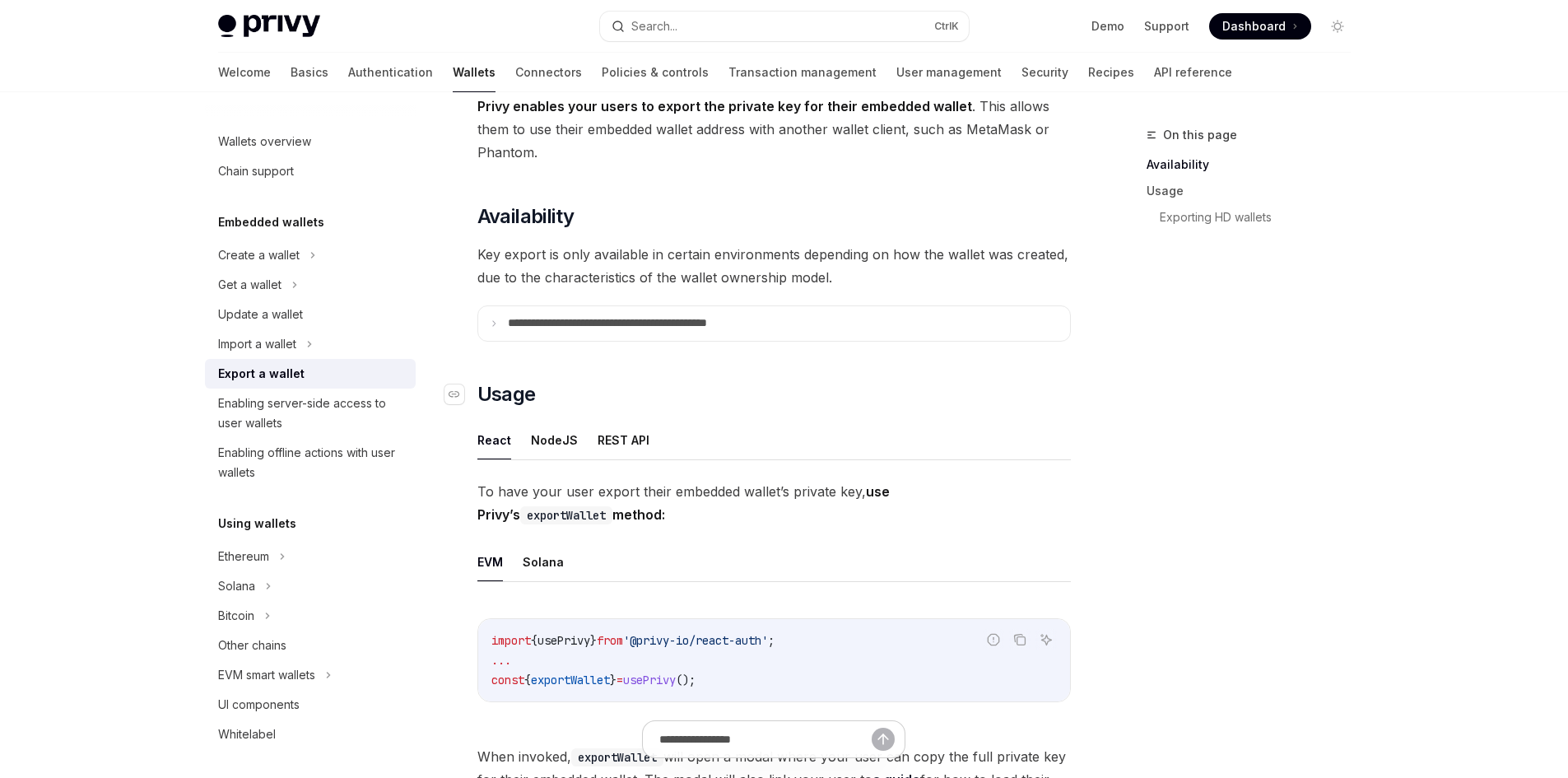
scroll to position [0, 0]
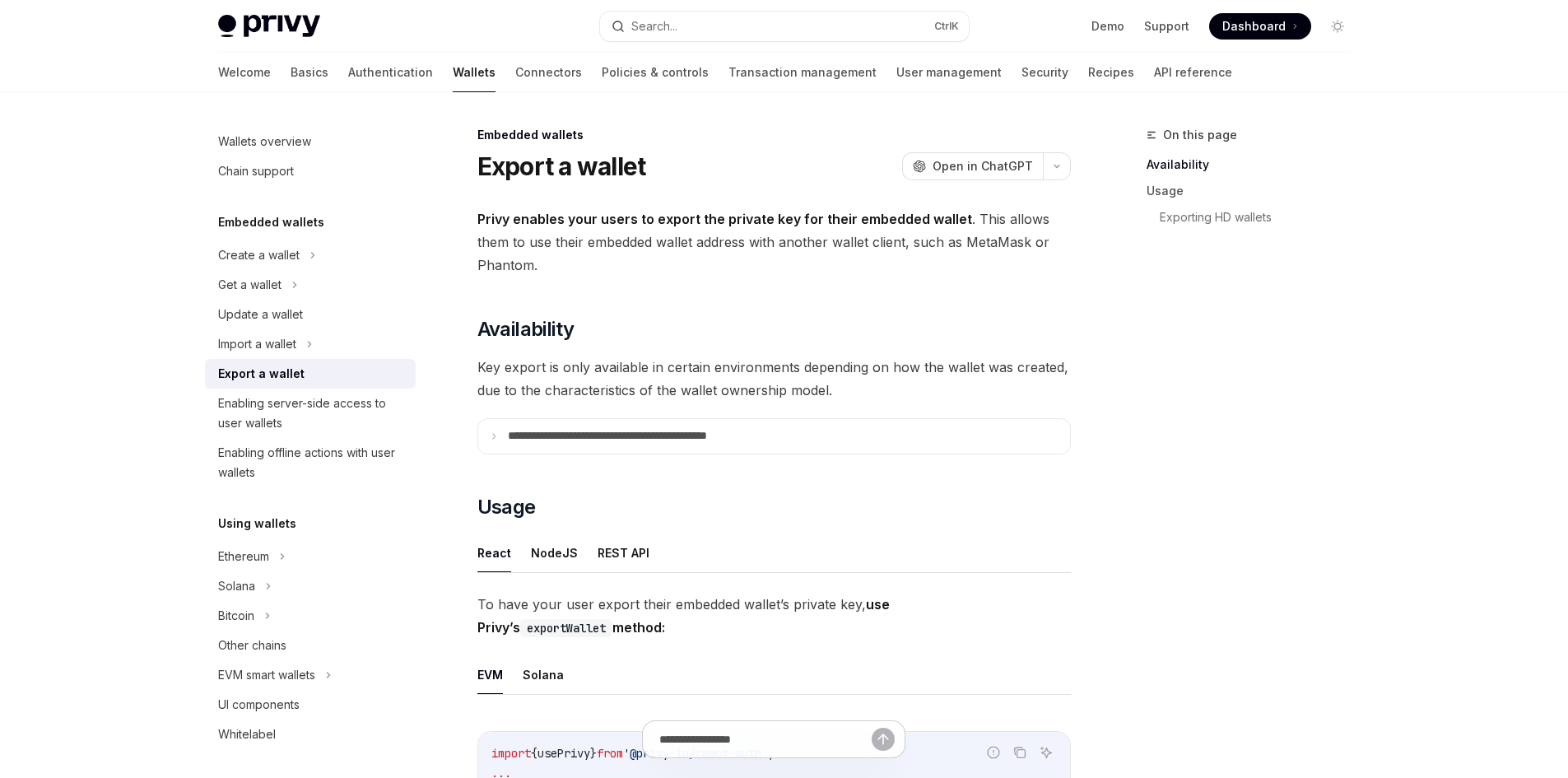
click at [647, 367] on span "Key export is only available in certain environments depending on how the walle…" at bounding box center [773, 379] width 593 height 46
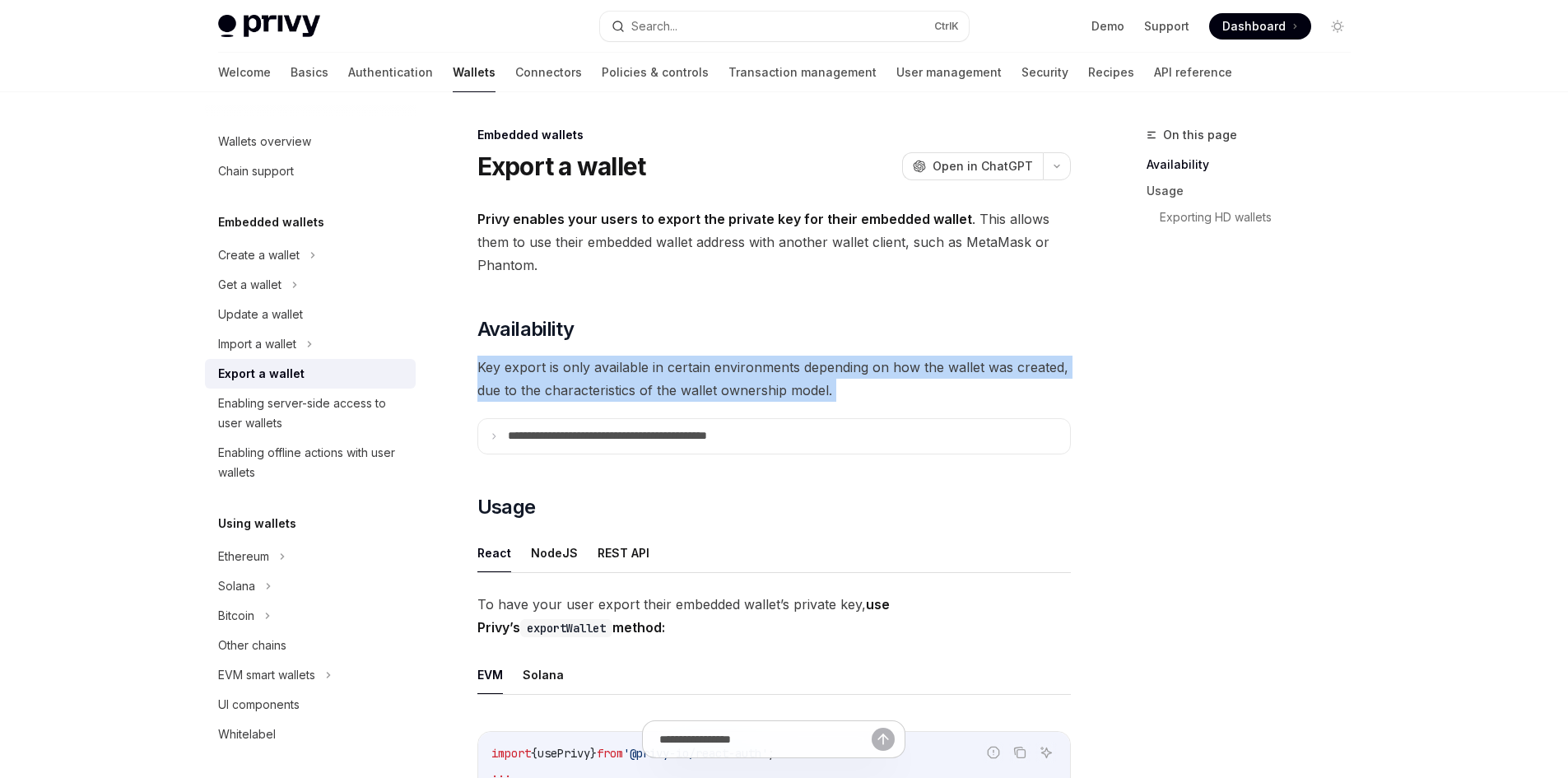
click at [647, 367] on span "Key export is only available in certain environments depending on how the walle…" at bounding box center [773, 379] width 593 height 46
click at [692, 360] on span "Key export is only available in certain environments depending on how the walle…" at bounding box center [773, 379] width 593 height 46
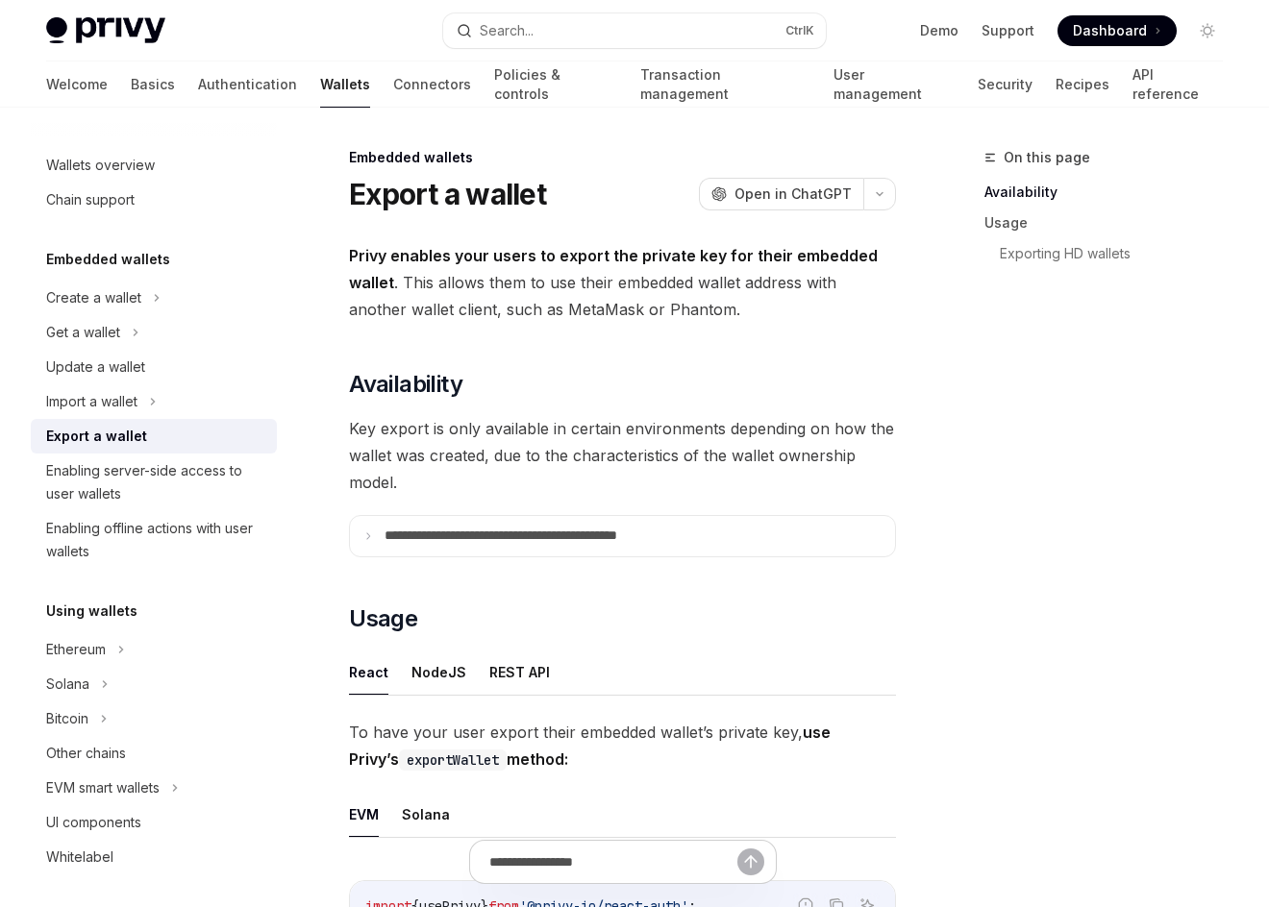
type textarea "*"
